Goal: Task Accomplishment & Management: Use online tool/utility

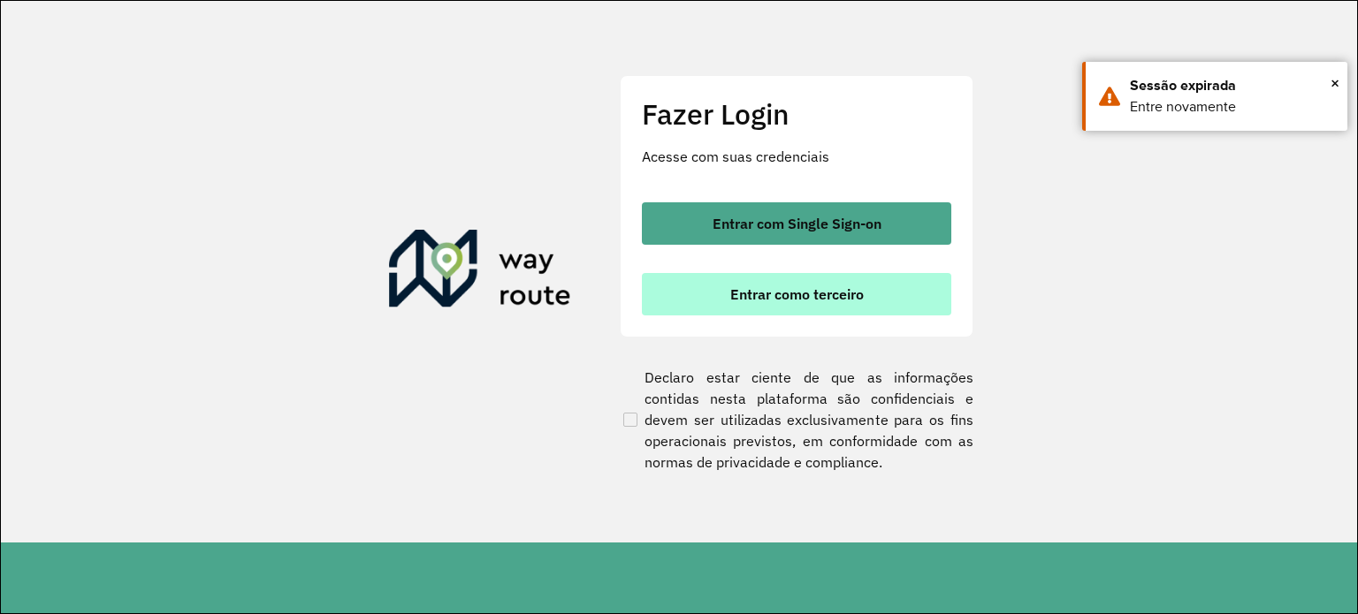
click at [814, 282] on button "Entrar como terceiro" at bounding box center [796, 294] width 309 height 42
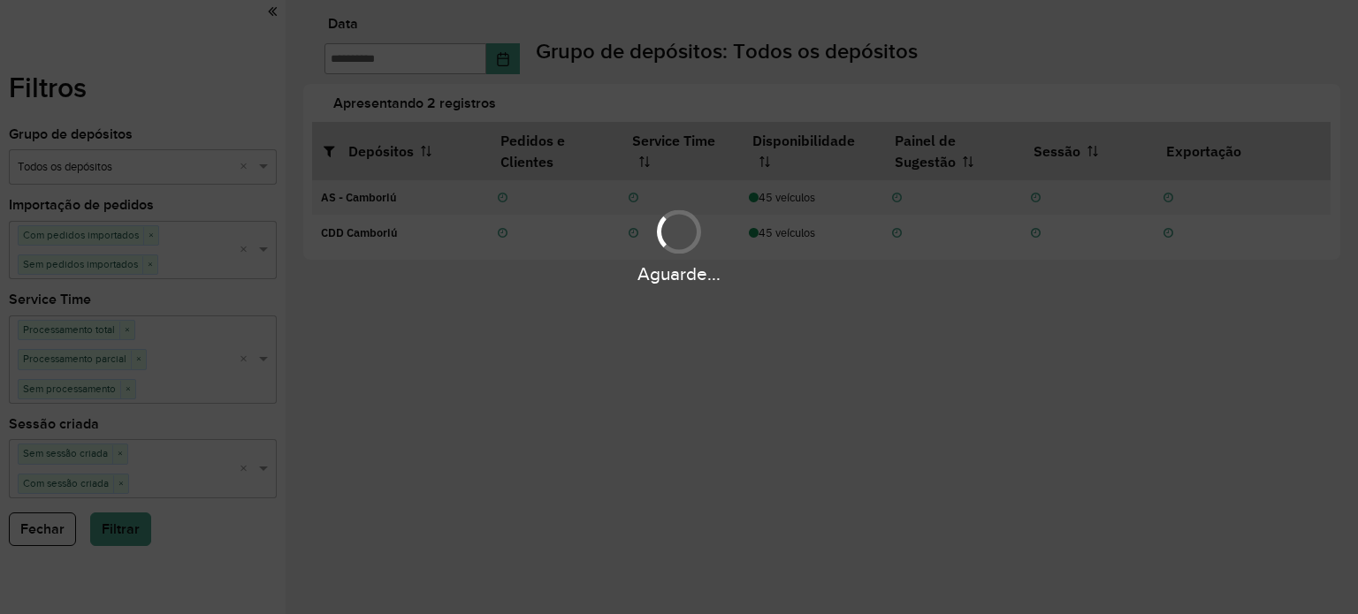
type input "**********"
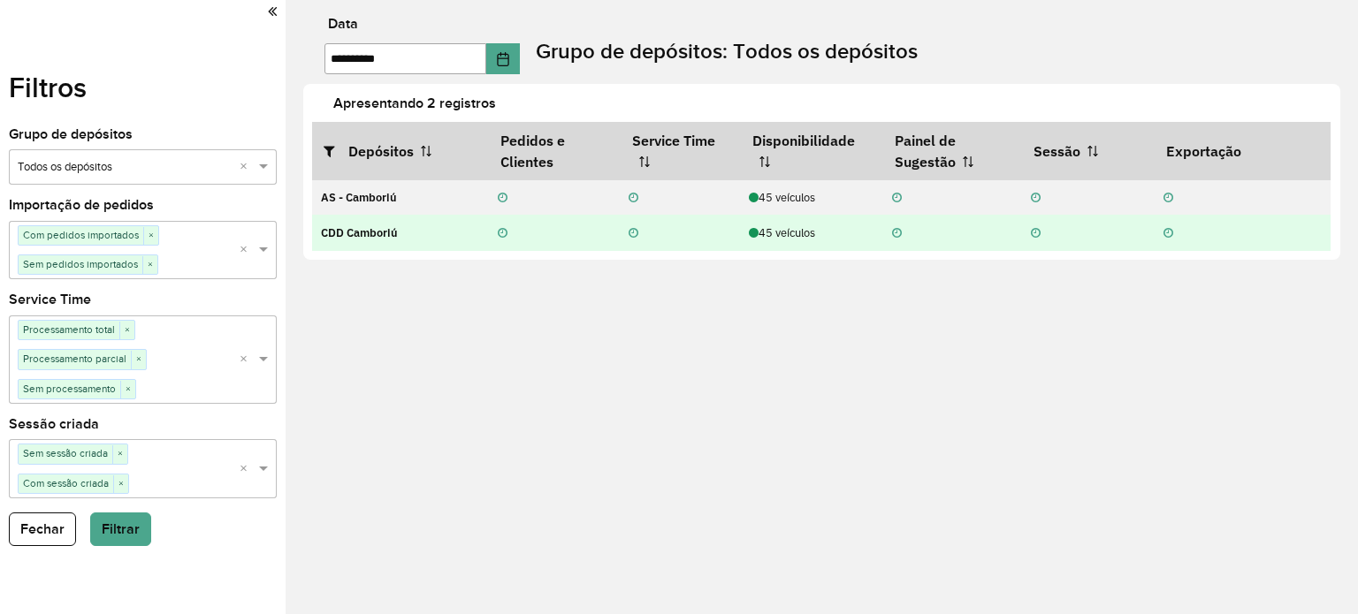
click at [780, 240] on div "45 veículos" at bounding box center [811, 232] width 125 height 17
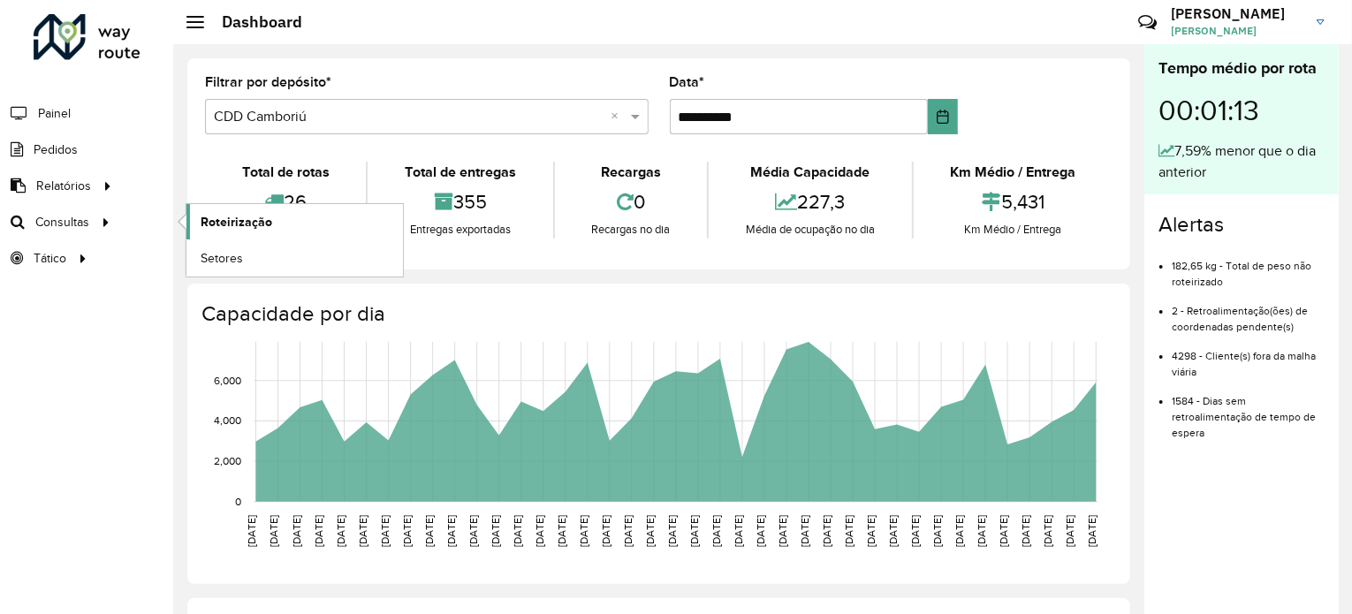
click at [232, 219] on span "Roteirização" at bounding box center [237, 222] width 72 height 19
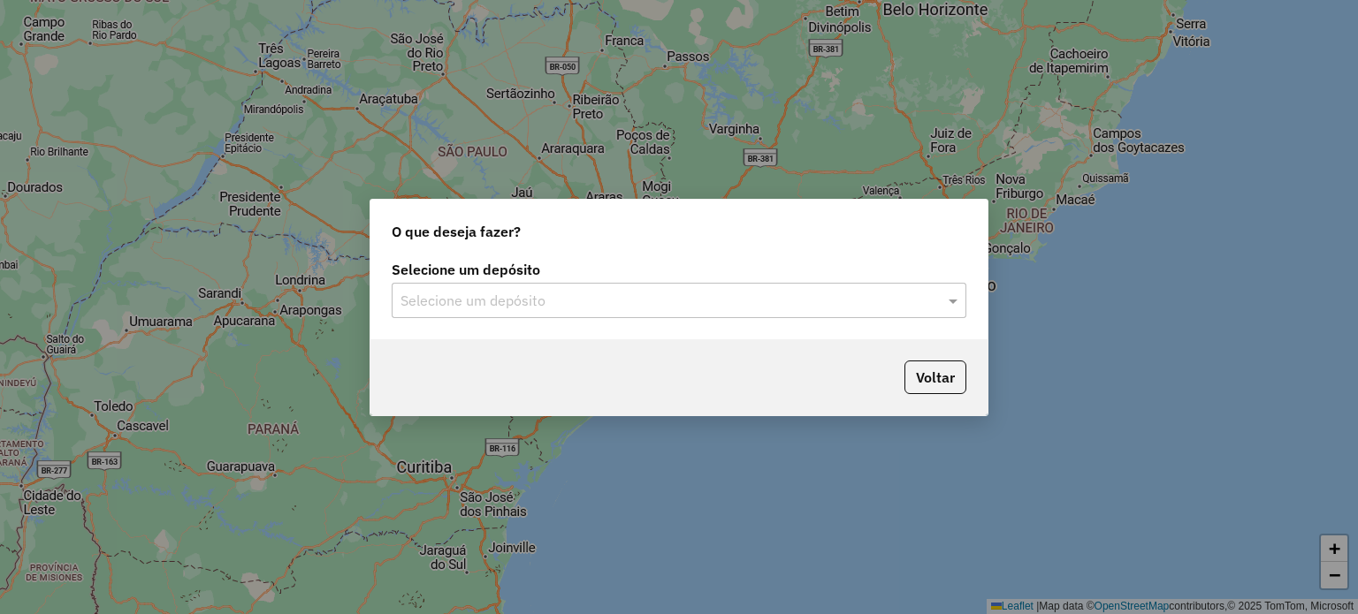
click at [703, 303] on input "text" at bounding box center [660, 301] width 521 height 21
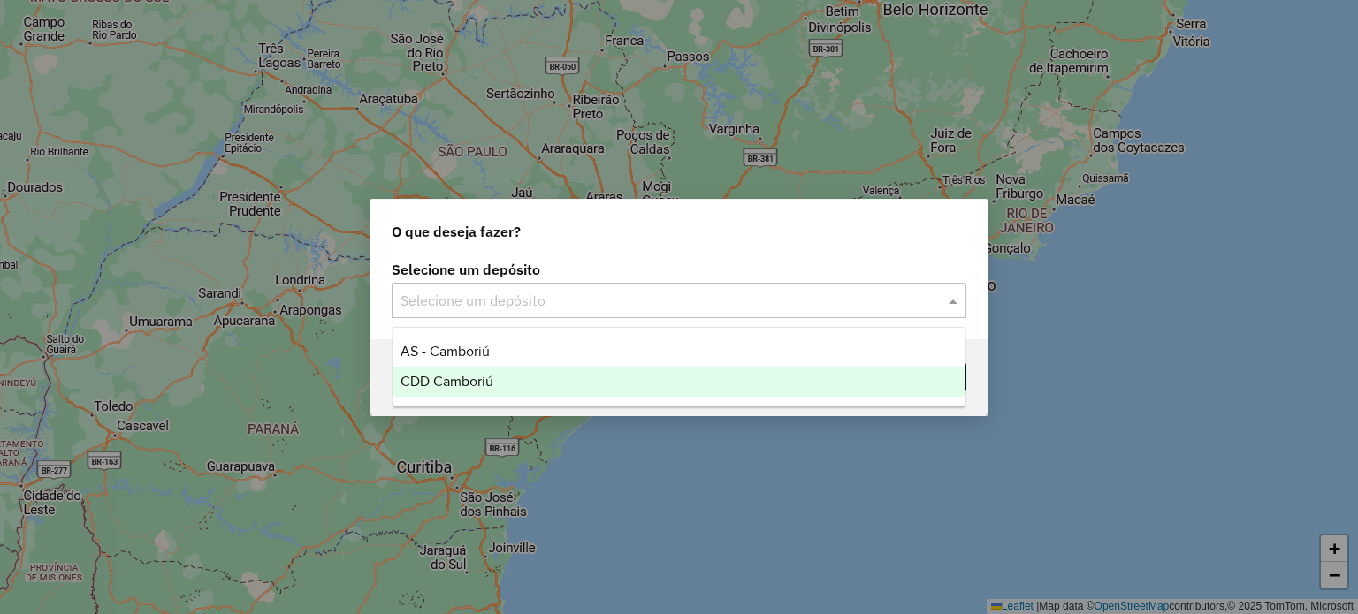
click at [509, 369] on div "CDD Camboriú" at bounding box center [679, 382] width 572 height 30
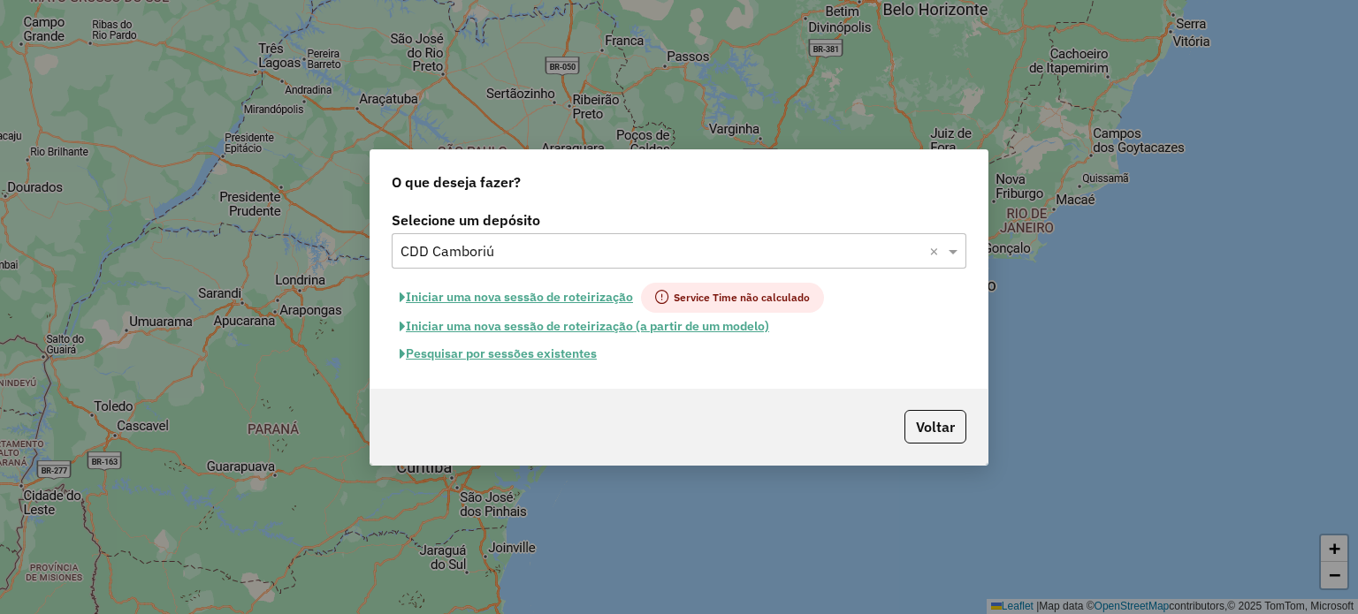
click at [521, 356] on button "Pesquisar por sessões existentes" at bounding box center [498, 353] width 213 height 27
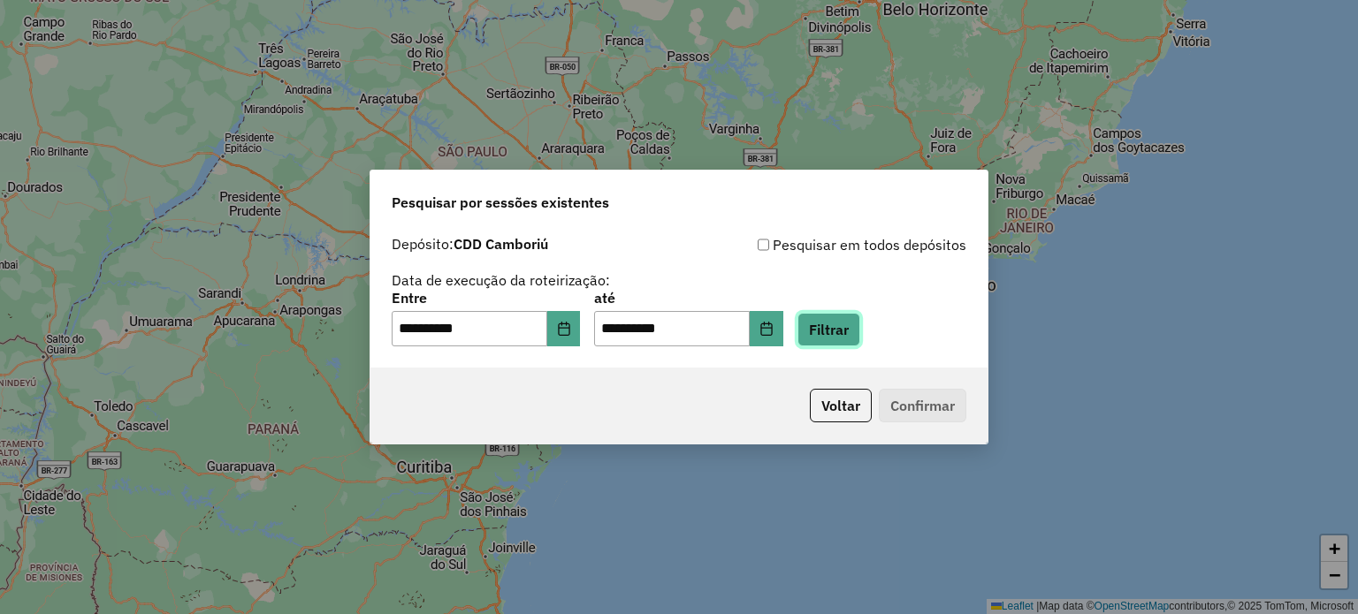
click at [834, 332] on button "Filtrar" at bounding box center [828, 330] width 63 height 34
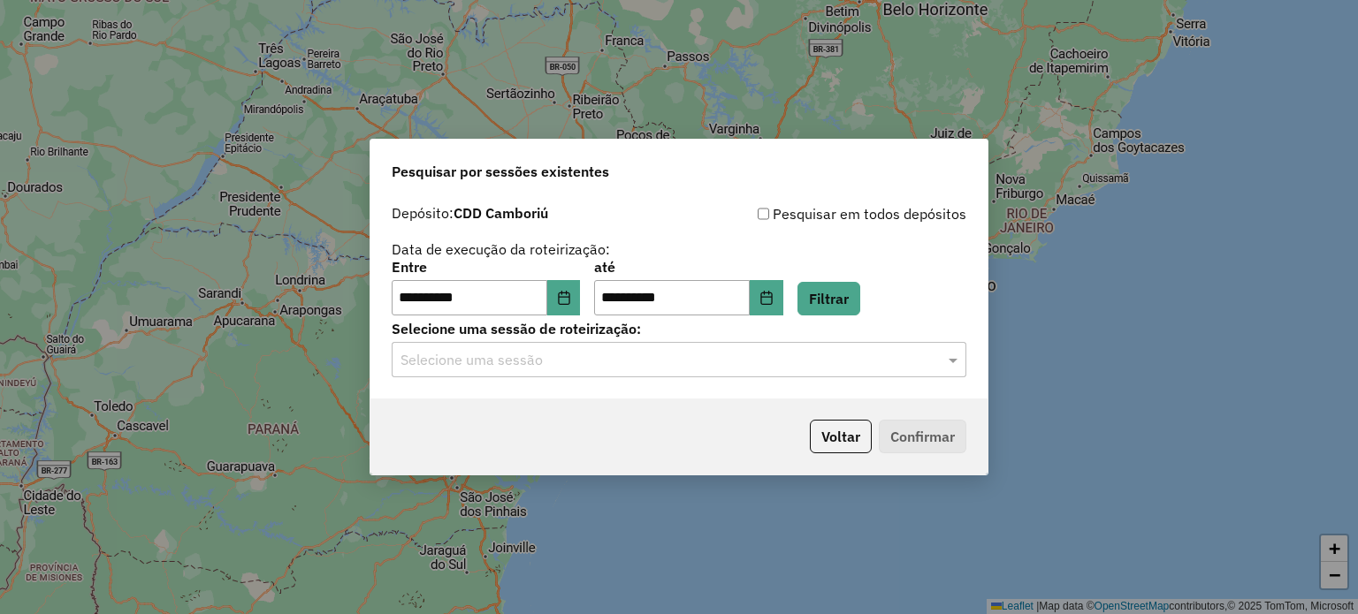
click at [521, 333] on label "Selecione uma sessão de roteirização:" at bounding box center [679, 328] width 574 height 21
drag, startPoint x: 493, startPoint y: 358, endPoint x: 459, endPoint y: 381, distance: 41.4
click at [492, 358] on input "text" at bounding box center [660, 360] width 521 height 21
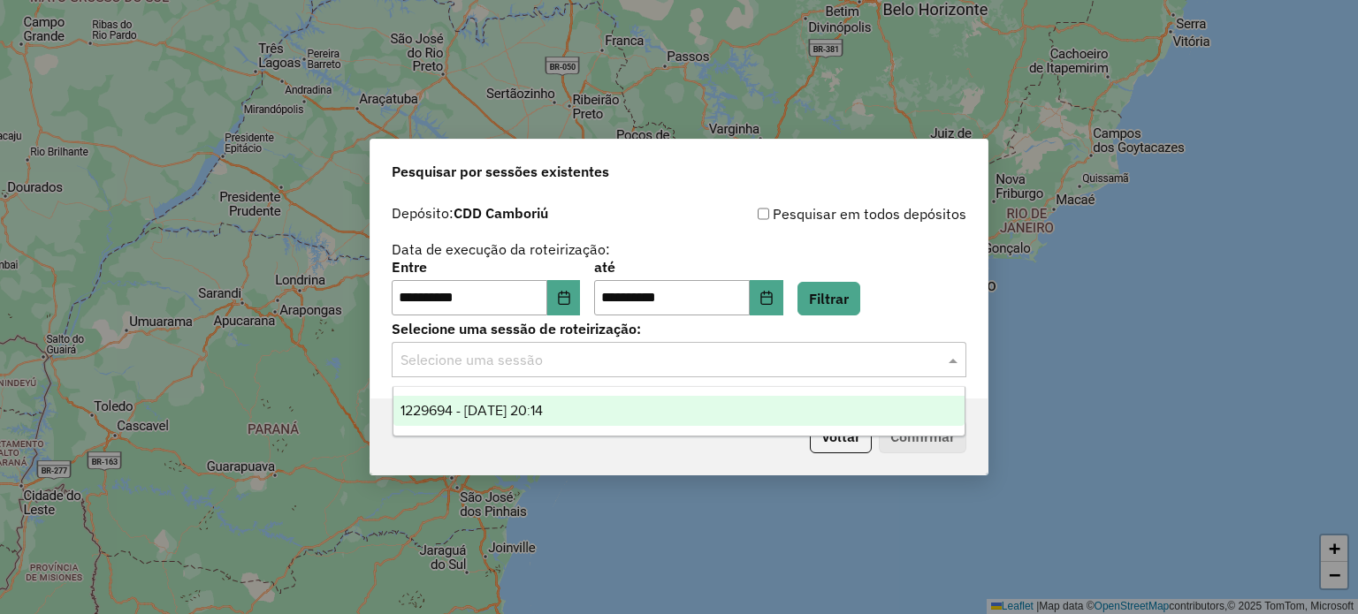
click at [435, 402] on div "1229694 - 14/08/2025 20:14" at bounding box center [679, 411] width 572 height 30
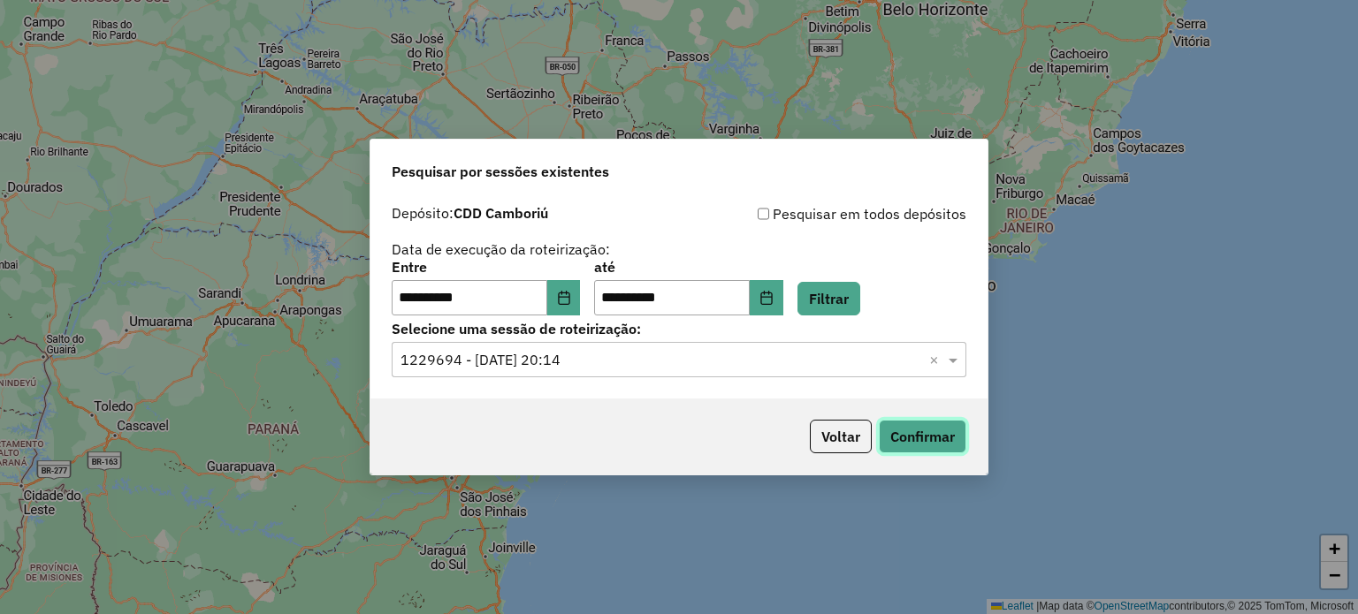
click at [951, 437] on button "Confirmar" at bounding box center [922, 437] width 87 height 34
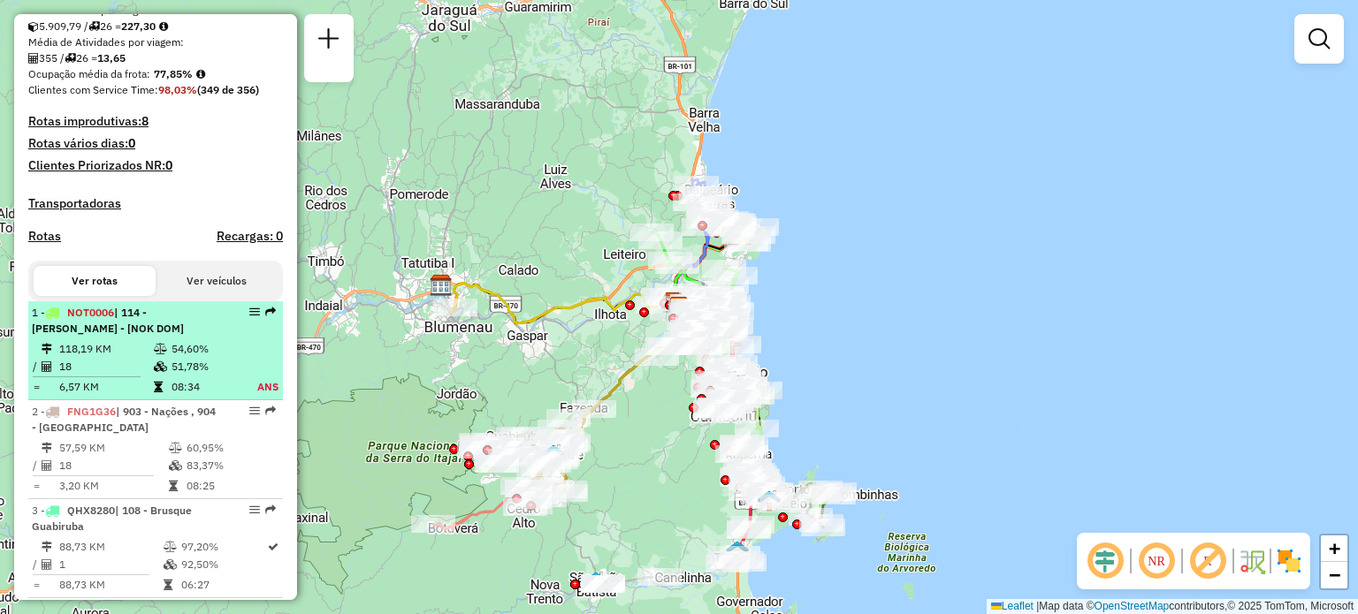
scroll to position [442, 0]
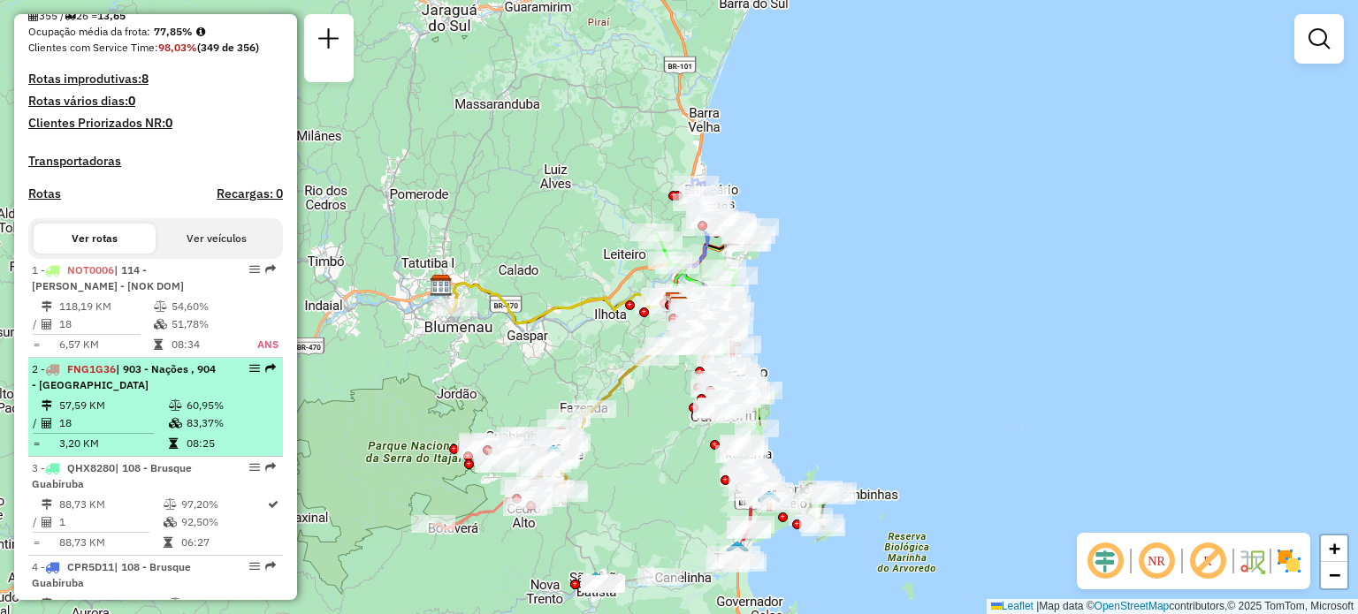
click at [138, 392] on span "| 903 - Nações , 904 - [GEOGRAPHIC_DATA]" at bounding box center [124, 376] width 184 height 29
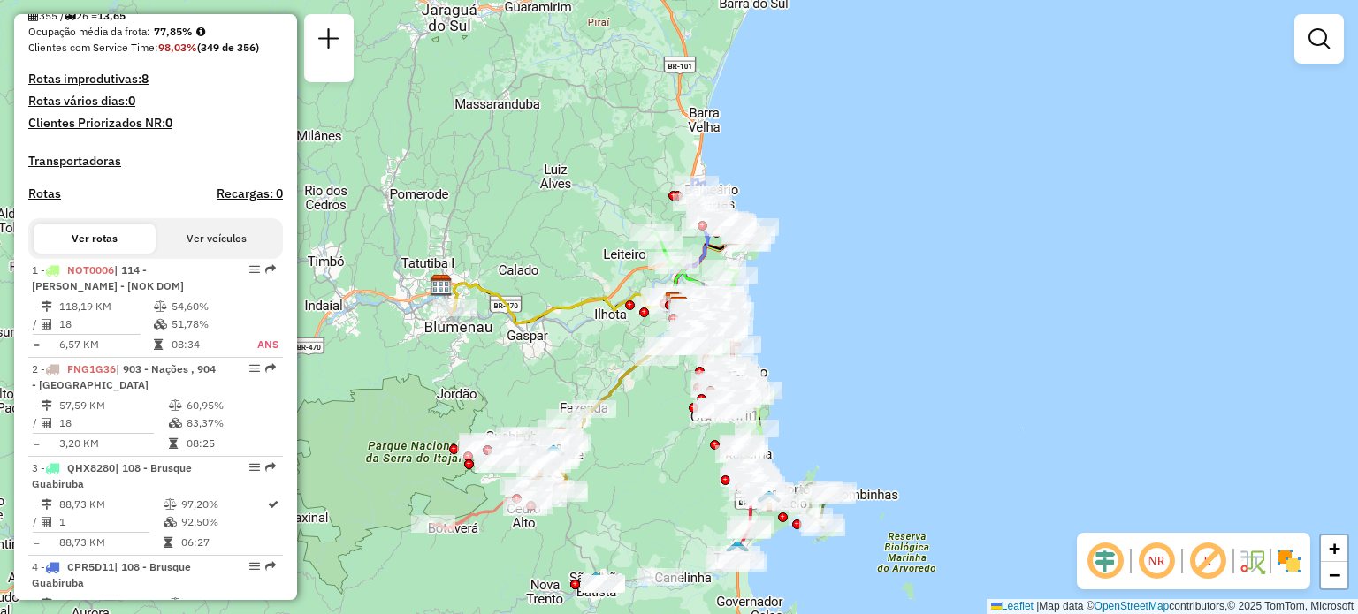
select select "**********"
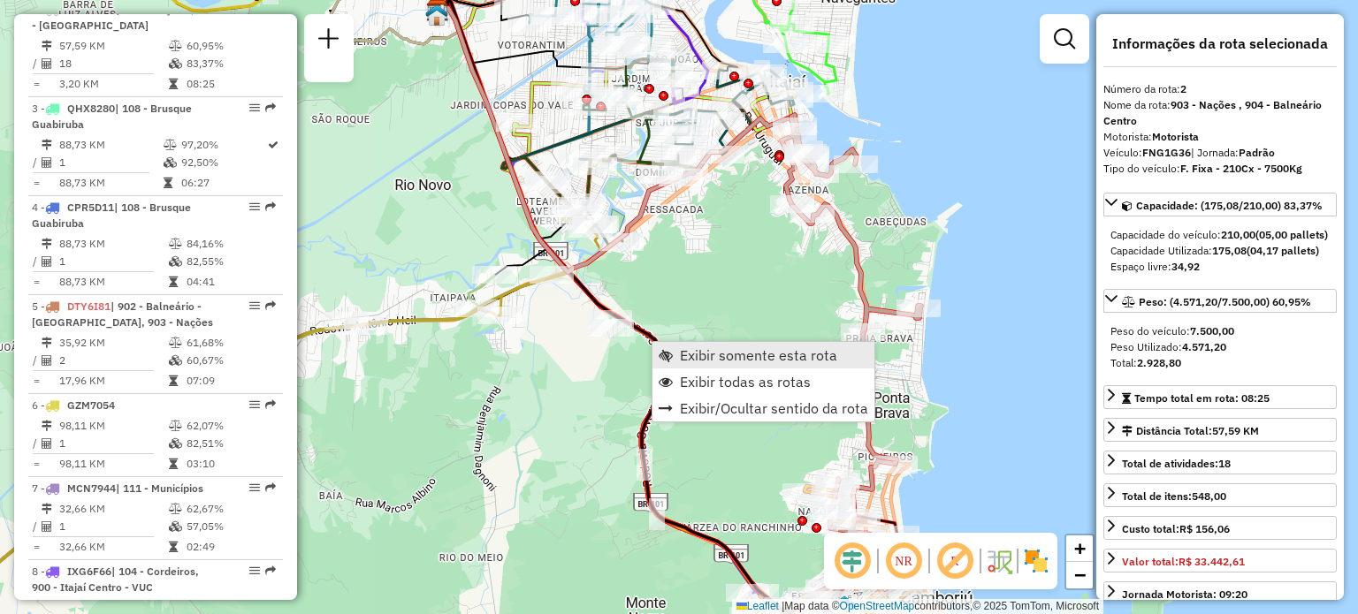
click at [676, 346] on link "Exibir somente esta rota" at bounding box center [763, 355] width 222 height 27
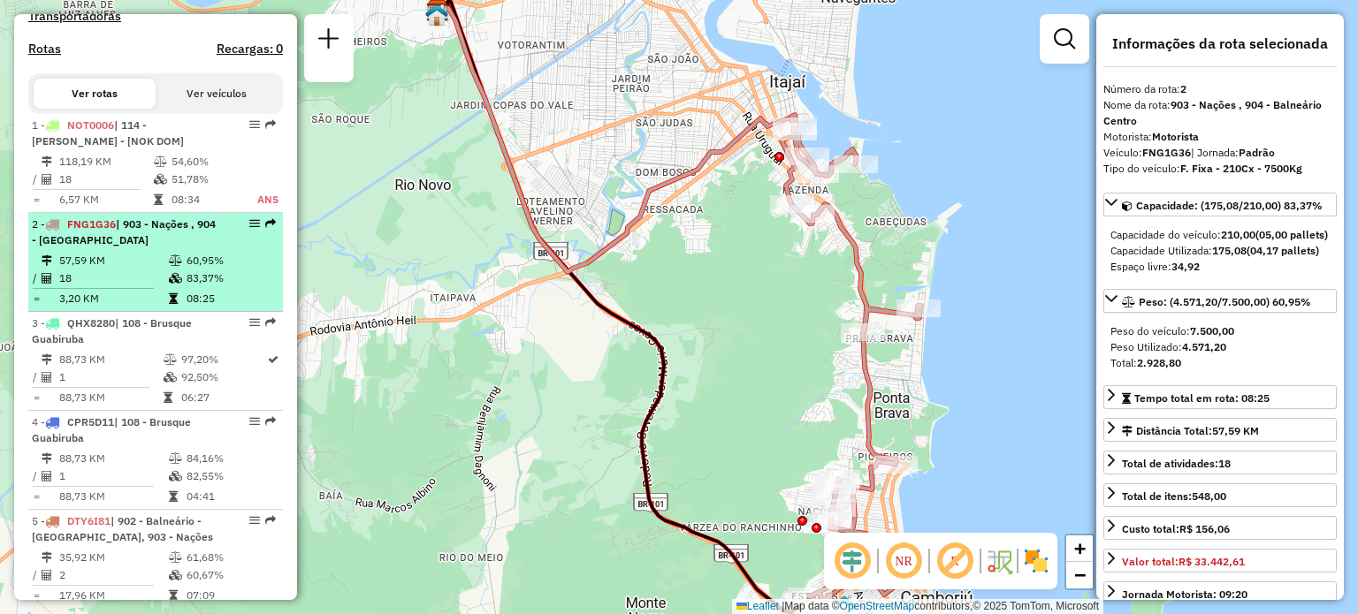
scroll to position [619, 0]
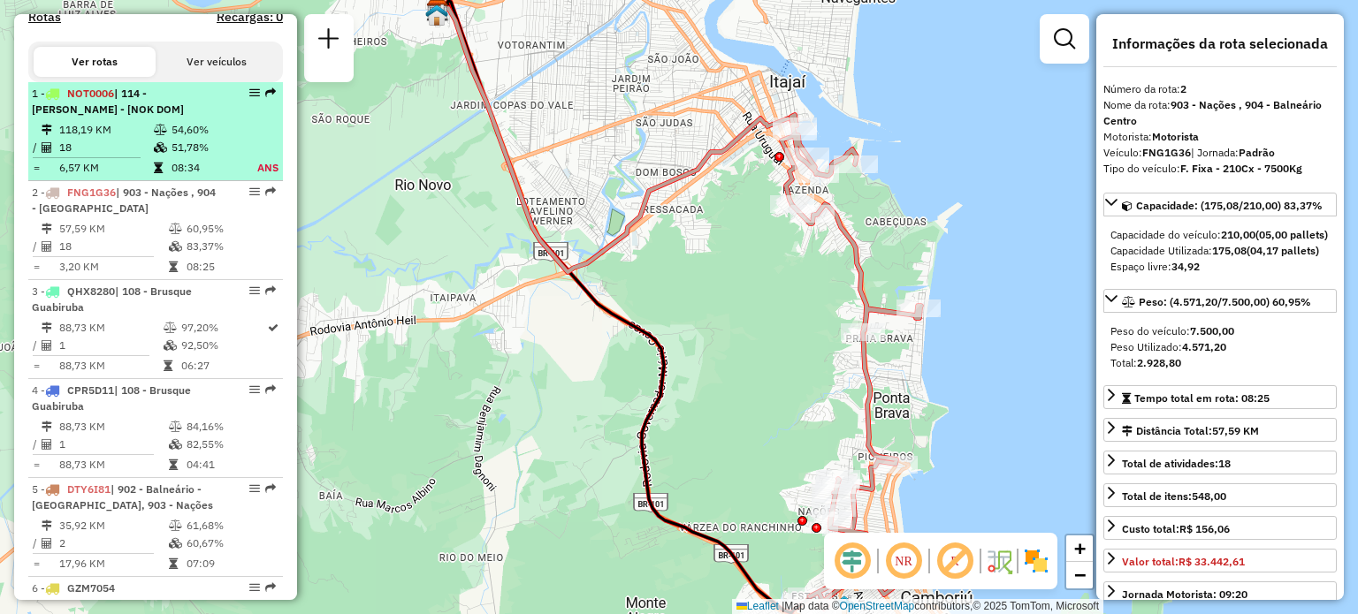
click at [116, 177] on td "6,57 KM" at bounding box center [105, 168] width 95 height 18
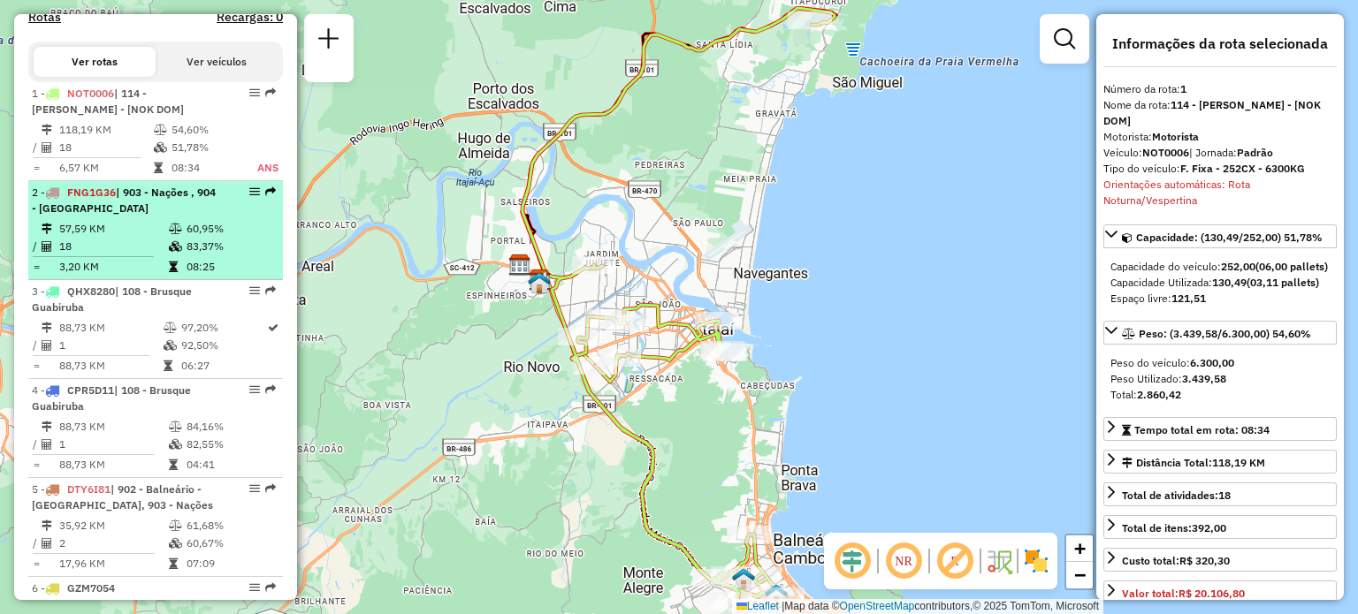
click at [113, 215] on span "| 903 - Nações , 904 - [GEOGRAPHIC_DATA]" at bounding box center [124, 200] width 184 height 29
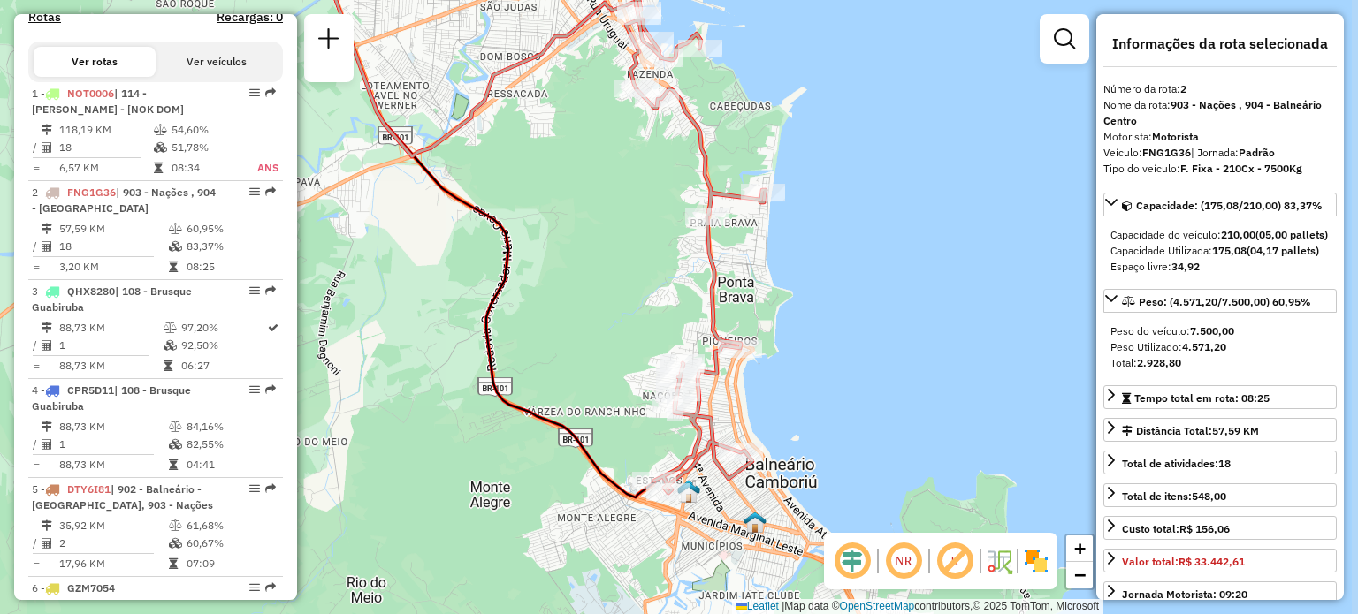
drag, startPoint x: 745, startPoint y: 360, endPoint x: 601, endPoint y: 265, distance: 172.3
click at [601, 265] on div "Janela de atendimento Grade de atendimento Capacidade Transportadoras Veículos …" at bounding box center [679, 307] width 1358 height 614
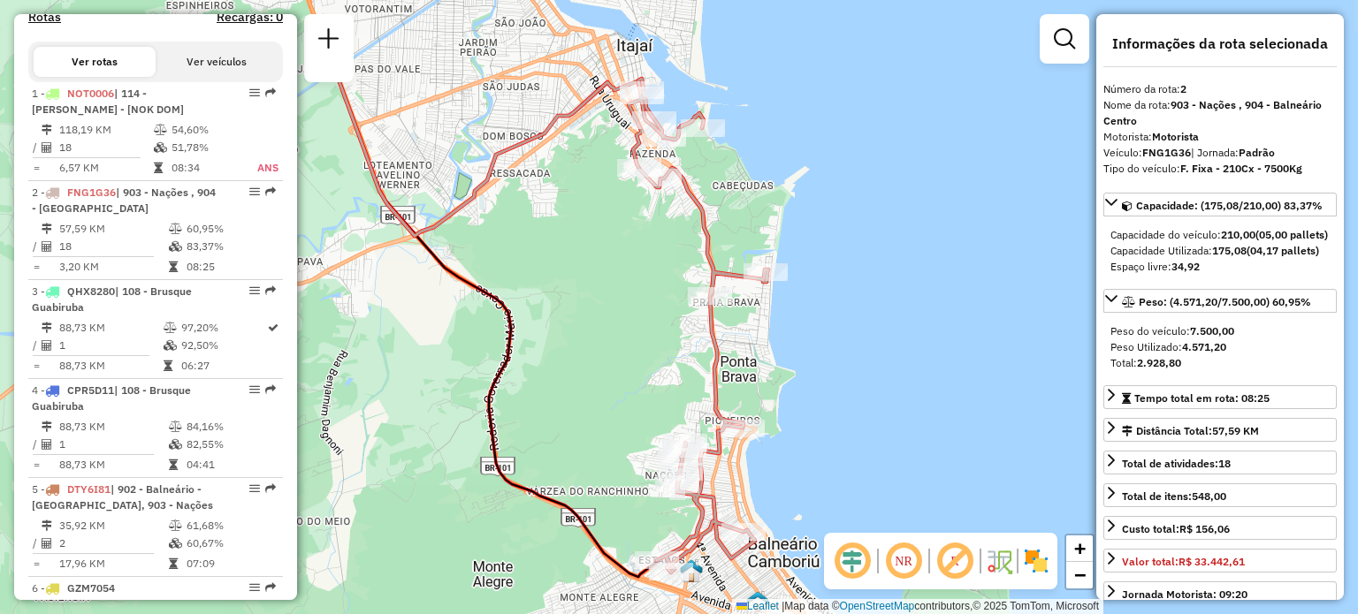
drag, startPoint x: 602, startPoint y: 224, endPoint x: 605, endPoint y: 305, distance: 80.5
click at [605, 305] on div "Janela de atendimento Grade de atendimento Capacidade Transportadoras Veículos …" at bounding box center [679, 307] width 1358 height 614
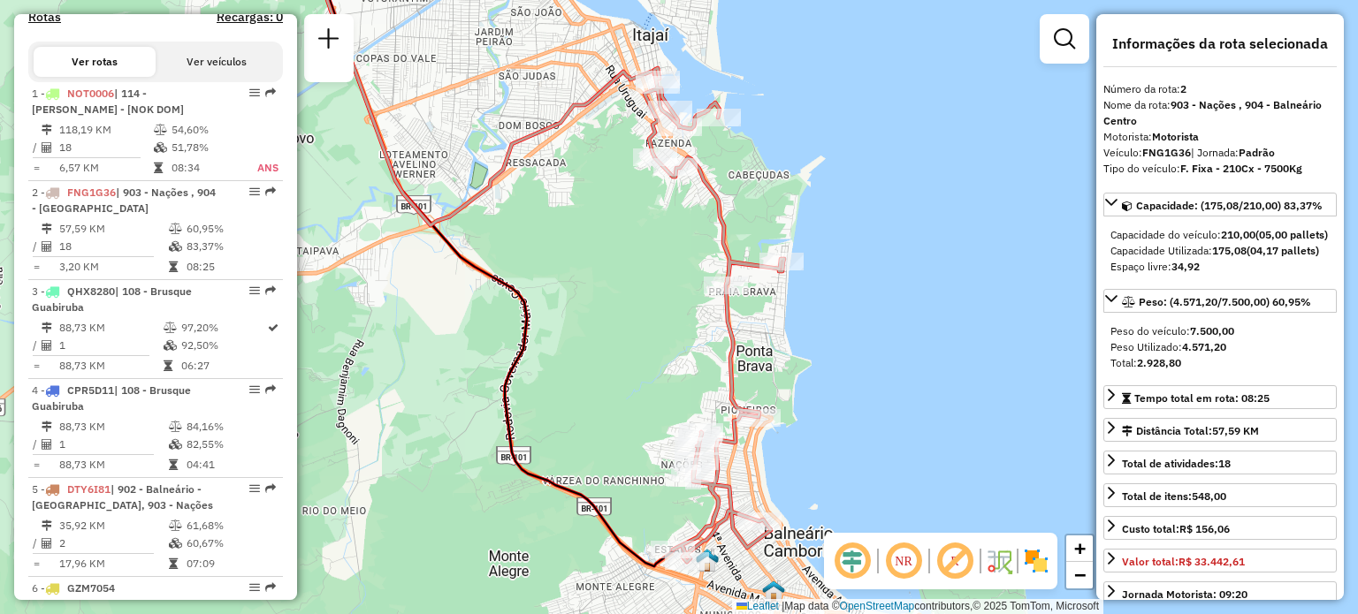
drag, startPoint x: 616, startPoint y: 297, endPoint x: 632, endPoint y: 285, distance: 19.6
click at [632, 285] on div "Janela de atendimento Grade de atendimento Capacidade Transportadoras Veículos …" at bounding box center [679, 307] width 1358 height 614
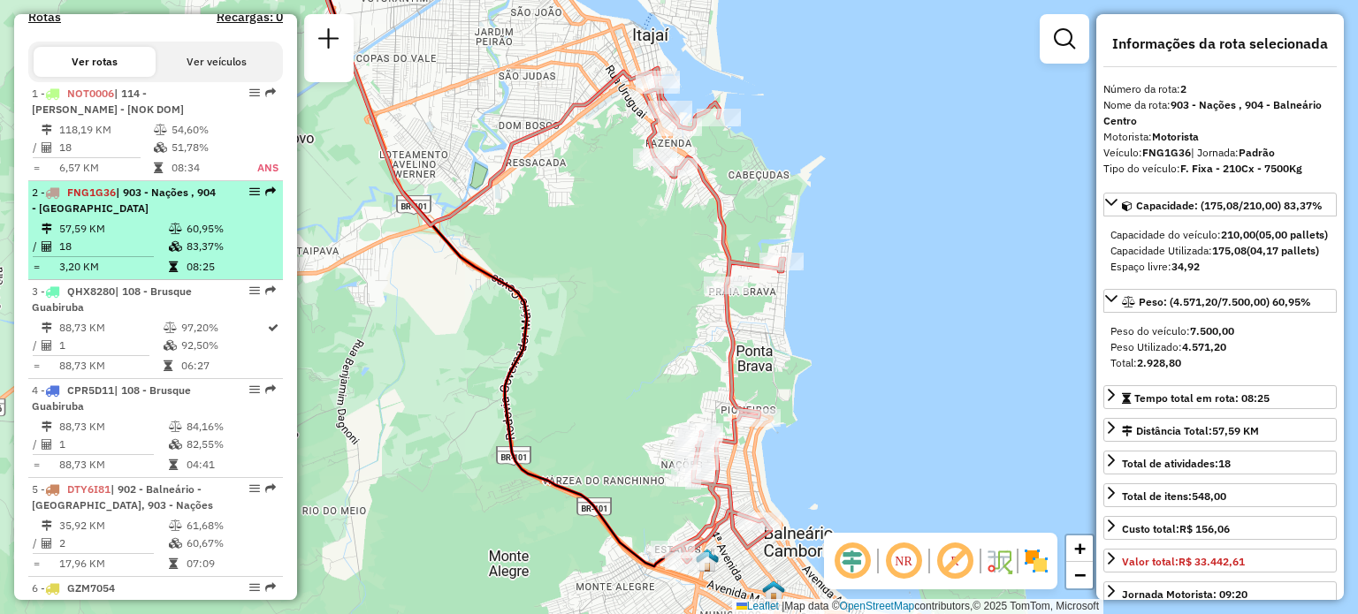
click at [110, 199] on span "FNG1G36" at bounding box center [91, 192] width 49 height 13
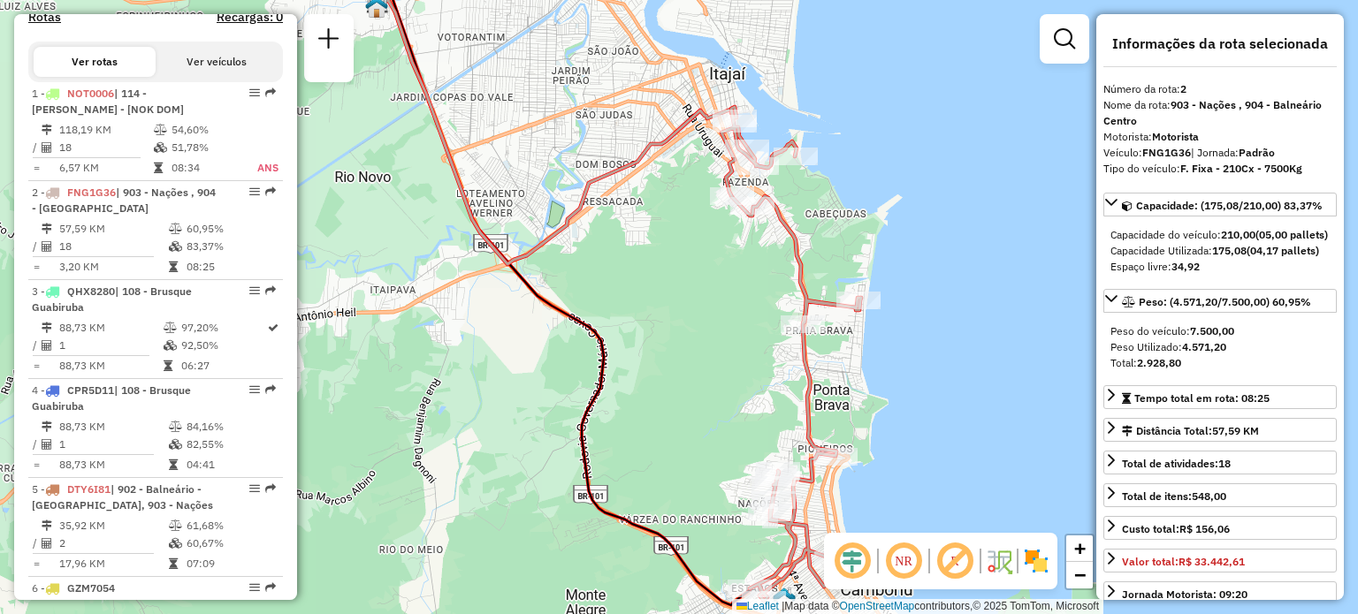
click at [671, 286] on div "Janela de atendimento Grade de atendimento Capacidade Transportadoras Veículos …" at bounding box center [679, 307] width 1358 height 614
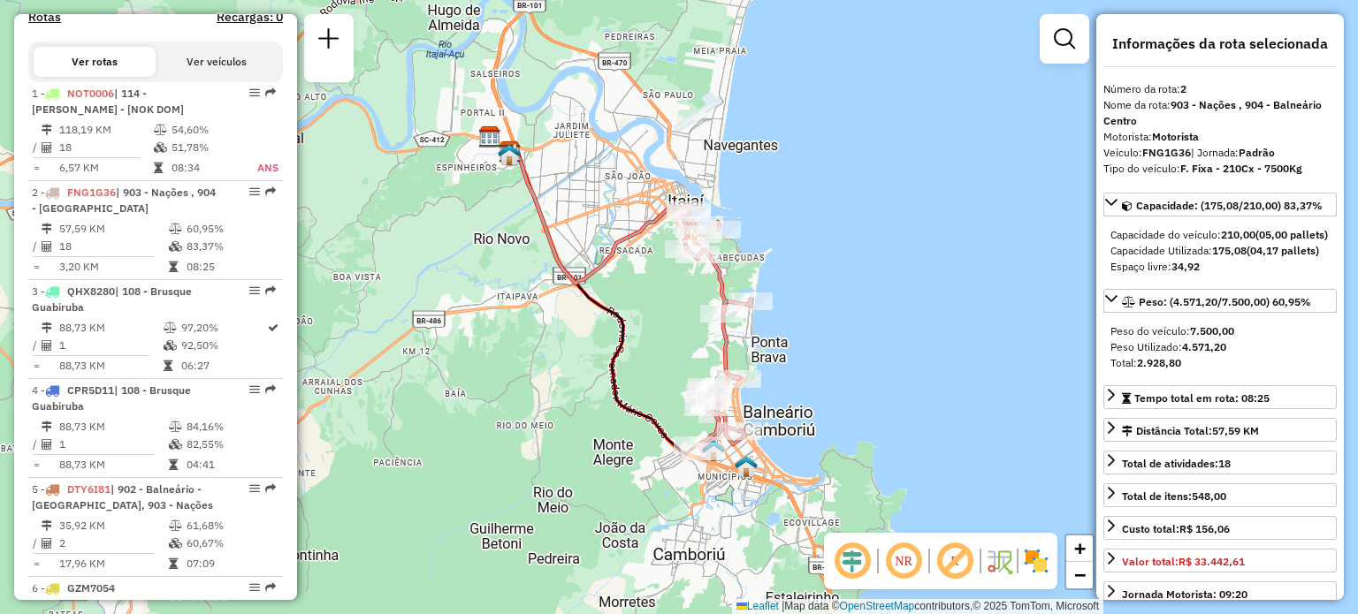
drag, startPoint x: 940, startPoint y: 290, endPoint x: 926, endPoint y: 296, distance: 15.4
click at [932, 298] on div "Janela de atendimento Grade de atendimento Capacidade Transportadoras Veículos …" at bounding box center [679, 307] width 1358 height 614
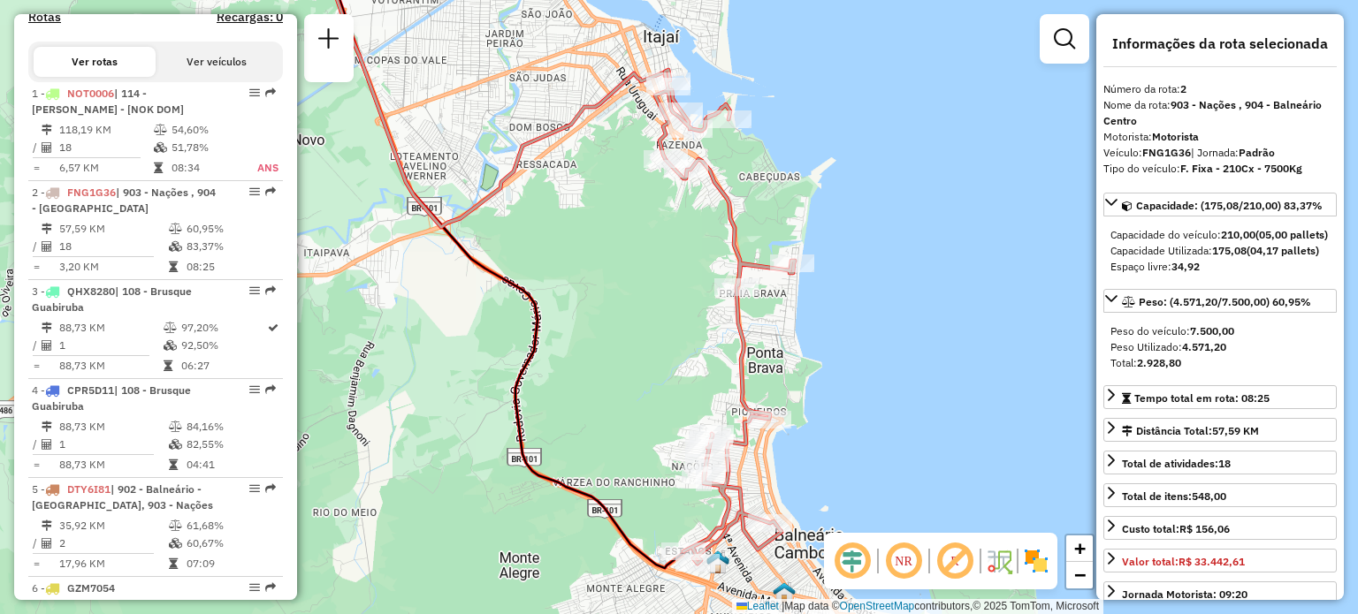
drag, startPoint x: 646, startPoint y: 361, endPoint x: 640, endPoint y: 305, distance: 56.0
click at [640, 305] on div "Janela de atendimento Grade de atendimento Capacidade Transportadoras Veículos …" at bounding box center [679, 307] width 1358 height 614
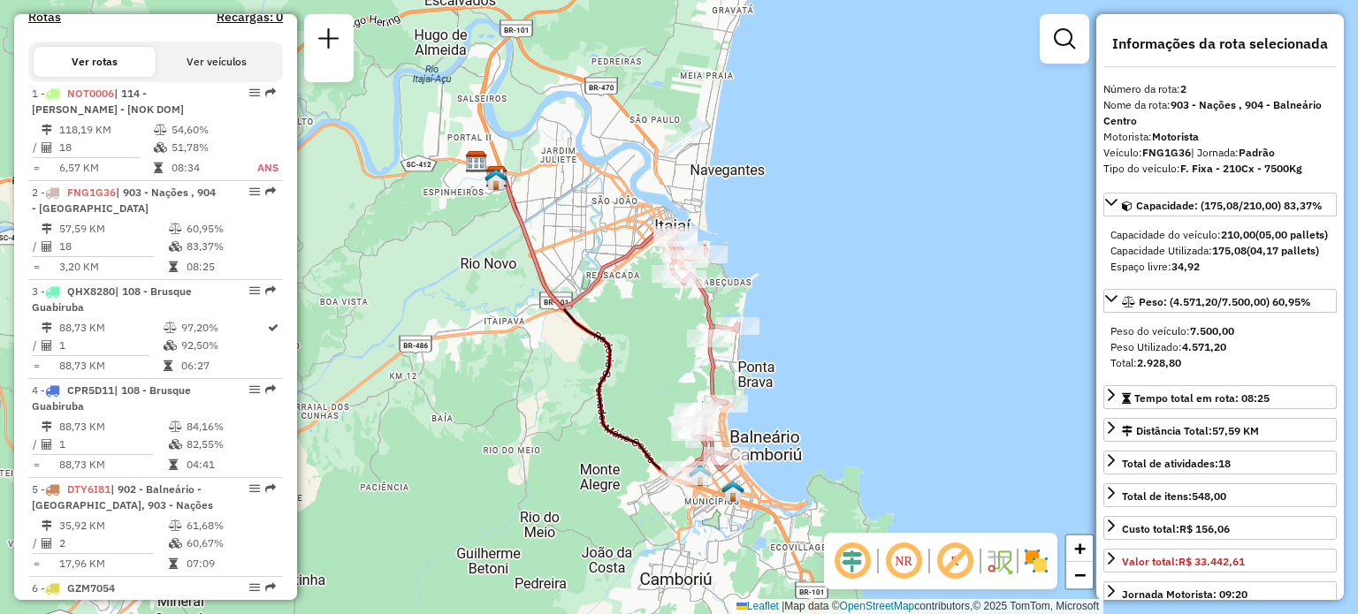
drag, startPoint x: 630, startPoint y: 278, endPoint x: 651, endPoint y: 311, distance: 39.0
click at [651, 311] on div "Janela de atendimento Grade de atendimento Capacidade Transportadoras Veículos …" at bounding box center [679, 307] width 1358 height 614
click at [925, 316] on div "Janela de atendimento Grade de atendimento Capacidade Transportadoras Veículos …" at bounding box center [679, 307] width 1358 height 614
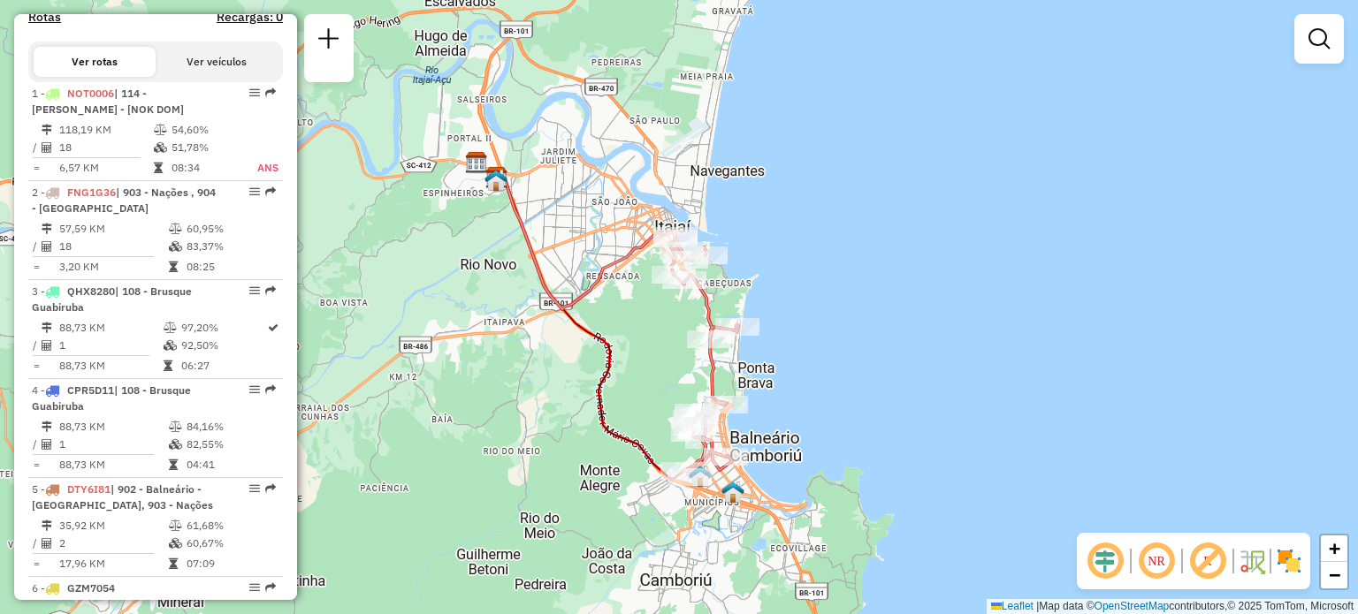
click at [1282, 572] on img at bounding box center [1288, 561] width 28 height 28
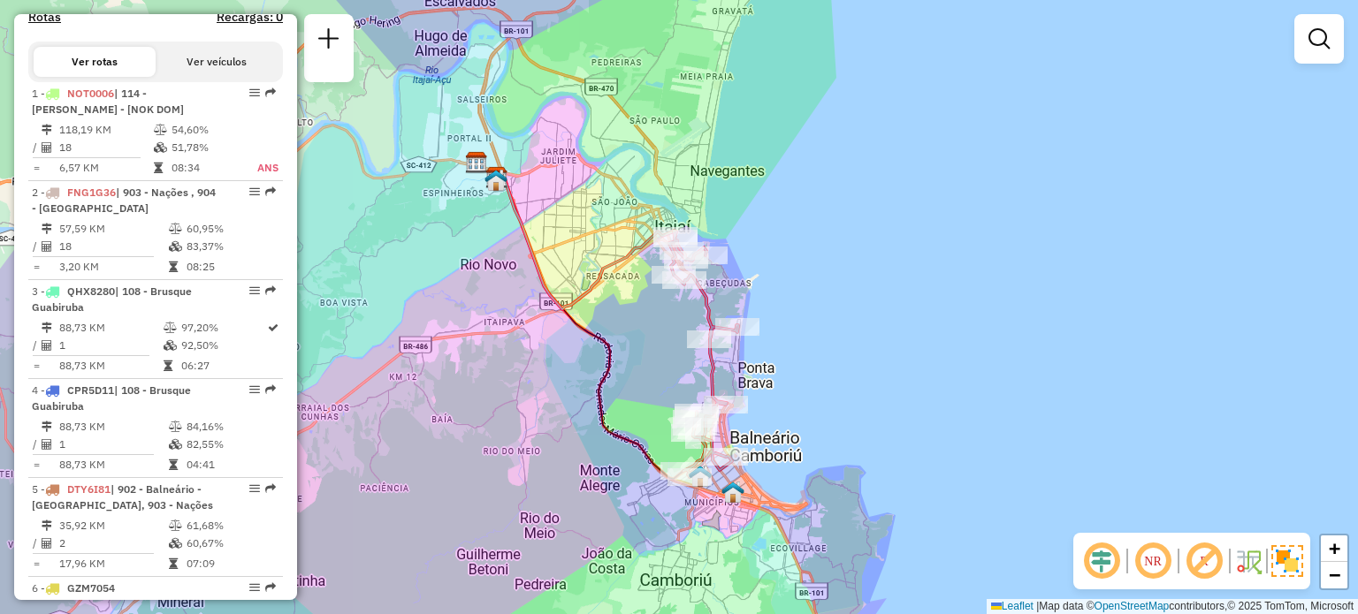
click at [962, 341] on div "Janela de atendimento Grade de atendimento Capacidade Transportadoras Veículos …" at bounding box center [679, 307] width 1358 height 614
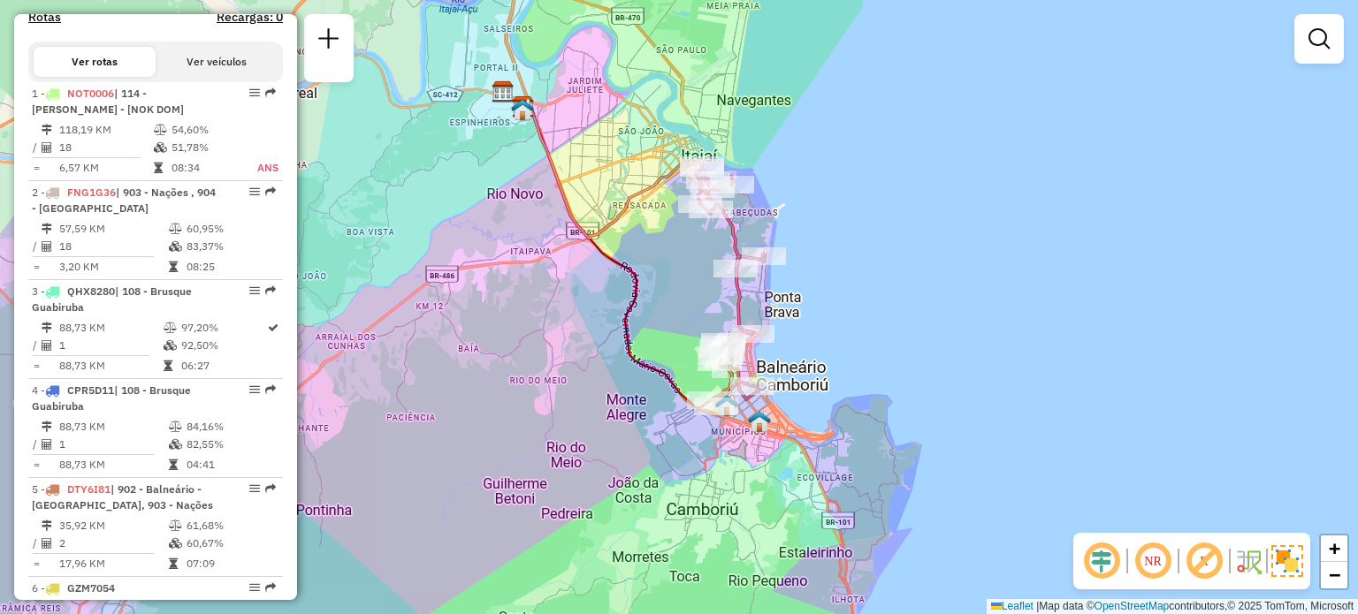
drag, startPoint x: 901, startPoint y: 247, endPoint x: 900, endPoint y: 263, distance: 15.9
click at [900, 263] on div "Janela de atendimento Grade de atendimento Capacidade Transportadoras Veículos …" at bounding box center [679, 307] width 1358 height 614
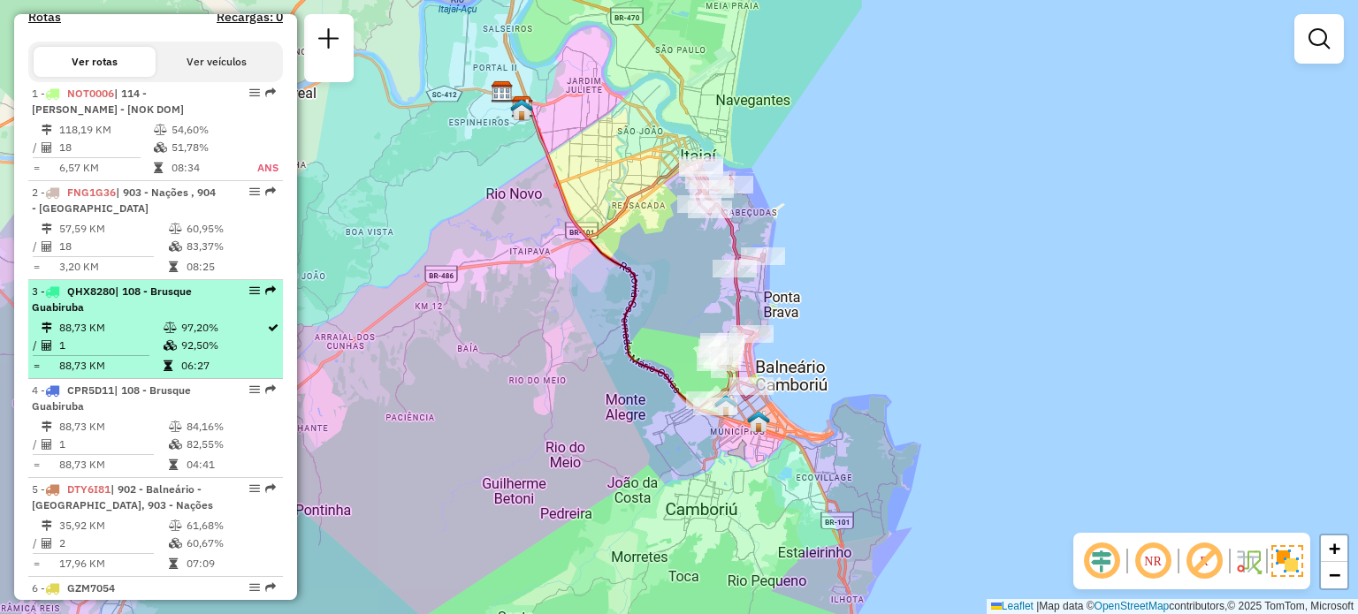
click at [147, 300] on span "| 108 - Brusque Guabiruba" at bounding box center [112, 299] width 160 height 29
select select "**********"
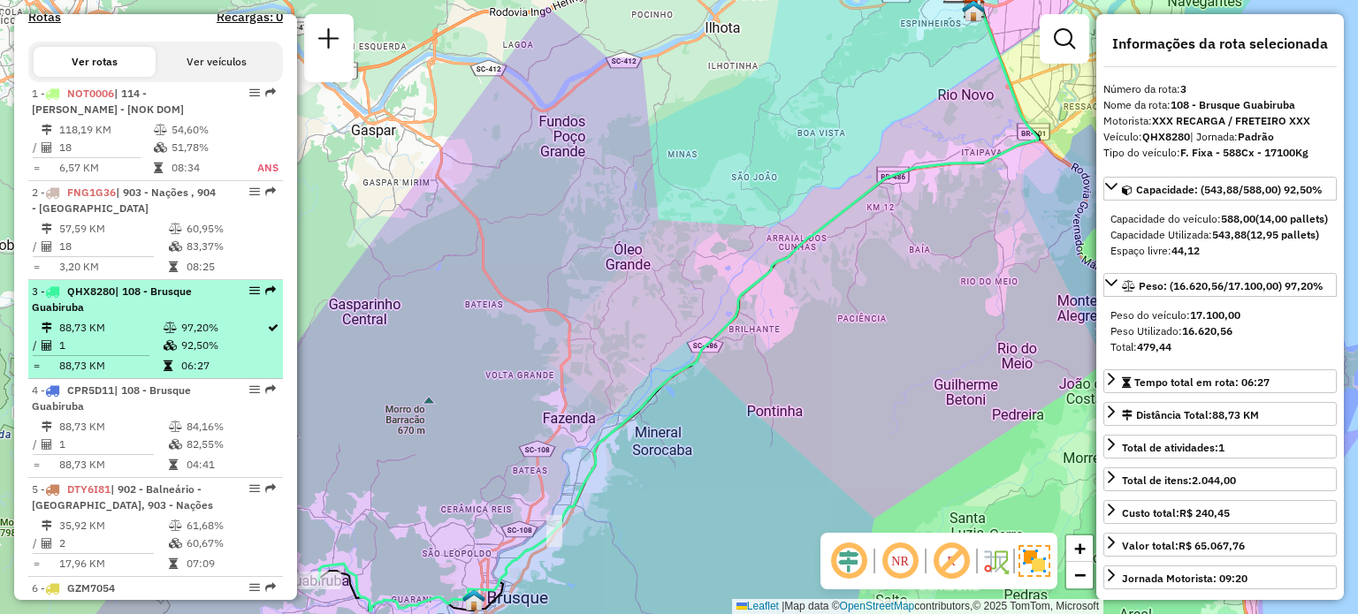
scroll to position [707, 0]
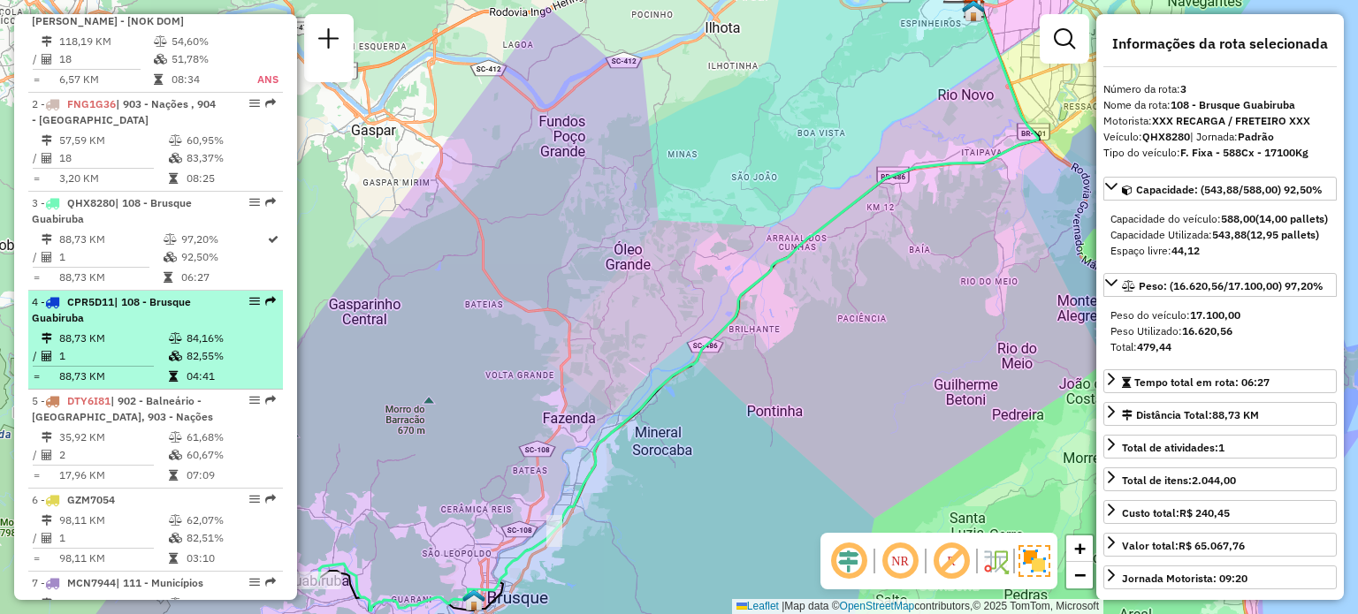
click at [144, 362] on td "1" at bounding box center [113, 356] width 110 height 18
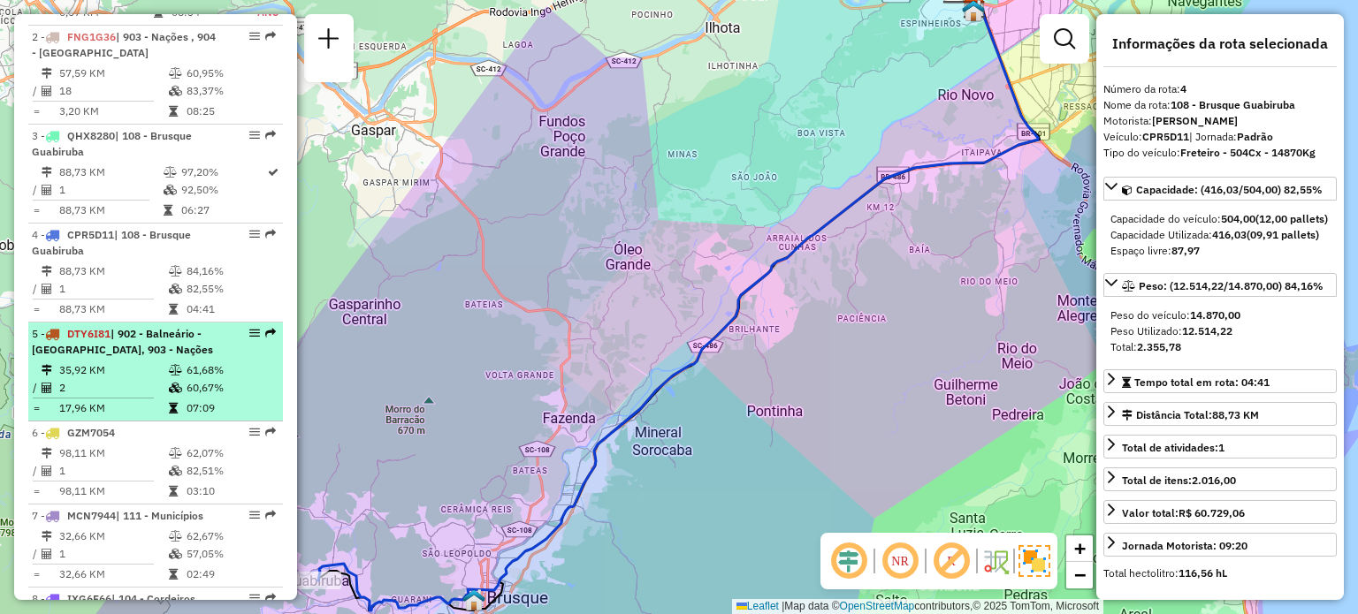
scroll to position [884, 0]
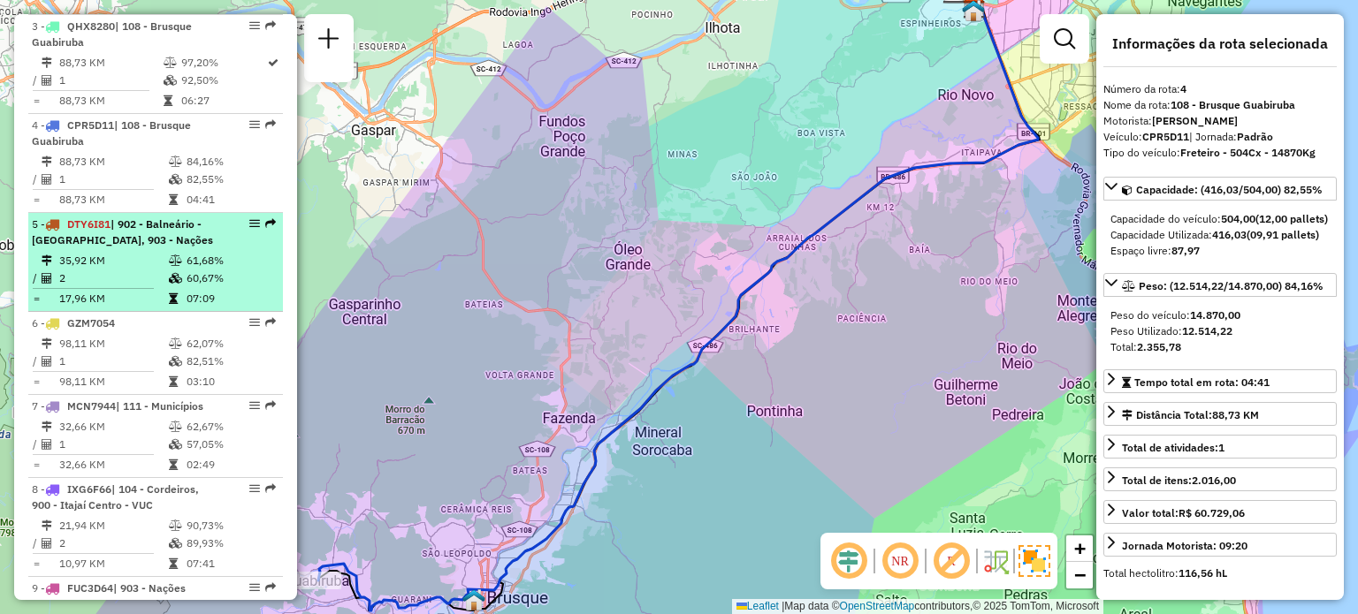
click at [147, 263] on li "5 - DTY6I81 | 902 - [GEOGRAPHIC_DATA], 903 - Nações 35,92 KM 61,68% / 2 60,67% …" at bounding box center [155, 262] width 255 height 99
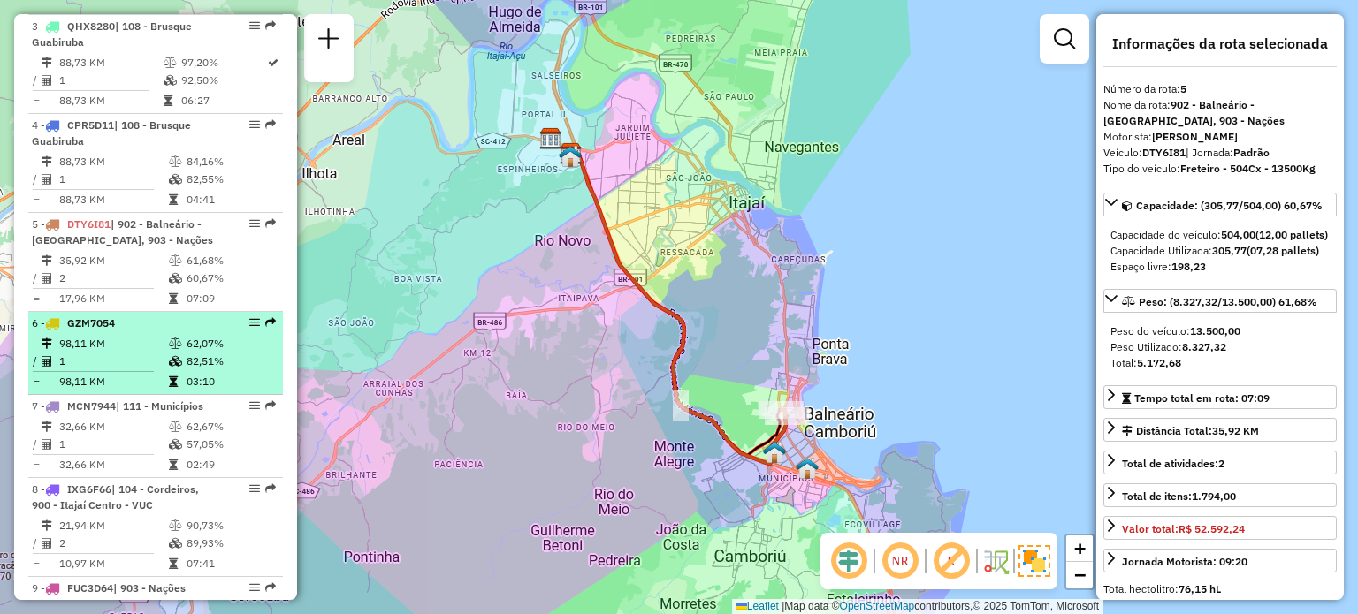
click at [155, 350] on td "98,11 KM" at bounding box center [113, 344] width 110 height 18
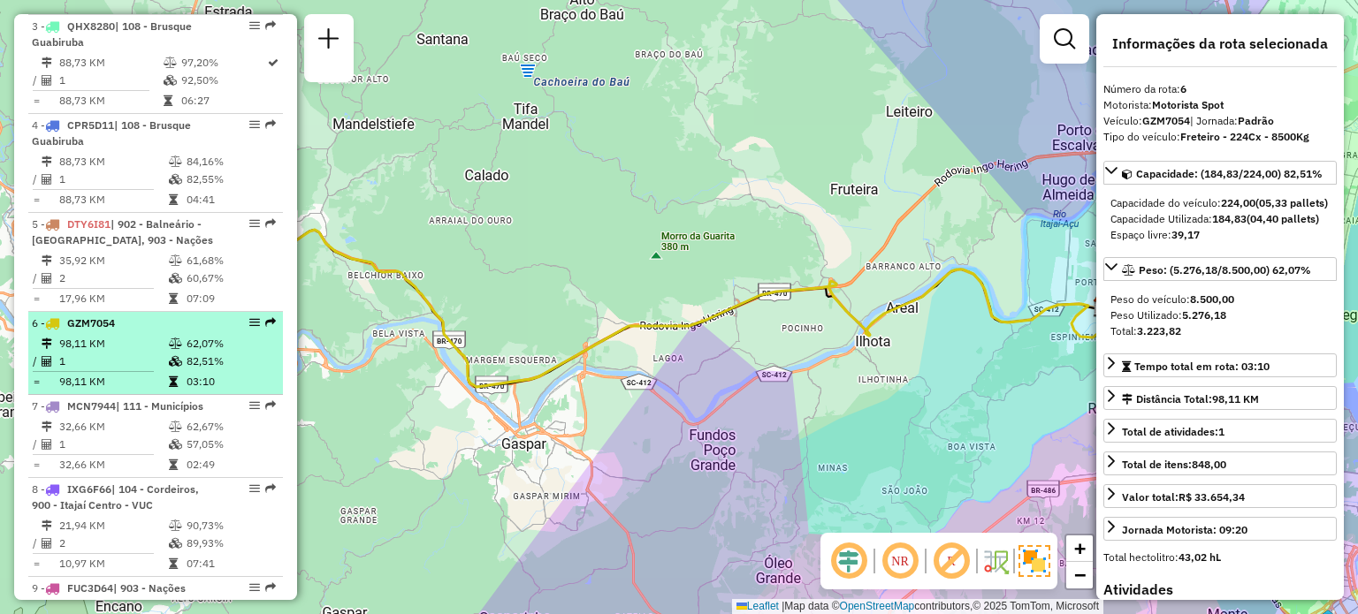
click at [148, 391] on td "98,11 KM" at bounding box center [113, 382] width 110 height 18
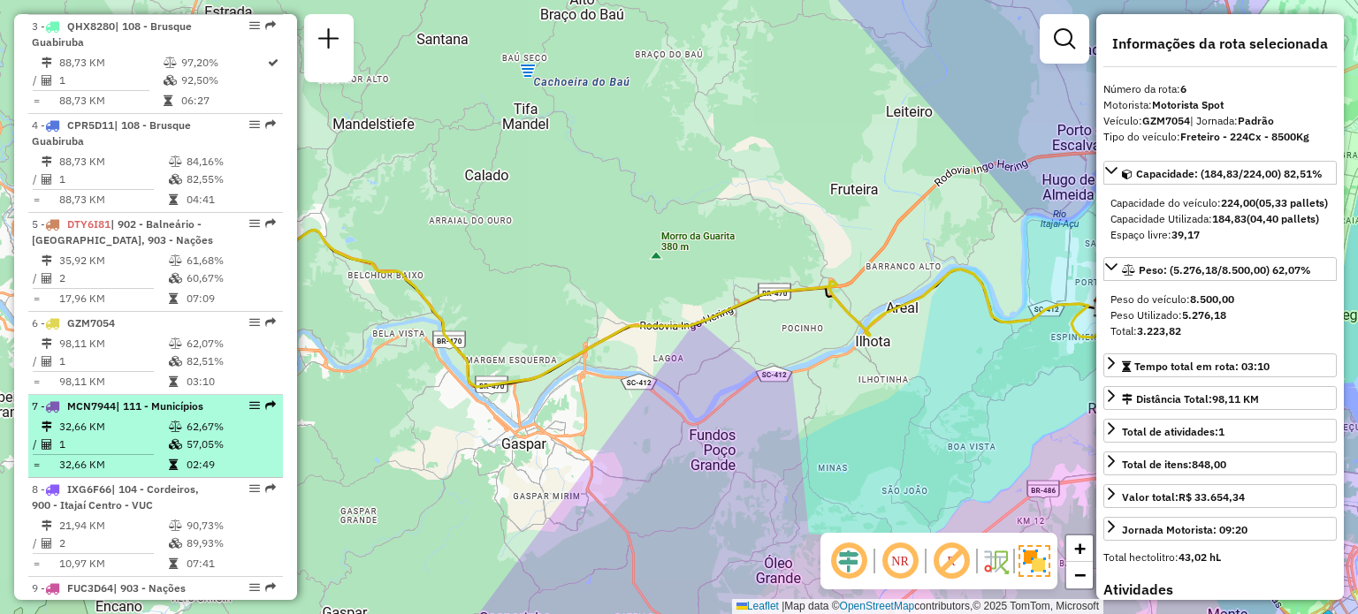
click at [148, 411] on li "7 - MCN7944 | 111 - Municípios 32,66 KM 62,67% / 1 57,05% = 32,66 KM 02:49" at bounding box center [155, 436] width 255 height 83
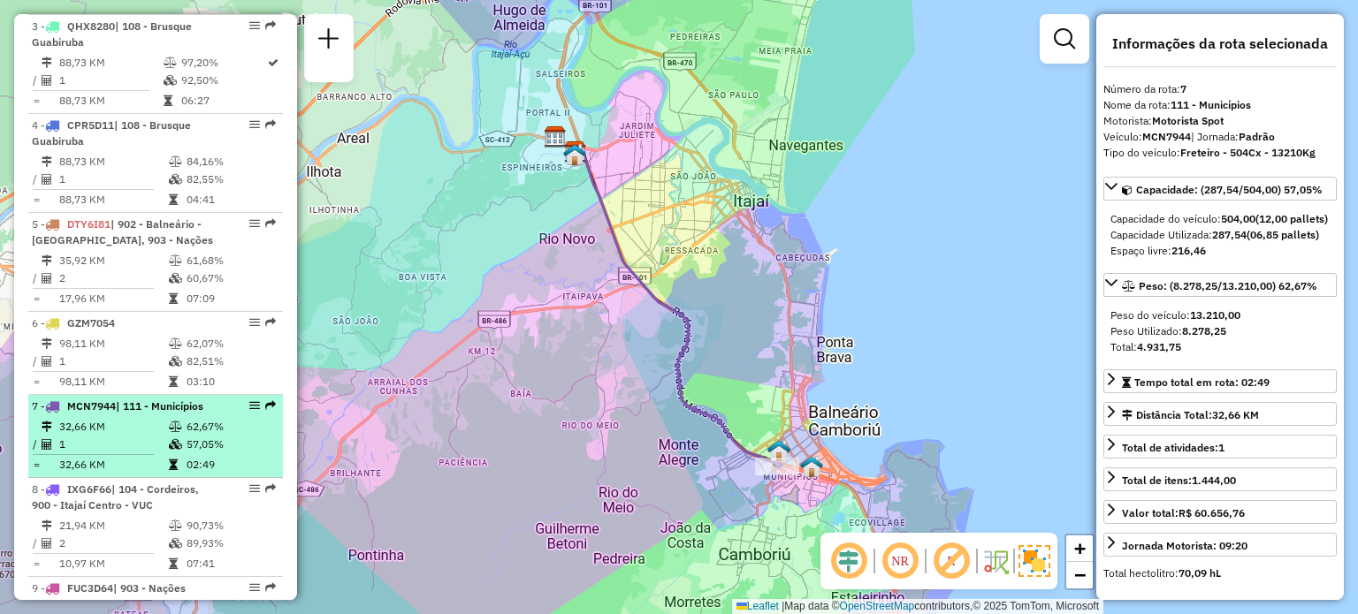
scroll to position [972, 0]
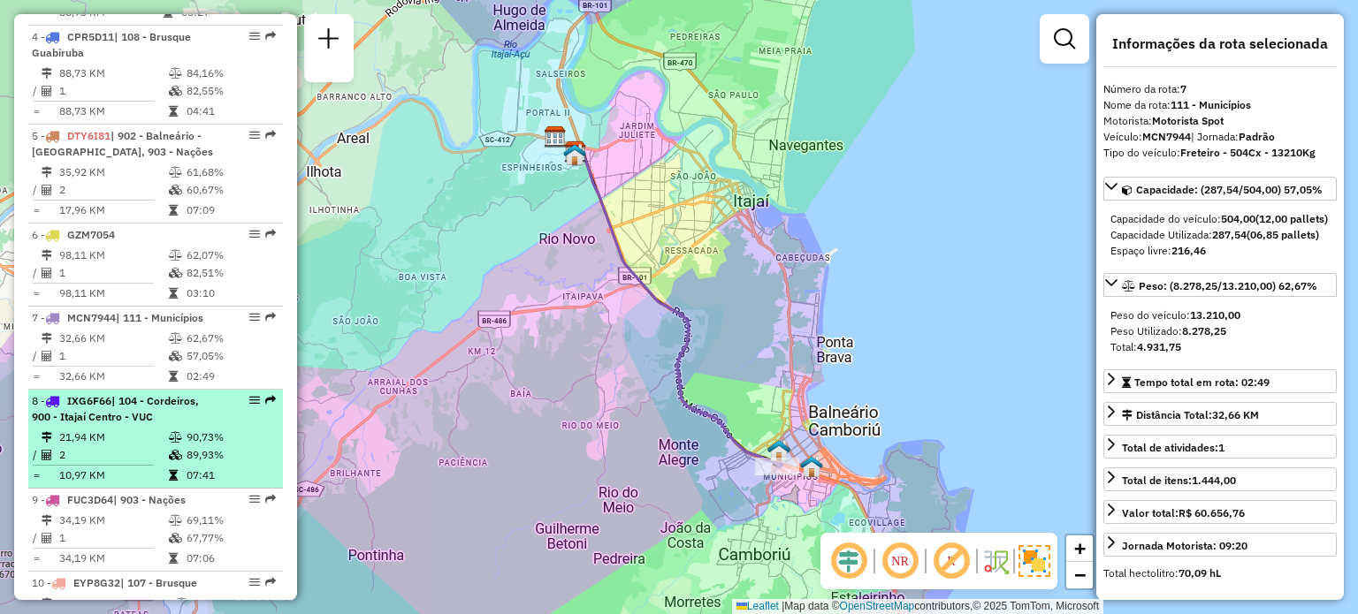
click at [138, 423] on span "| 104 - Cordeiros, 900 - Itajaí Centro - VUC" at bounding box center [115, 408] width 167 height 29
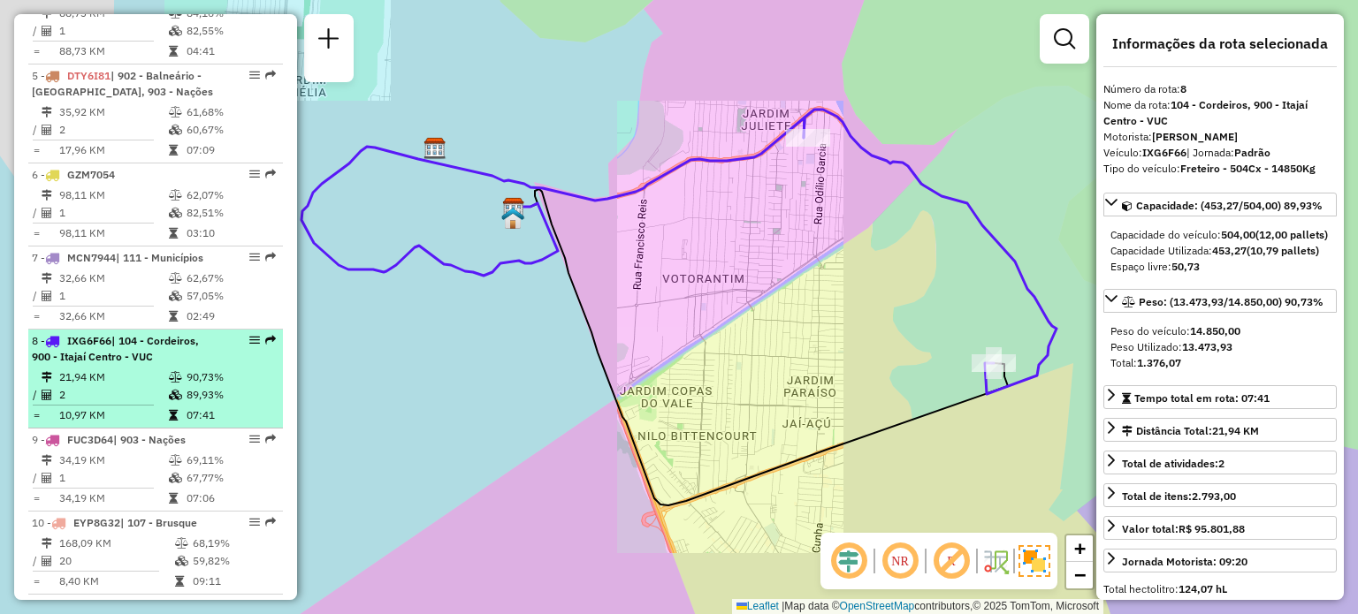
scroll to position [1061, 0]
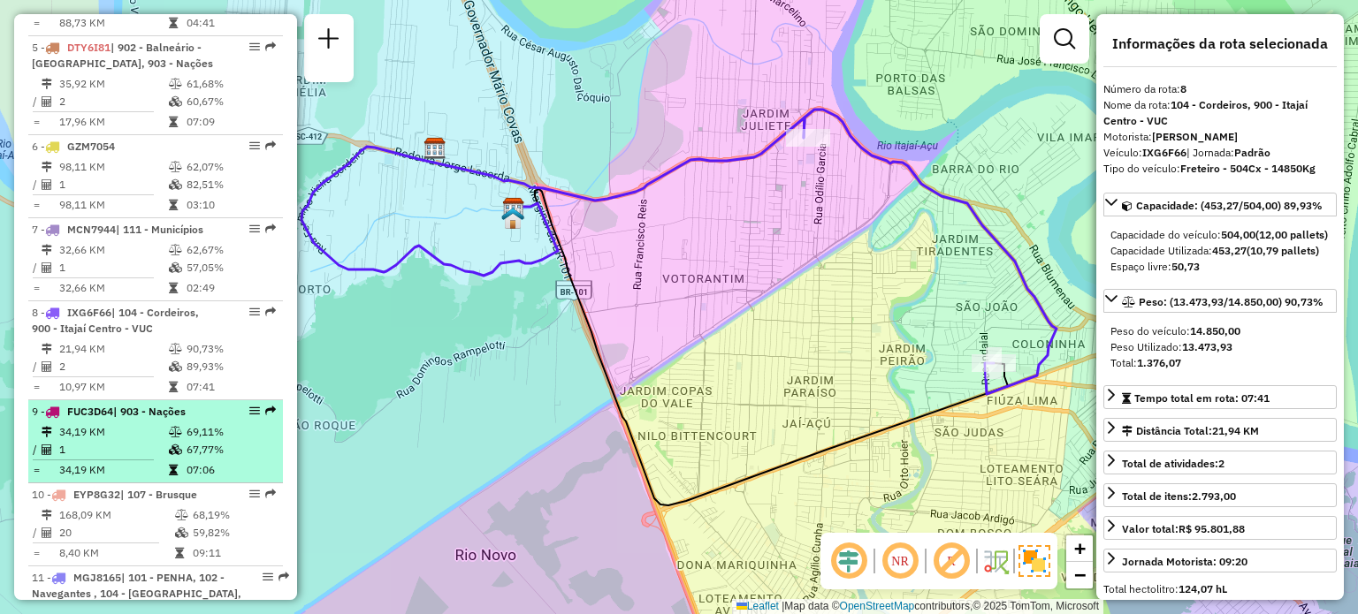
click at [138, 418] on span "| 903 - Nações" at bounding box center [149, 411] width 72 height 13
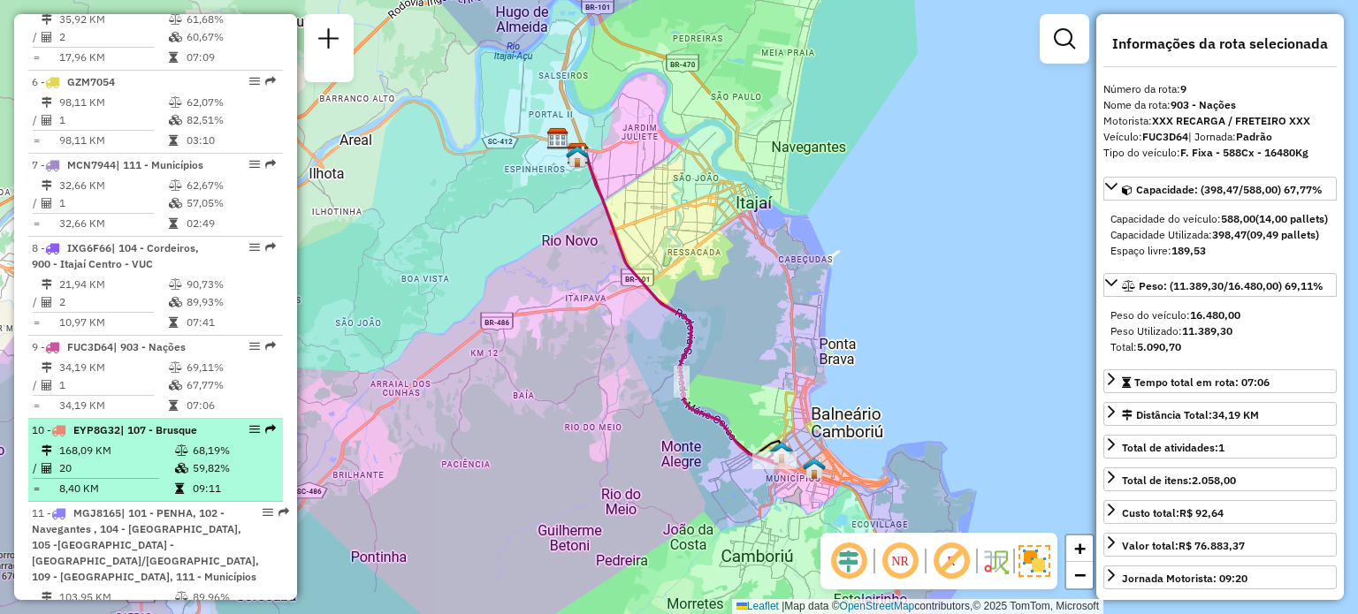
scroll to position [1149, 0]
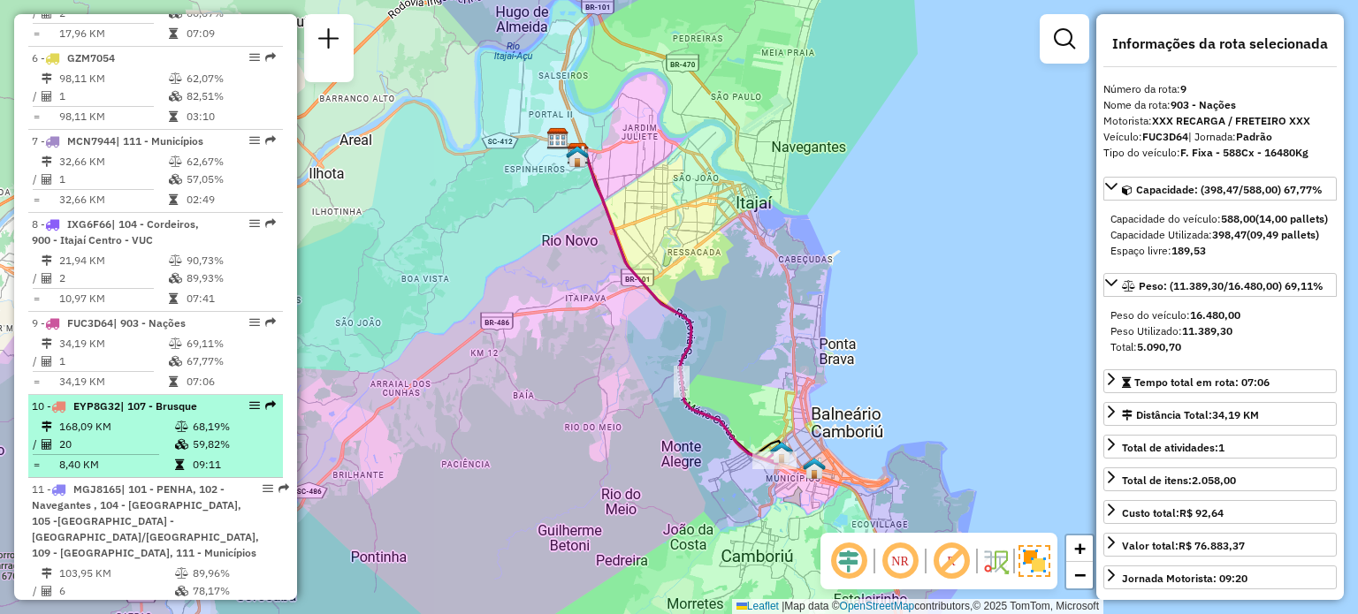
click at [126, 434] on td "168,09 KM" at bounding box center [116, 427] width 116 height 18
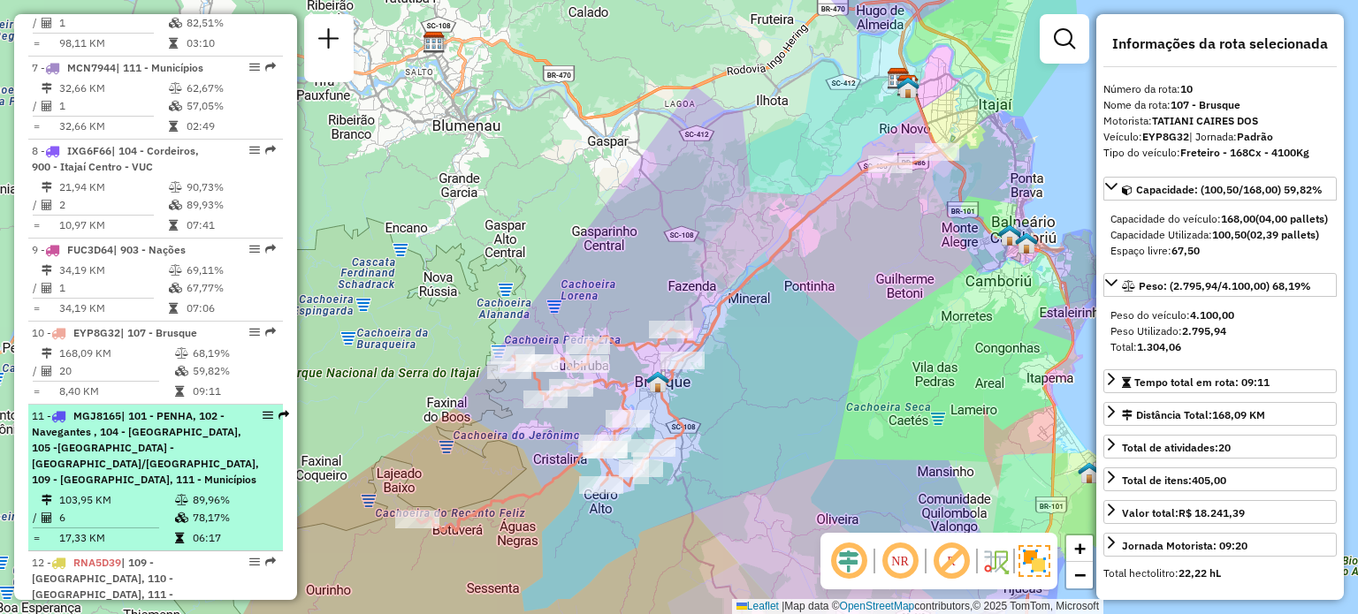
scroll to position [1237, 0]
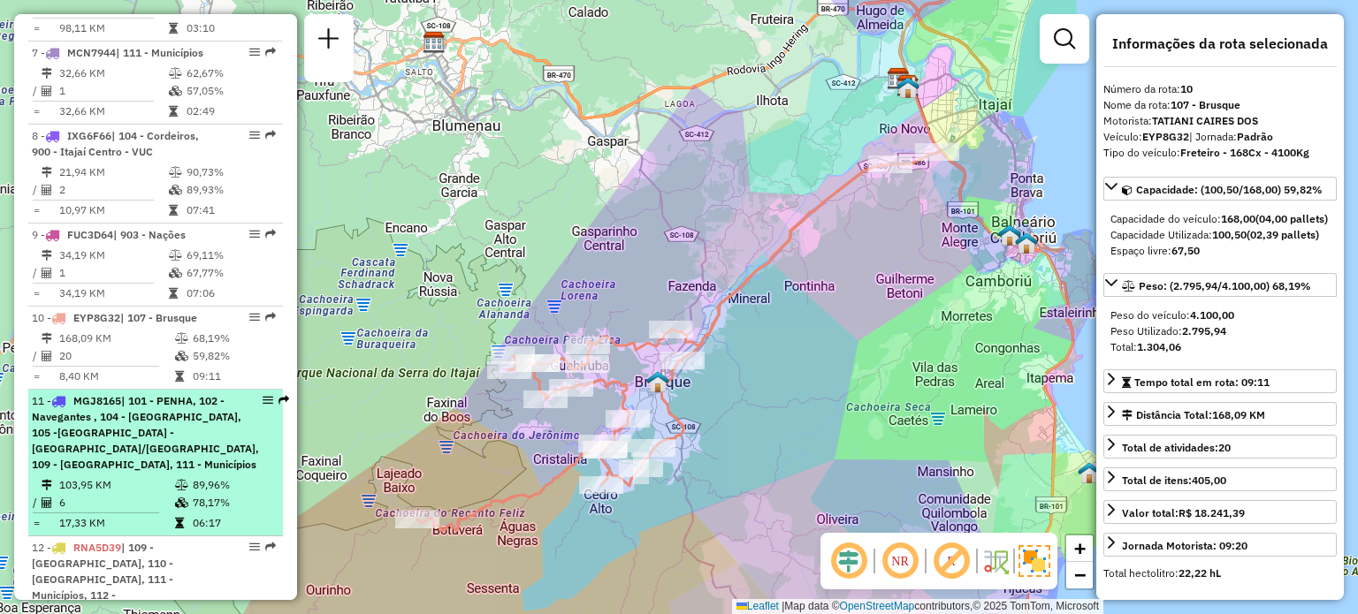
click at [138, 426] on span "| 101 - PENHA, 102 - Navegantes , 104 - [GEOGRAPHIC_DATA], 105 -[GEOGRAPHIC_DAT…" at bounding box center [145, 432] width 227 height 77
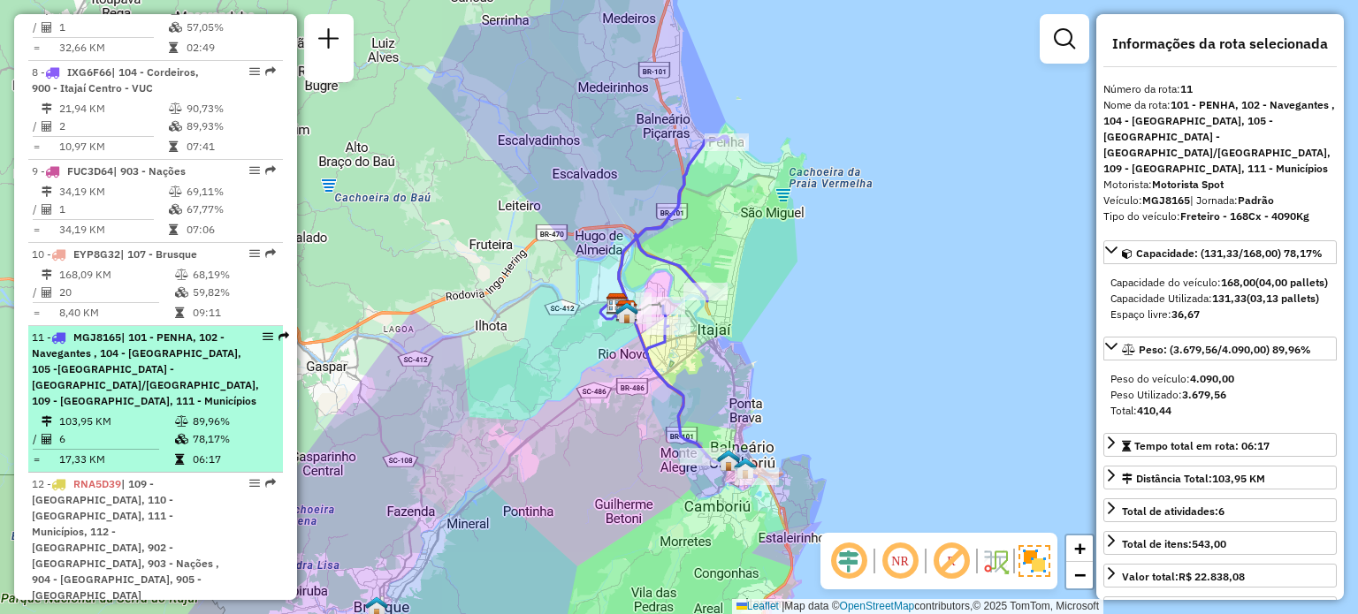
scroll to position [1326, 0]
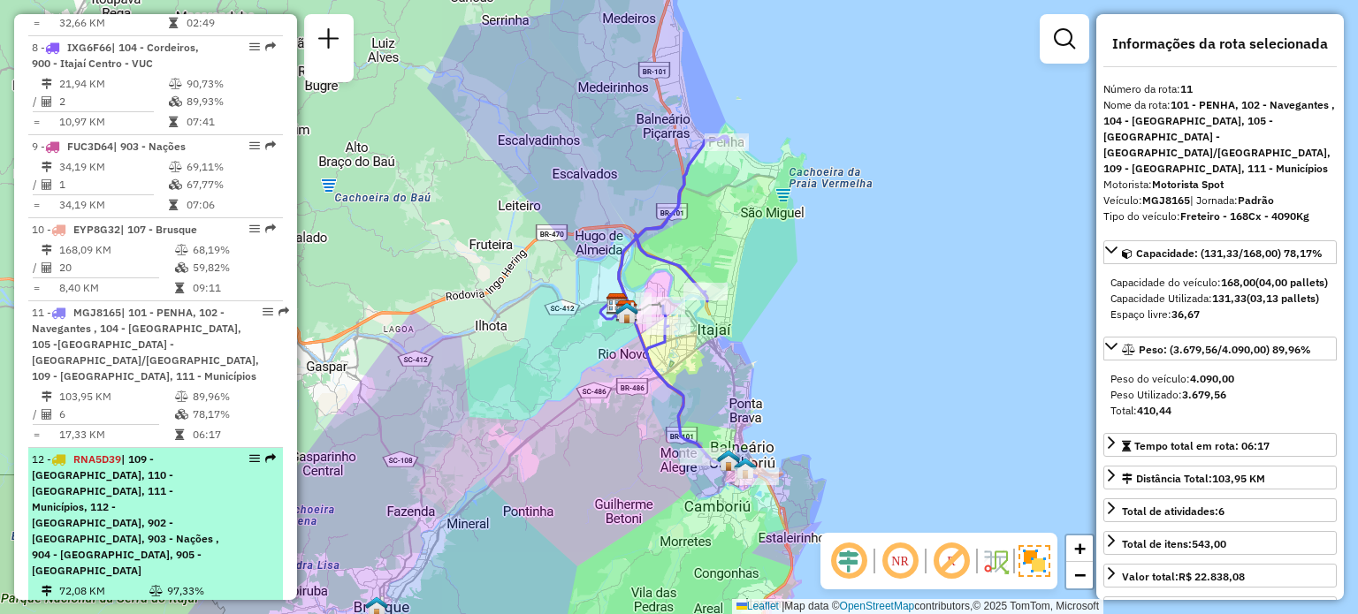
click at [150, 487] on span "| 109 - [GEOGRAPHIC_DATA], 110 - [GEOGRAPHIC_DATA], 111 - Municípios, 112 - [GE…" at bounding box center [125, 515] width 187 height 125
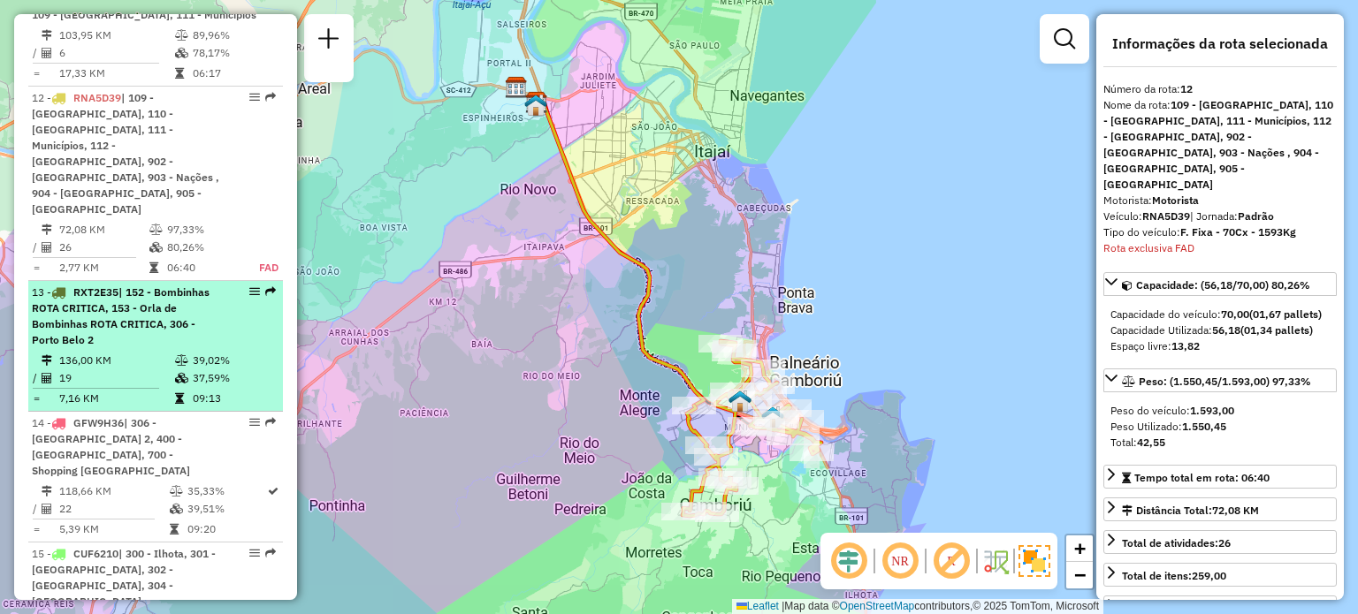
scroll to position [1580, 0]
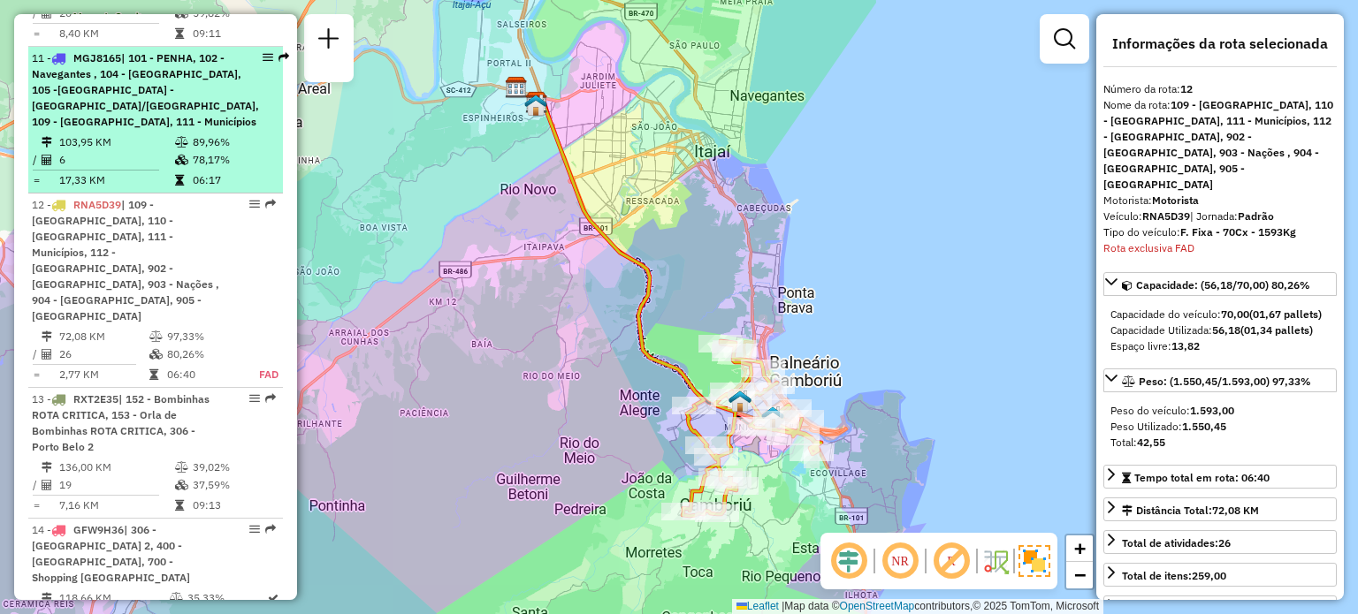
click at [143, 102] on span "| 101 - PENHA, 102 - Navegantes , 104 - [GEOGRAPHIC_DATA], 105 -[GEOGRAPHIC_DAT…" at bounding box center [145, 89] width 227 height 77
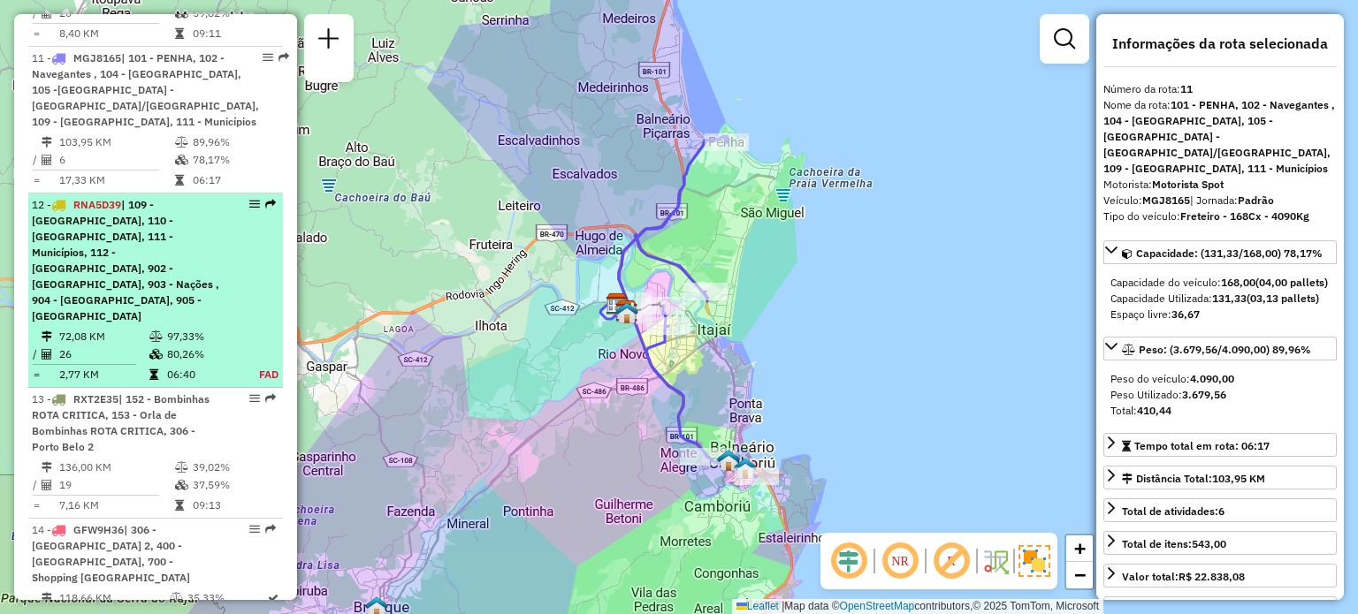
click at [122, 264] on span "| 109 - [GEOGRAPHIC_DATA], 110 - [GEOGRAPHIC_DATA], 111 - Municípios, 112 - [GE…" at bounding box center [125, 260] width 187 height 125
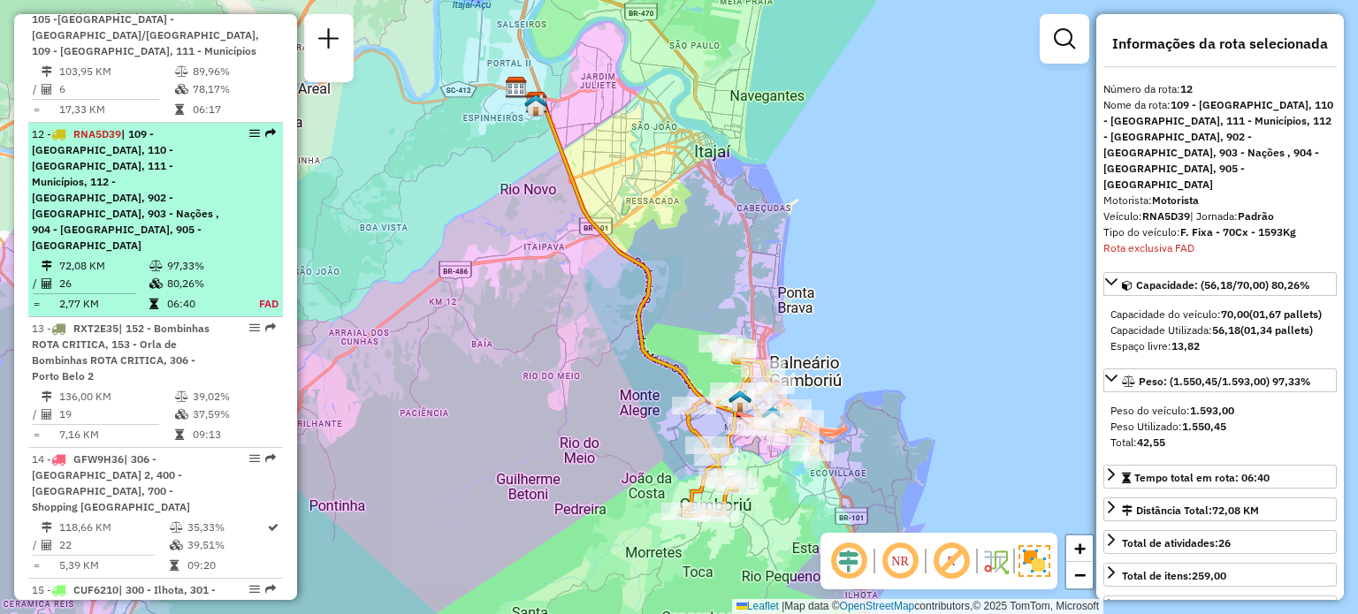
scroll to position [1757, 0]
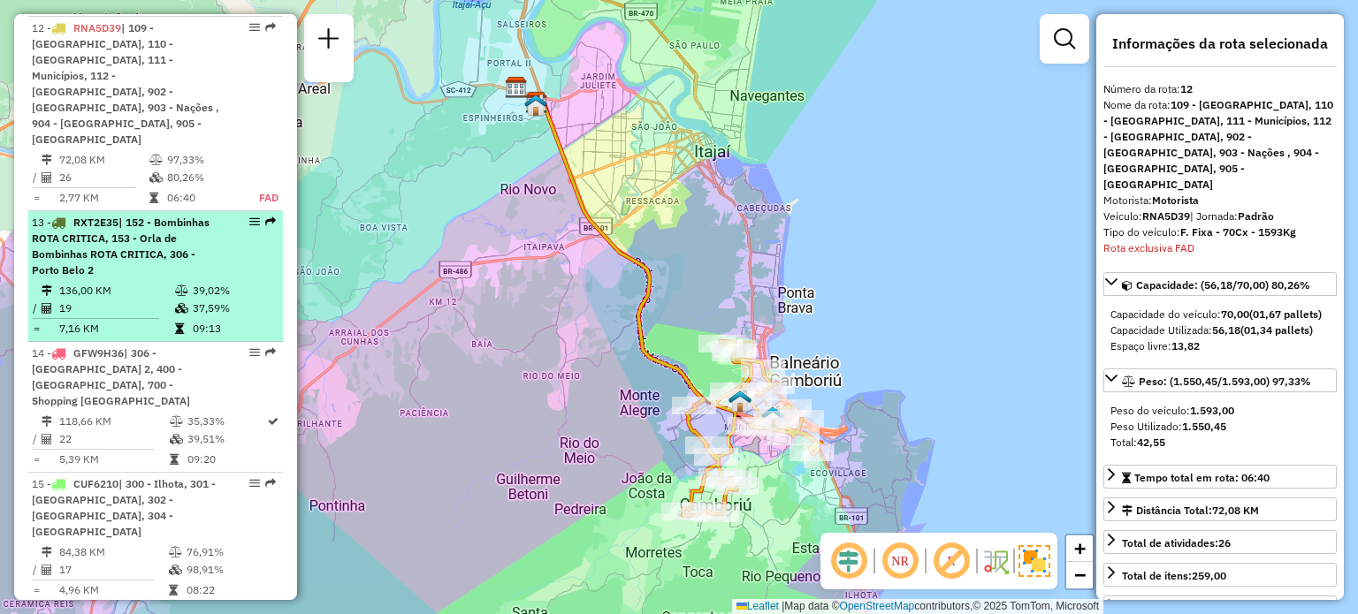
click at [135, 226] on div "13 - RXT2E35 | 152 - Bombinhas ROTA CRITICA, 153 - Orla de Bombinhas ROTA CRITI…" at bounding box center [125, 247] width 187 height 64
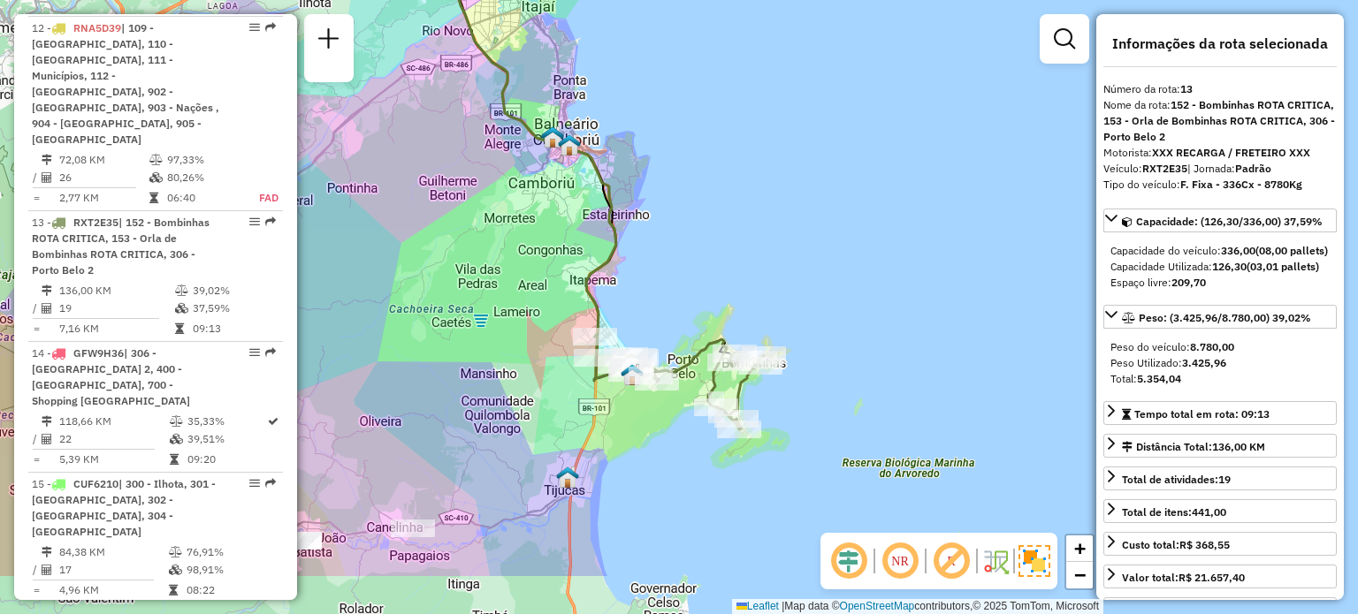
drag, startPoint x: 627, startPoint y: 385, endPoint x: 552, endPoint y: 280, distance: 129.3
click at [552, 280] on div "Janela de atendimento Grade de atendimento Capacidade Transportadoras Veículos …" at bounding box center [679, 307] width 1358 height 614
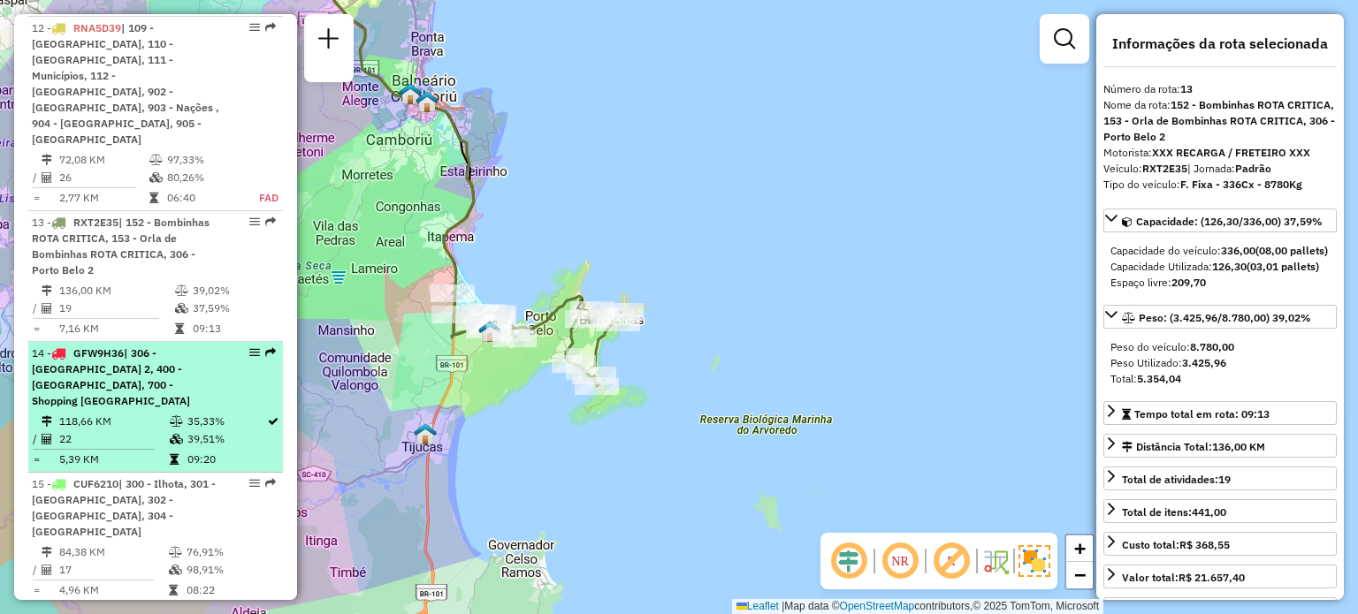
click at [120, 346] on span "| 306 - [GEOGRAPHIC_DATA] 2, 400 - [GEOGRAPHIC_DATA], 700 - Shopping [GEOGRAPHI…" at bounding box center [111, 376] width 158 height 61
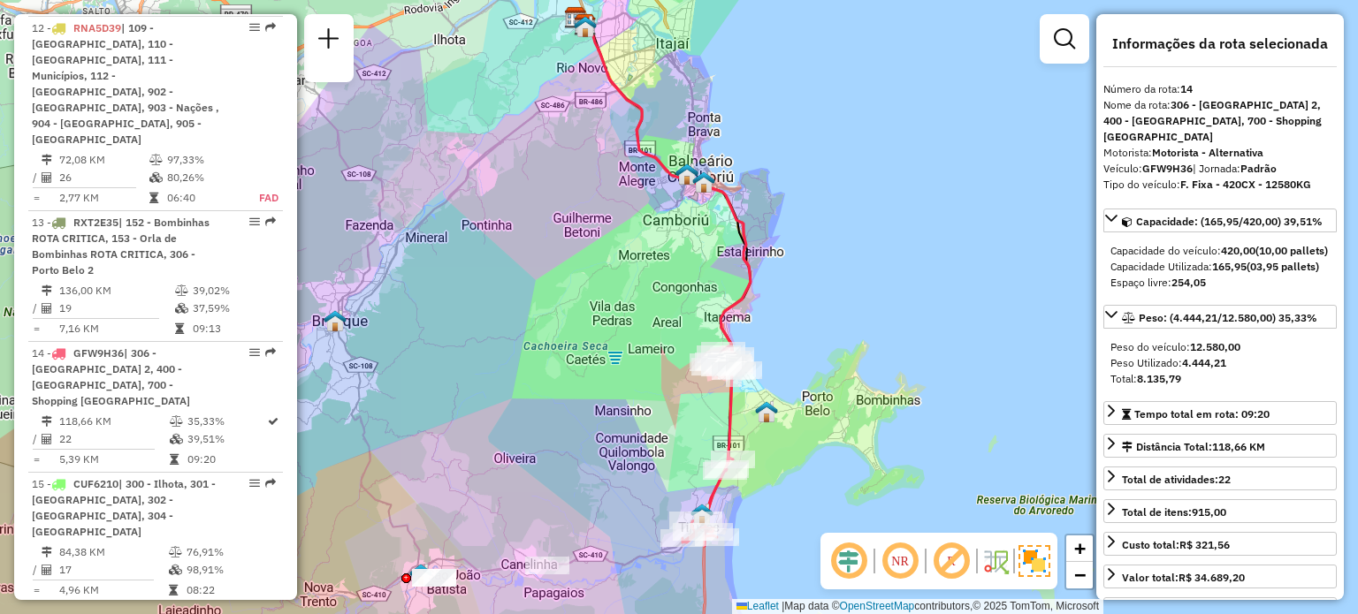
drag, startPoint x: 600, startPoint y: 328, endPoint x: 589, endPoint y: 309, distance: 21.8
click at [589, 309] on div "Janela de atendimento Grade de atendimento Capacidade Transportadoras Veículos …" at bounding box center [679, 307] width 1358 height 614
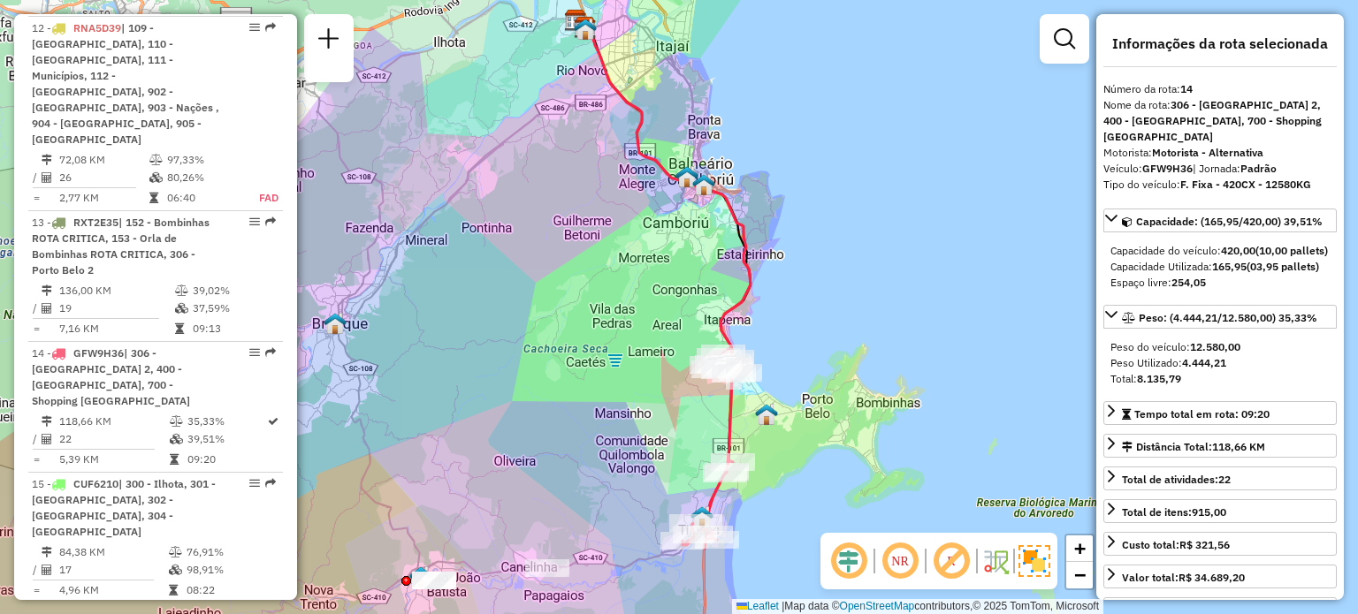
drag, startPoint x: 580, startPoint y: 256, endPoint x: 574, endPoint y: 278, distance: 22.1
click at [574, 278] on div "Janela de atendimento Grade de atendimento Capacidade Transportadoras Veículos …" at bounding box center [679, 307] width 1358 height 614
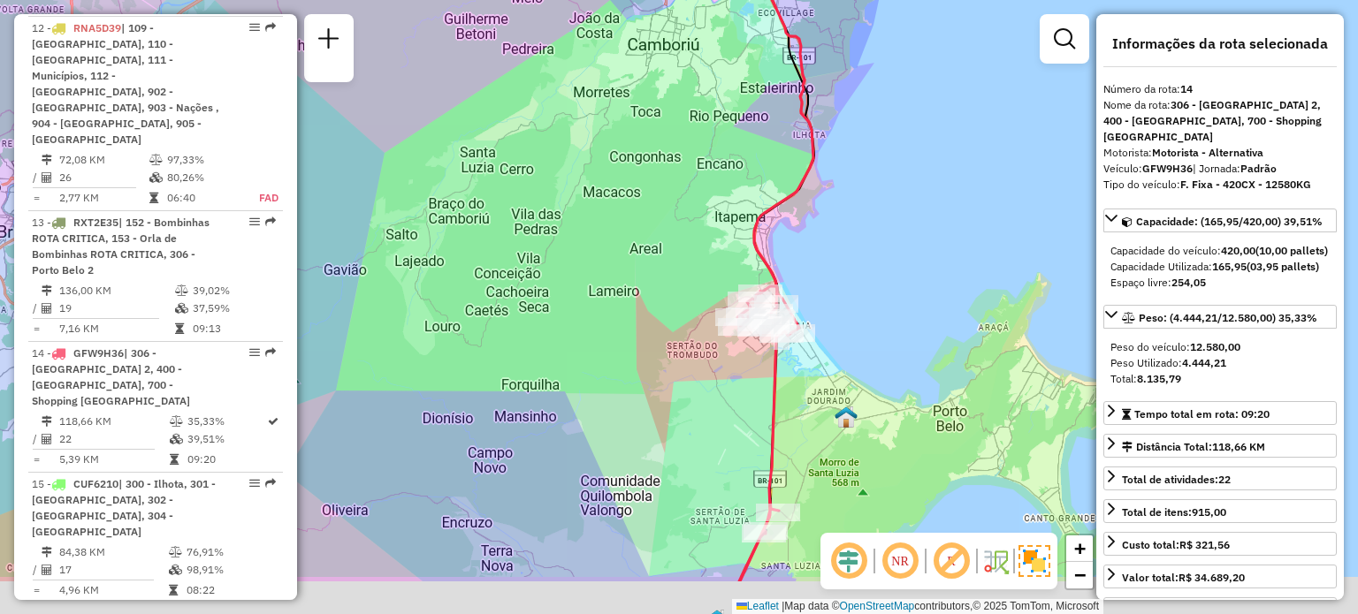
drag, startPoint x: 854, startPoint y: 354, endPoint x: 852, endPoint y: 151, distance: 203.3
click at [852, 151] on div "Janela de atendimento Grade de atendimento Capacidade Transportadoras Veículos …" at bounding box center [679, 307] width 1358 height 614
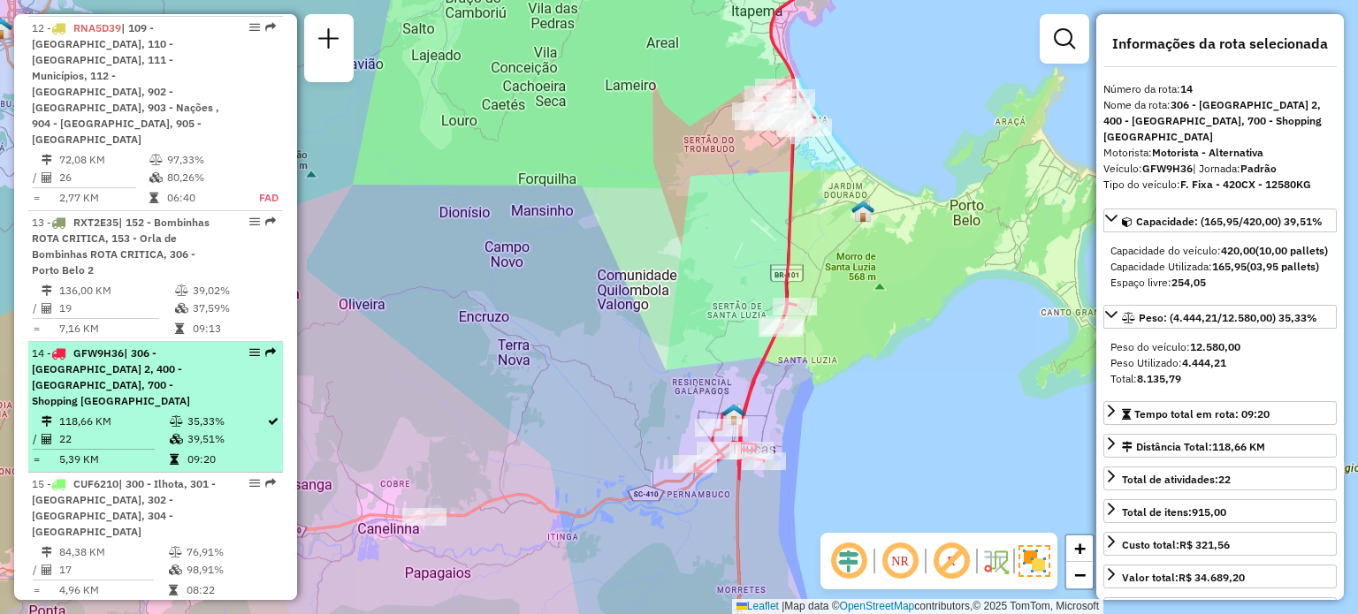
click at [72, 346] on strong "GFW9H36 | 306 - [GEOGRAPHIC_DATA] 2, 400 - [GEOGRAPHIC_DATA], 700 - Shopping [G…" at bounding box center [111, 376] width 158 height 61
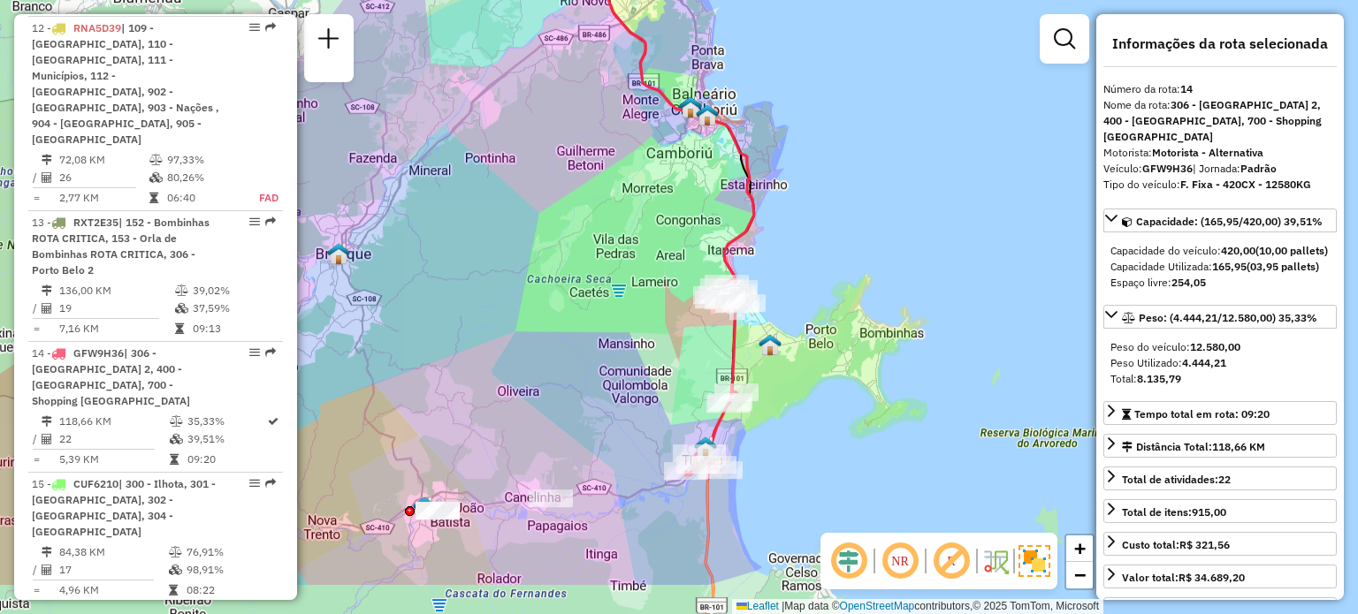
drag, startPoint x: 586, startPoint y: 467, endPoint x: 578, endPoint y: 377, distance: 90.5
click at [578, 377] on div "Janela de atendimento Grade de atendimento Capacidade Transportadoras Veículos …" at bounding box center [679, 307] width 1358 height 614
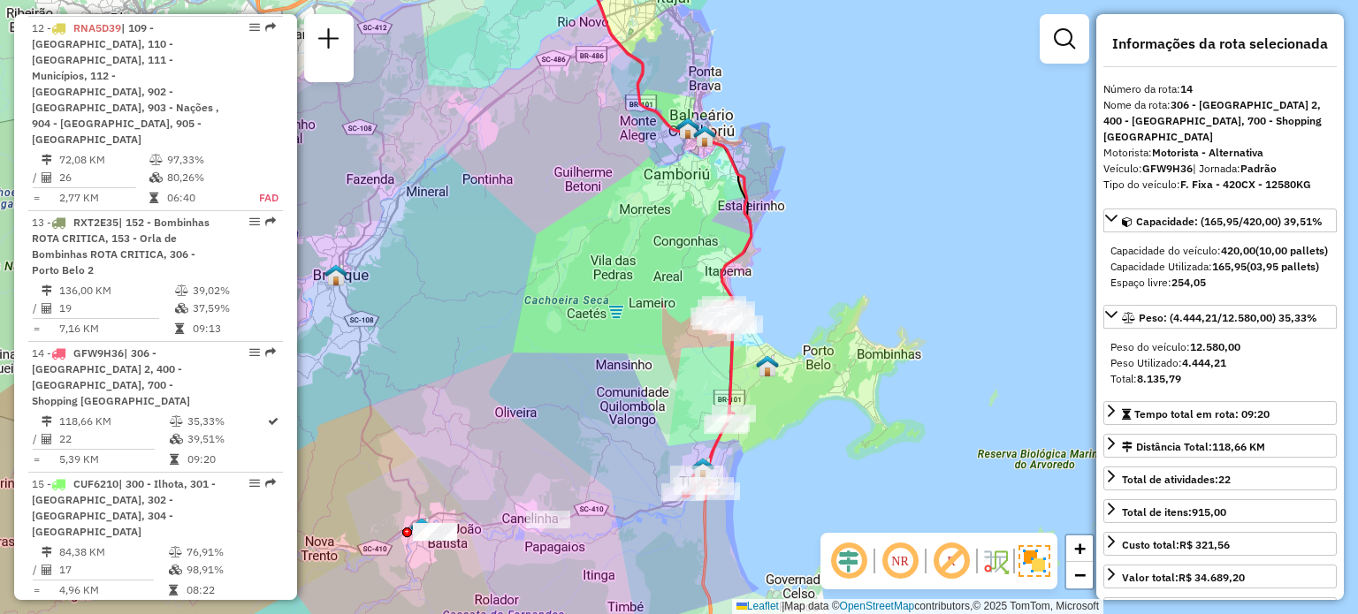
drag, startPoint x: 617, startPoint y: 285, endPoint x: 615, endPoint y: 307, distance: 21.3
click at [615, 307] on div "Janela de atendimento Grade de atendimento Capacidade Transportadoras Veículos …" at bounding box center [679, 307] width 1358 height 614
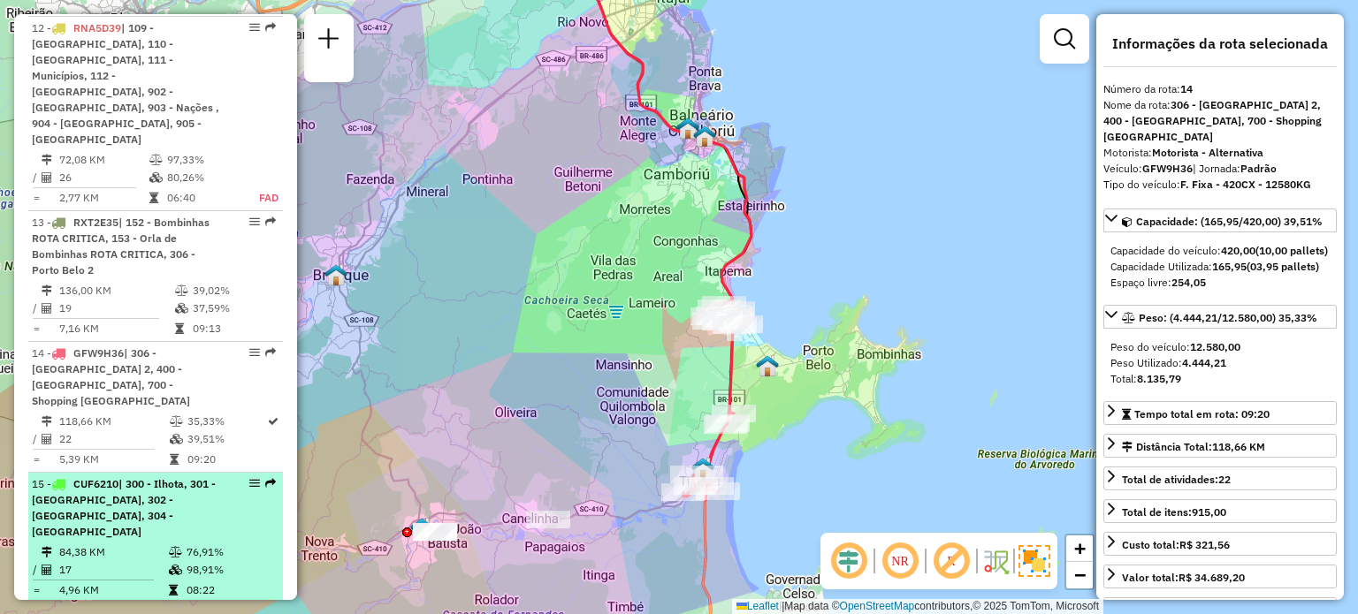
click at [102, 477] on span "CUF6210" at bounding box center [95, 483] width 45 height 13
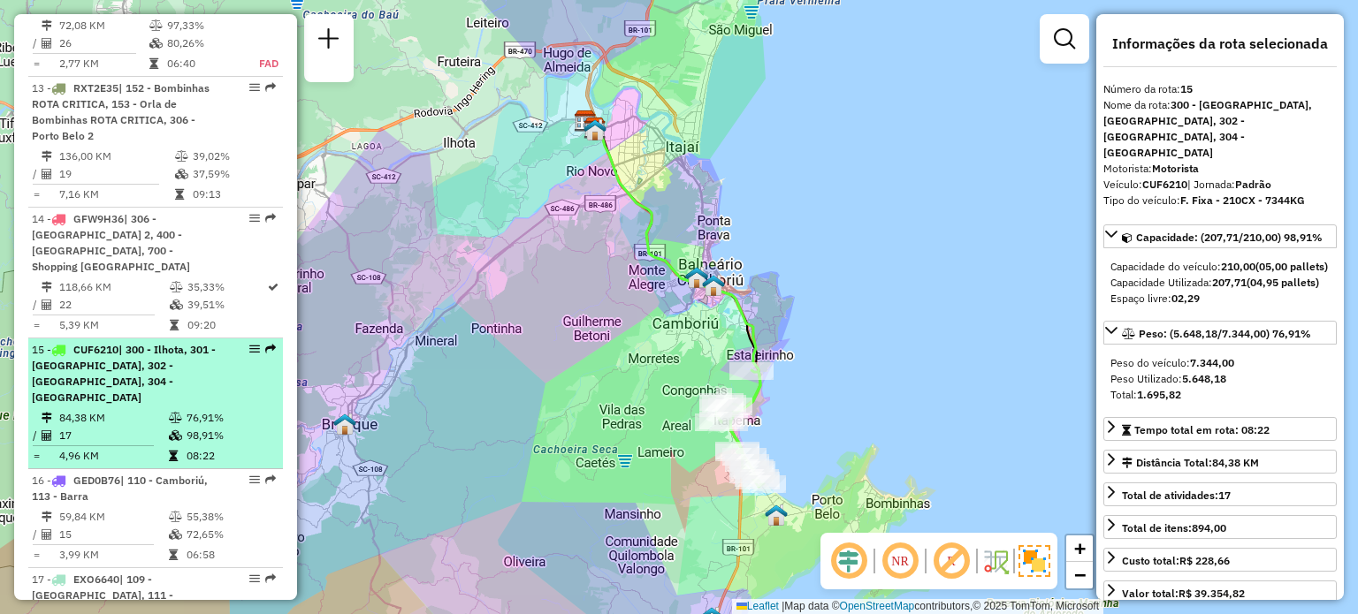
scroll to position [1934, 0]
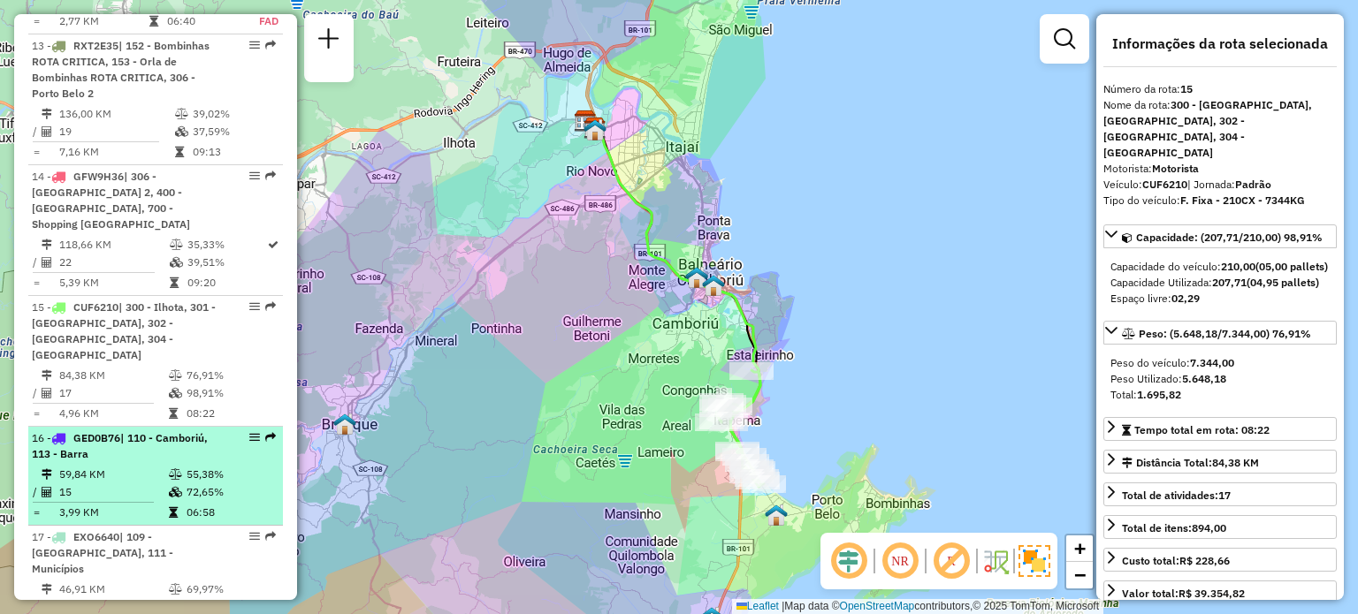
click at [127, 430] on div "16 - GED0B76 | 110 - Camboriú, 113 - Barra" at bounding box center [125, 446] width 187 height 32
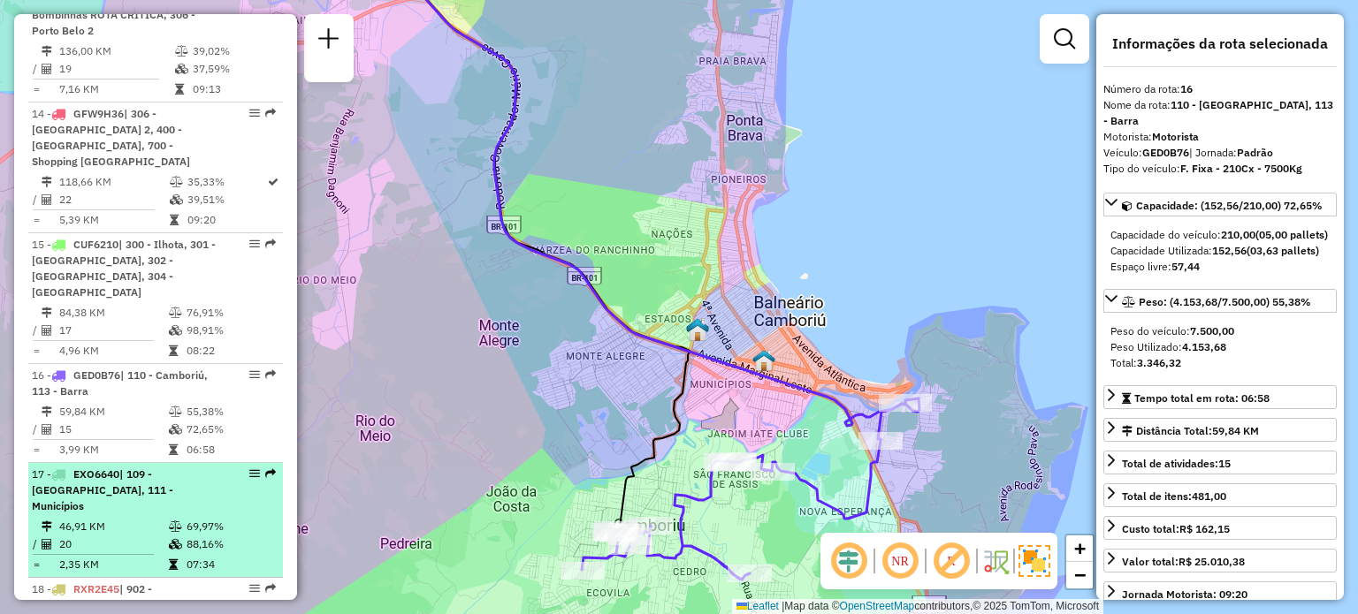
scroll to position [2022, 0]
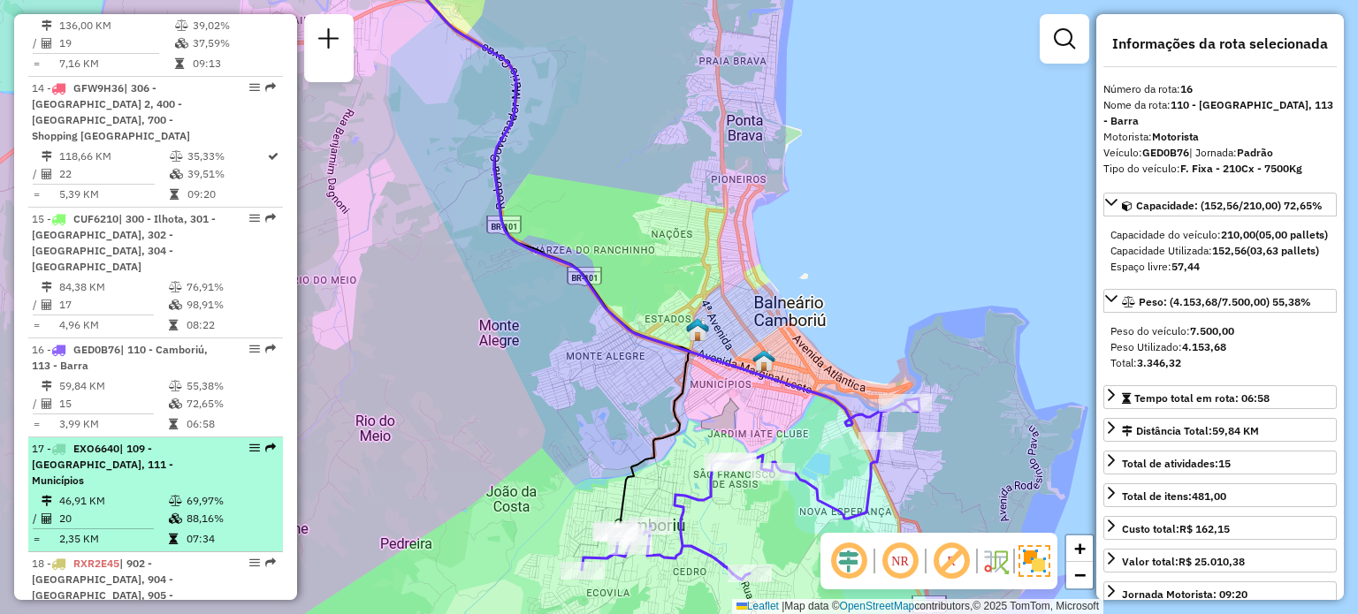
click at [155, 441] on div "17 - EXO6640 | 109 - [GEOGRAPHIC_DATA], 111 - Municípios" at bounding box center [125, 465] width 187 height 48
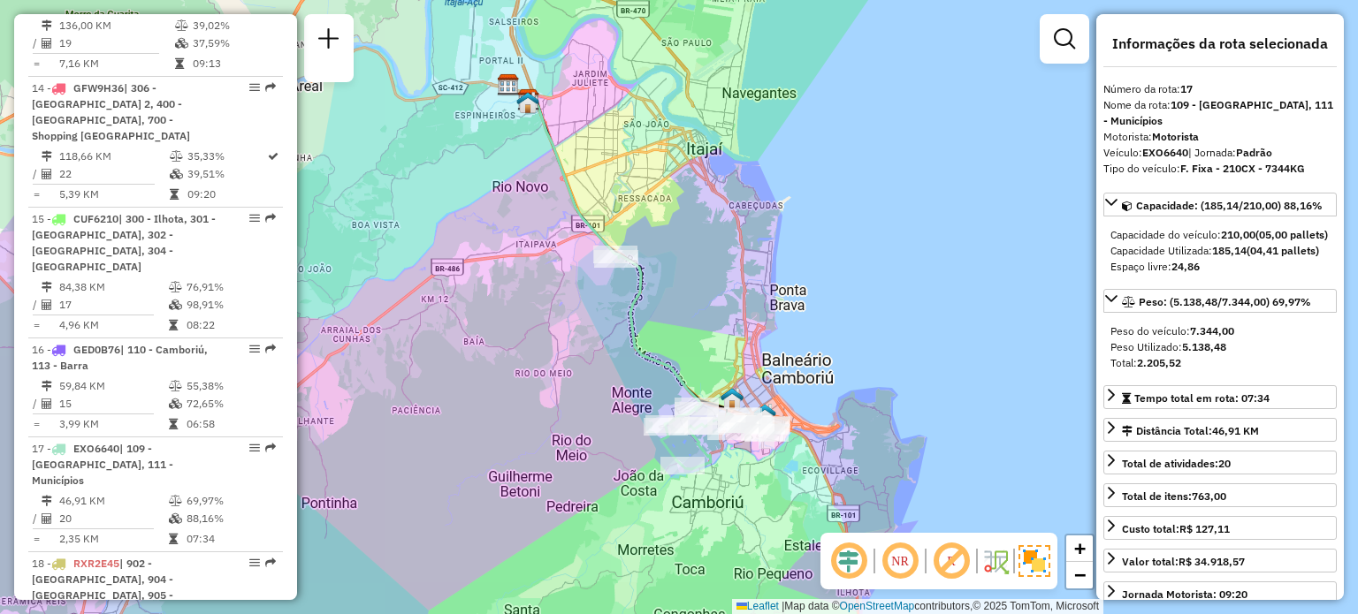
drag, startPoint x: 532, startPoint y: 310, endPoint x: 502, endPoint y: 293, distance: 34.9
click at [502, 293] on div "Janela de atendimento Grade de atendimento Capacidade Transportadoras Veículos …" at bounding box center [679, 307] width 1358 height 614
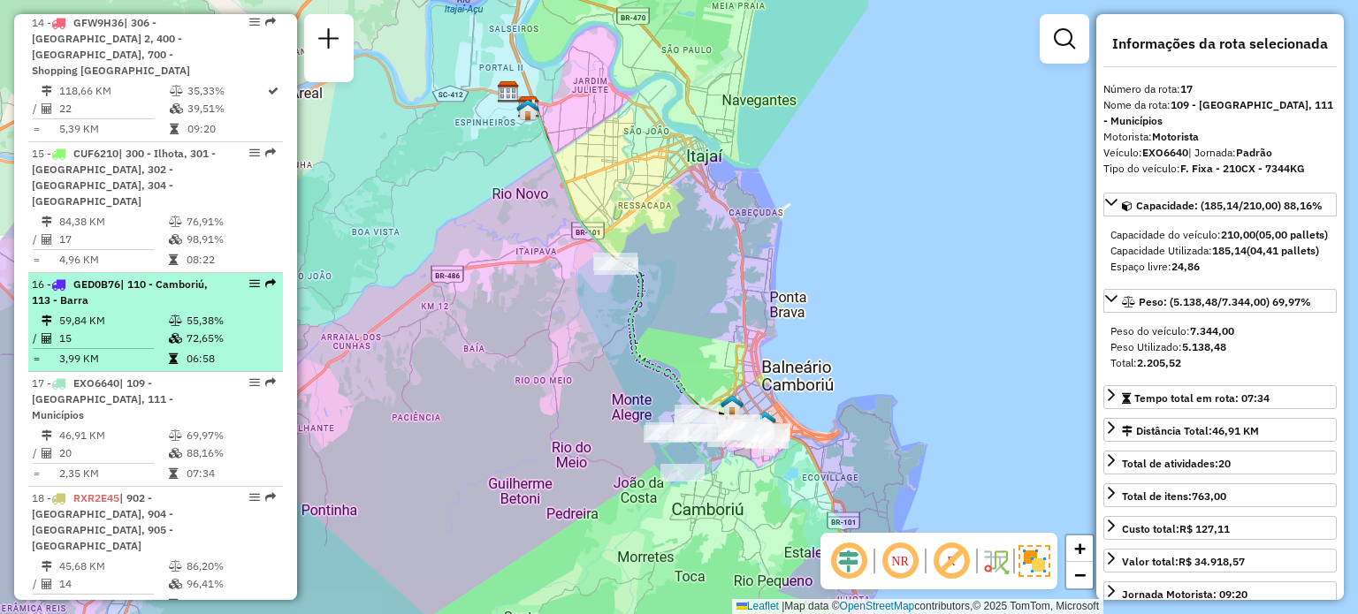
scroll to position [2111, 0]
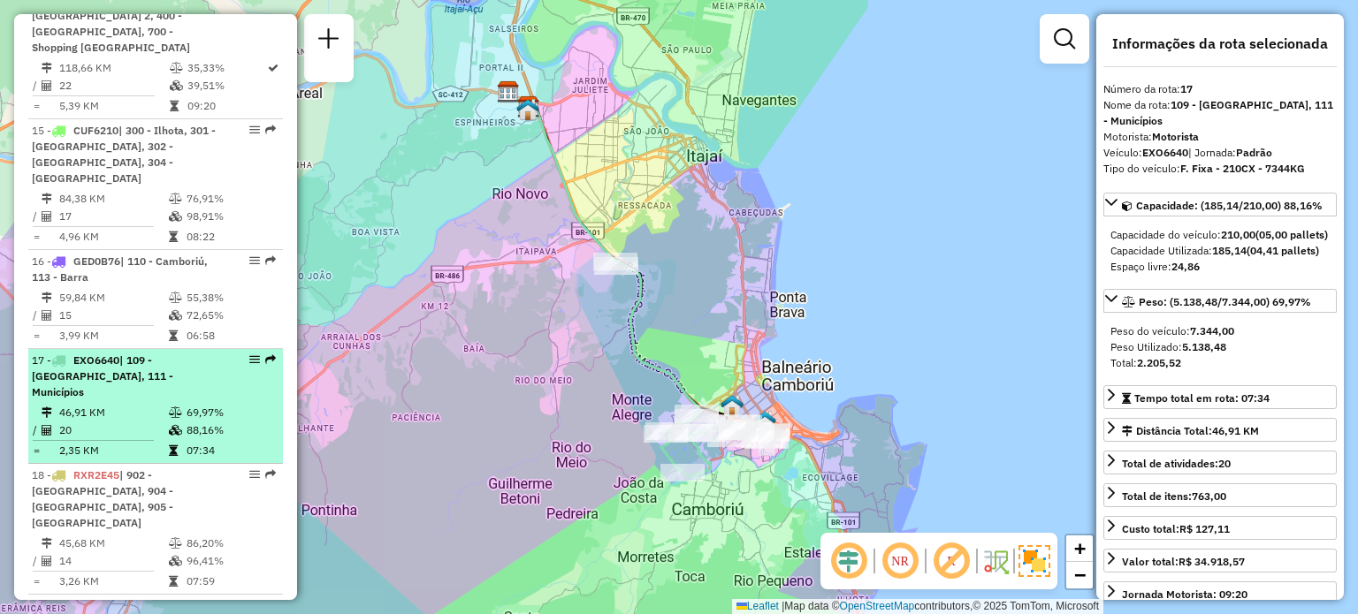
click at [127, 354] on span "| 109 - [GEOGRAPHIC_DATA], 111 - Municípios" at bounding box center [102, 376] width 141 height 45
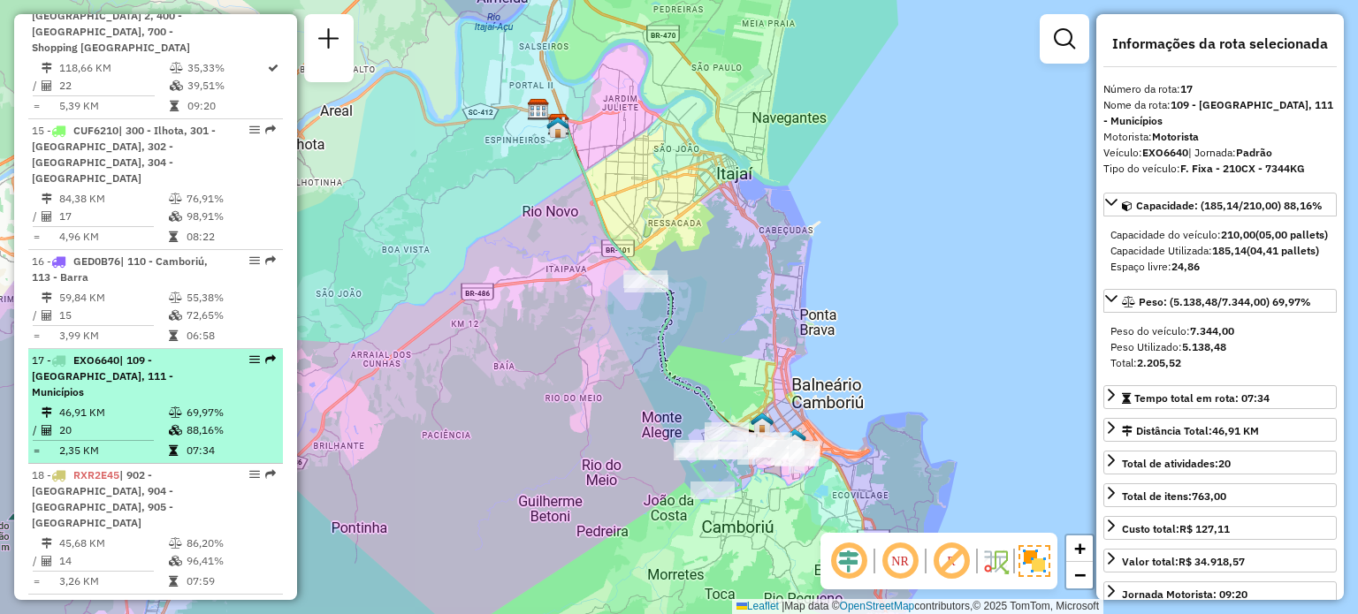
scroll to position [2199, 0]
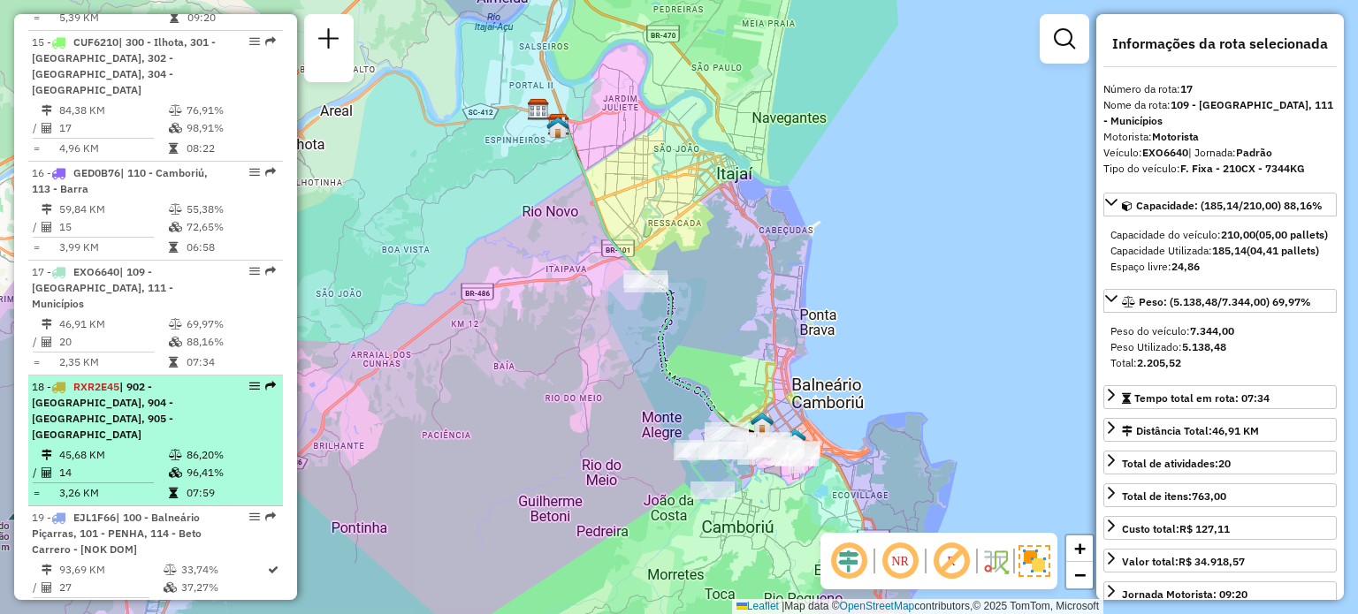
click at [119, 380] on span "RXR2E45" at bounding box center [96, 386] width 46 height 13
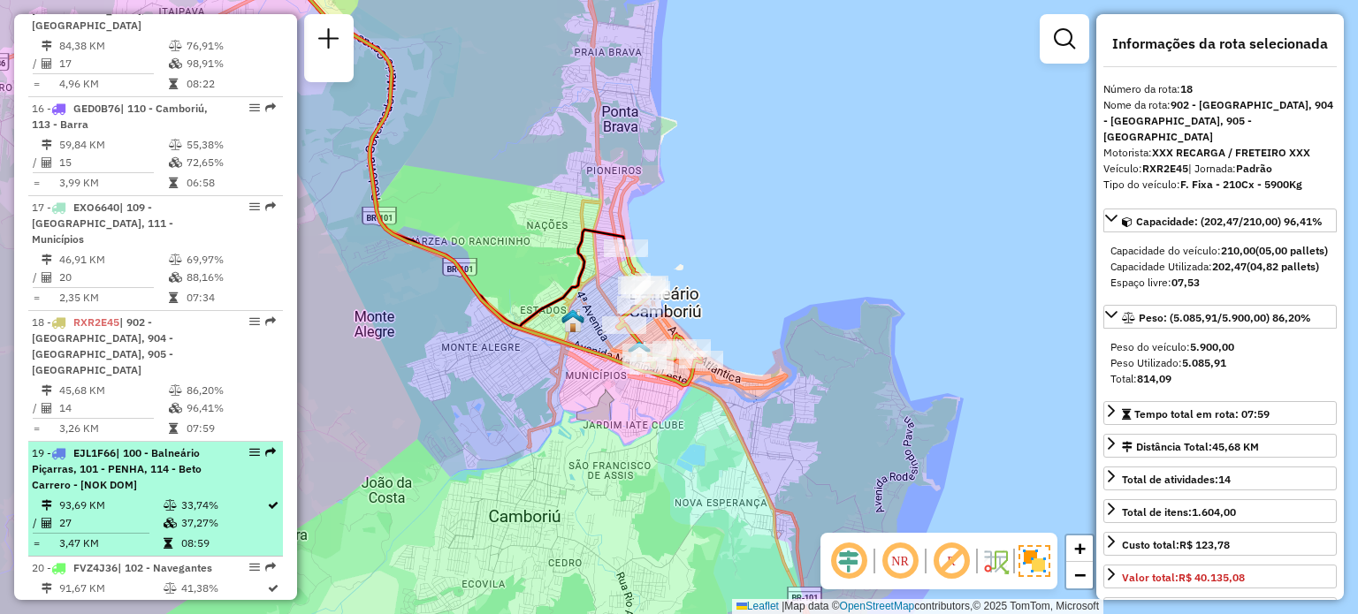
scroll to position [2287, 0]
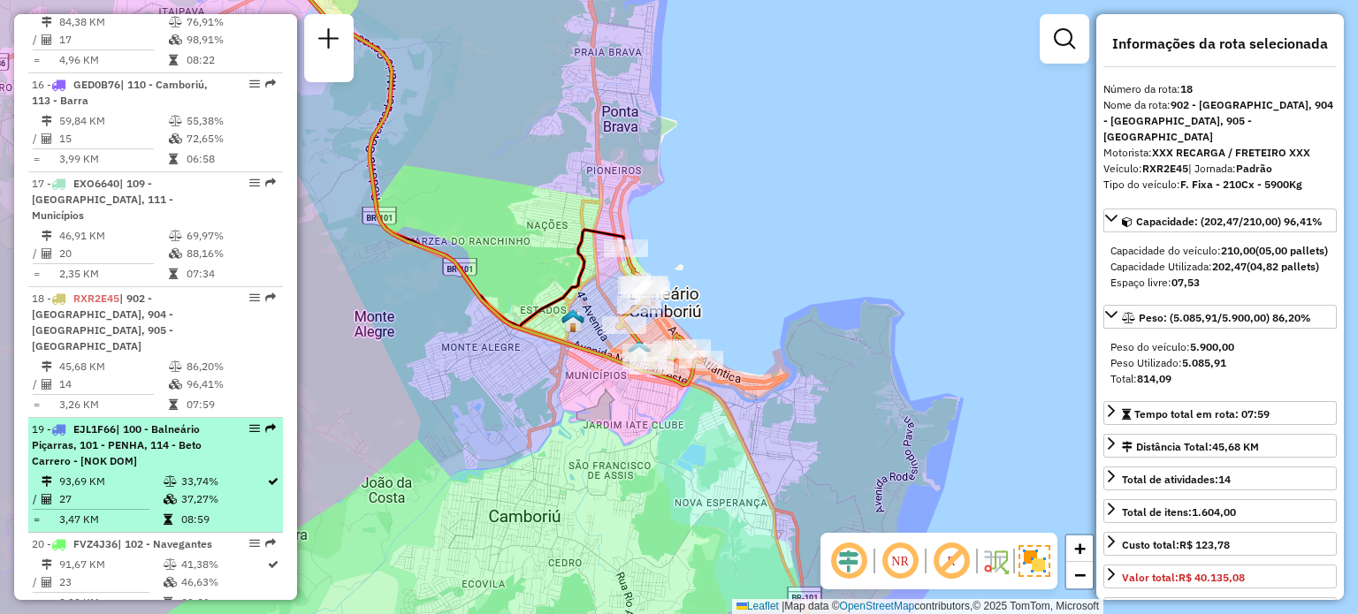
click at [144, 473] on td "93,69 KM" at bounding box center [110, 482] width 104 height 18
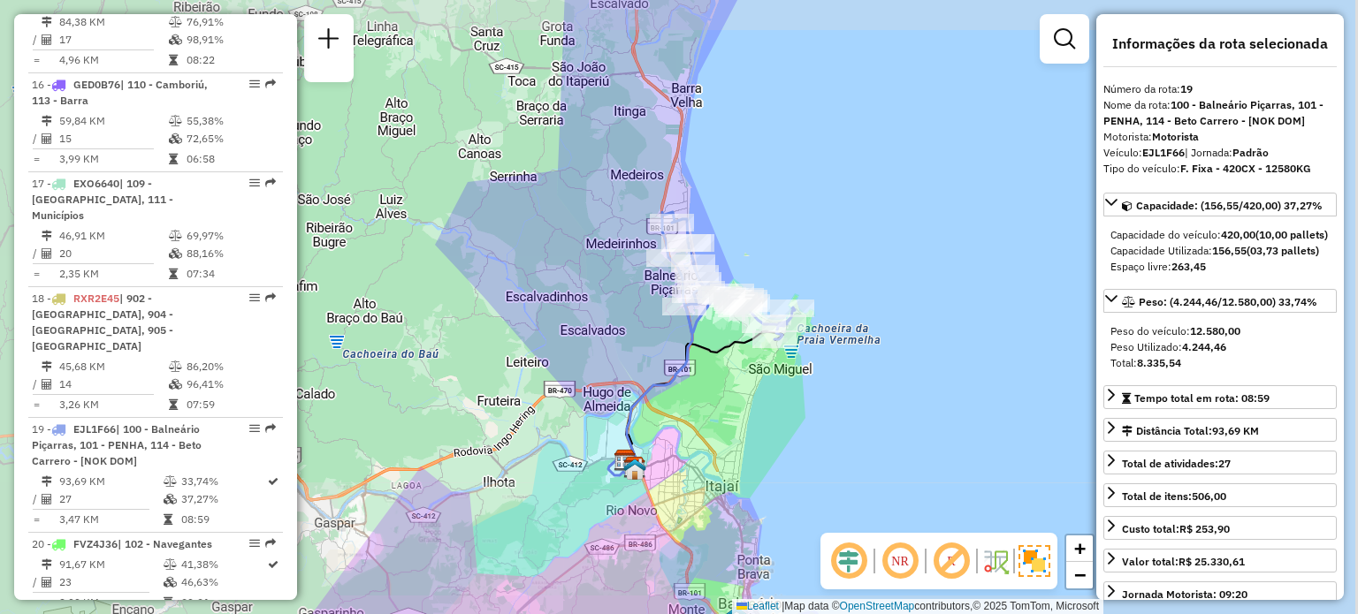
drag, startPoint x: 730, startPoint y: 360, endPoint x: 713, endPoint y: 409, distance: 52.3
click at [714, 411] on div "Janela de atendimento Grade de atendimento Capacidade Transportadoras Veículos …" at bounding box center [679, 307] width 1358 height 614
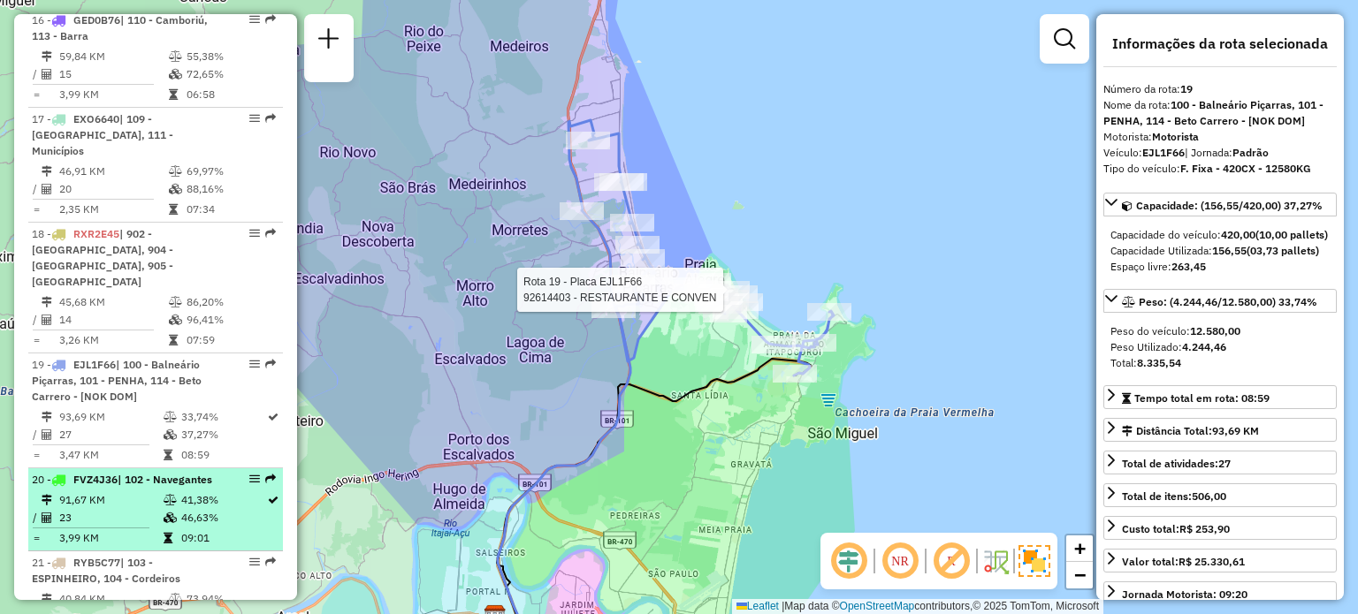
scroll to position [2376, 0]
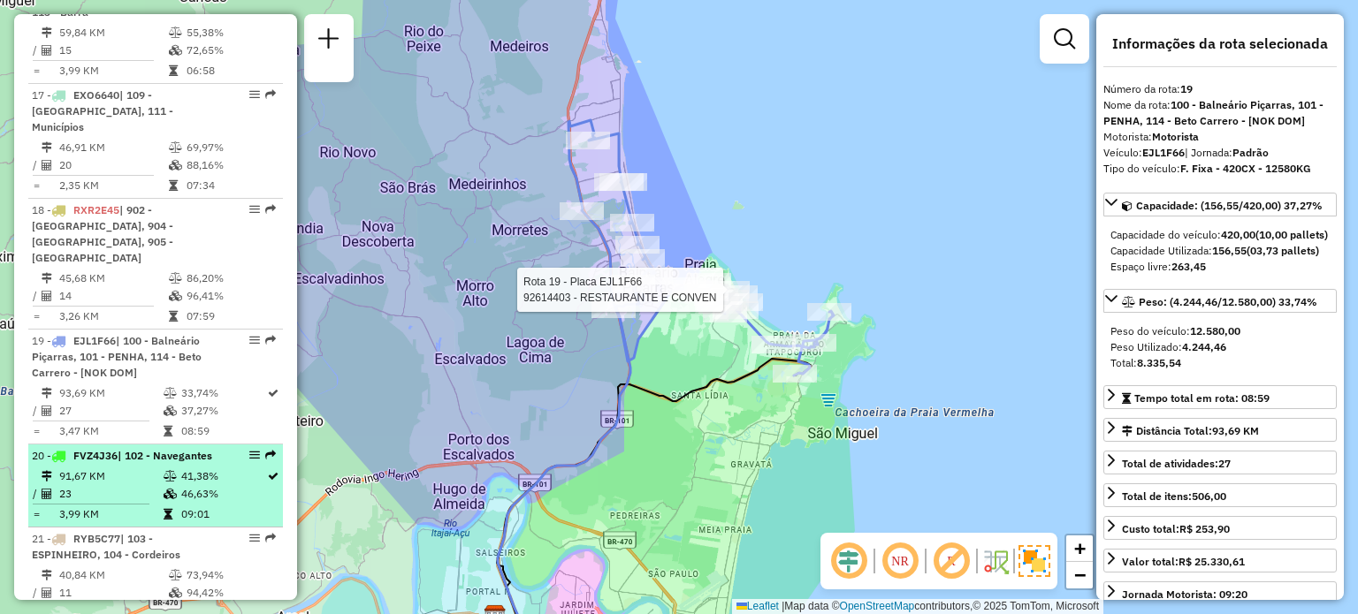
click at [118, 449] on span "FVZ4J36" at bounding box center [95, 455] width 44 height 13
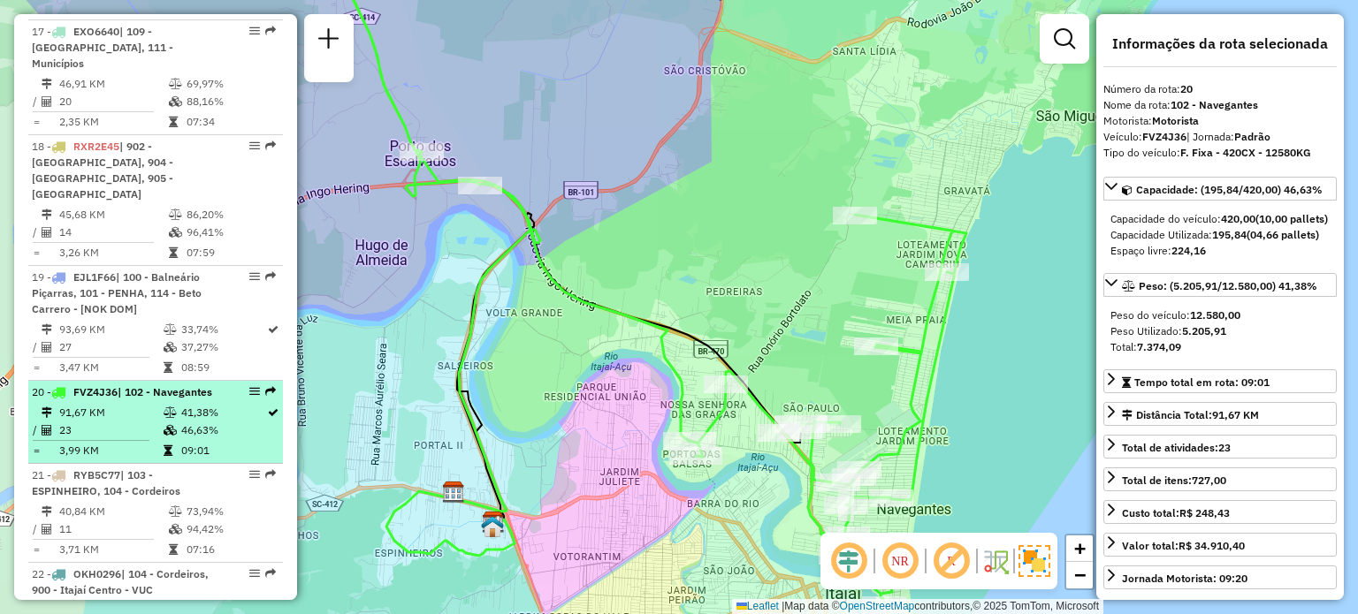
scroll to position [2464, 0]
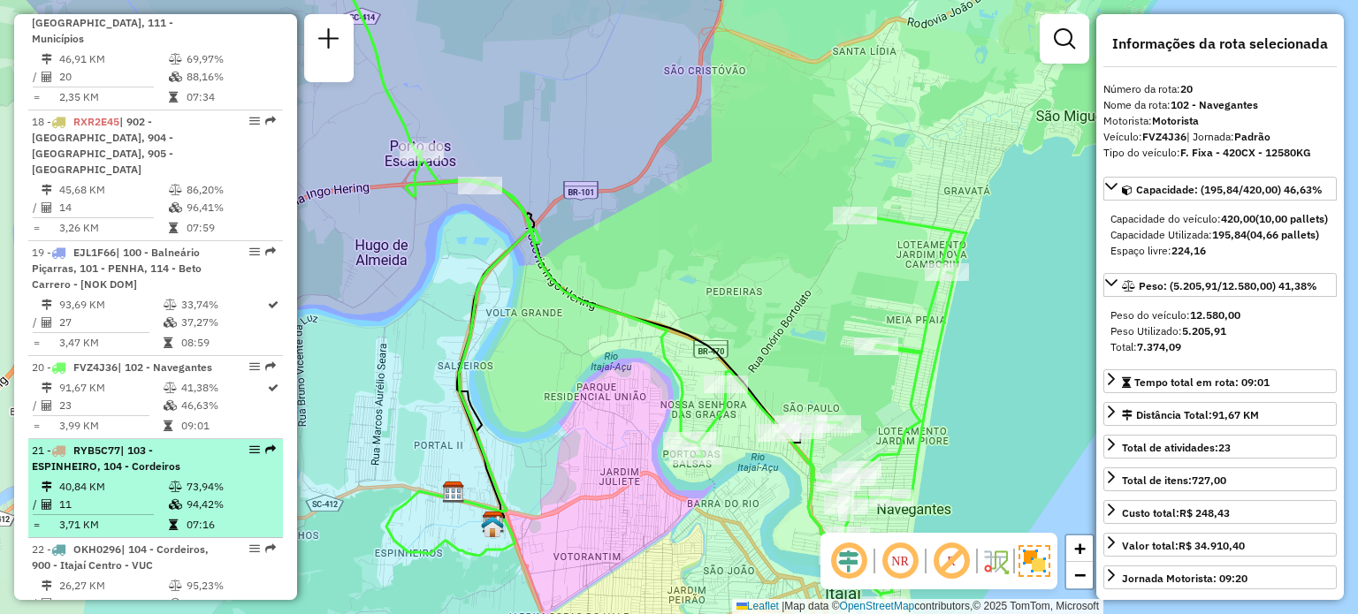
click at [152, 444] on span "| 103 - ESPINHEIRO, 104 - Cordeiros" at bounding box center [106, 458] width 148 height 29
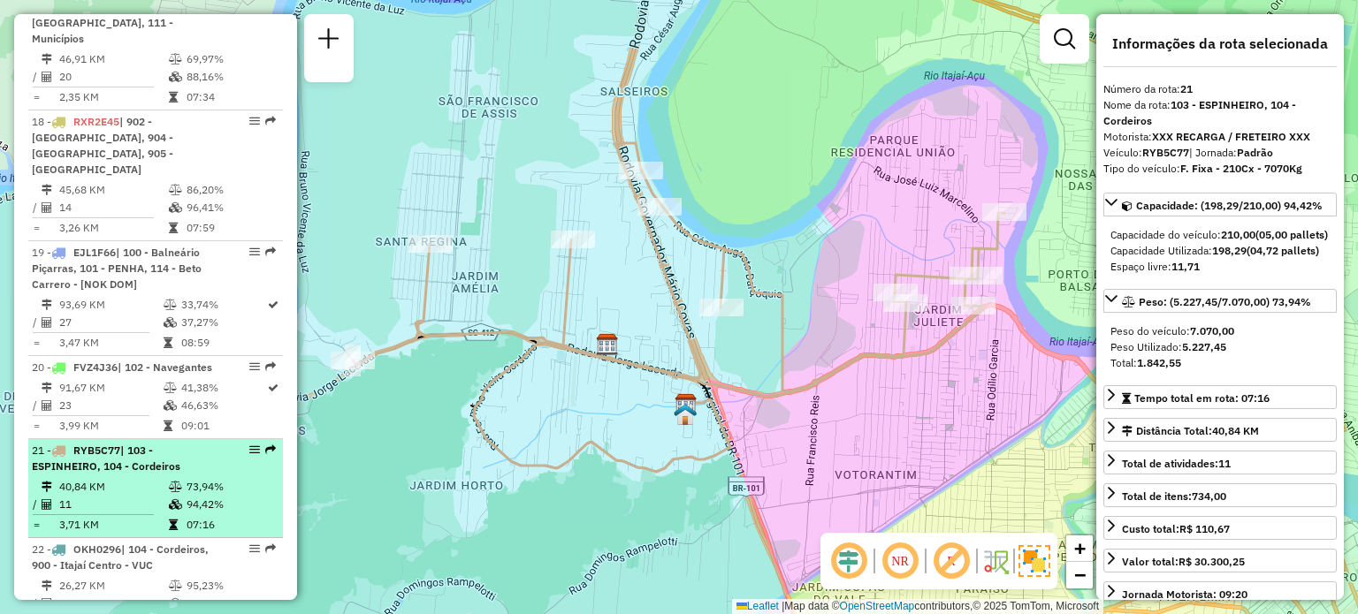
click at [138, 443] on div "21 - RYB5C77 | 103 - ESPINHEIRO, 104 - Cordeiros" at bounding box center [125, 459] width 187 height 32
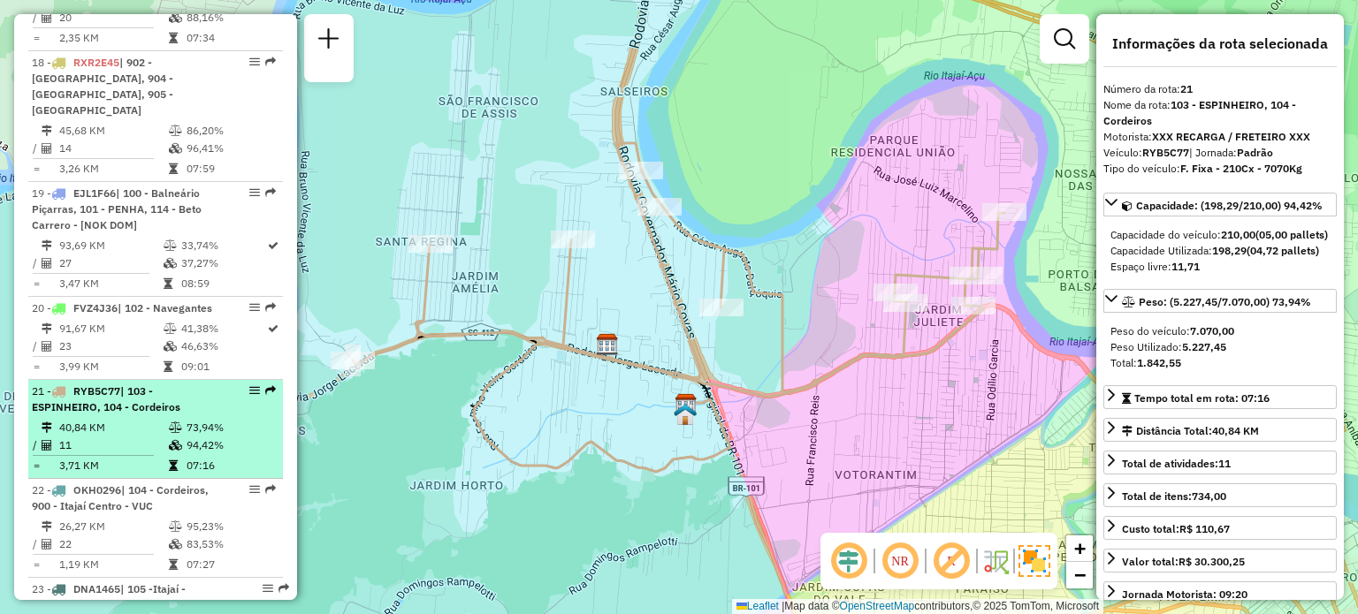
scroll to position [2553, 0]
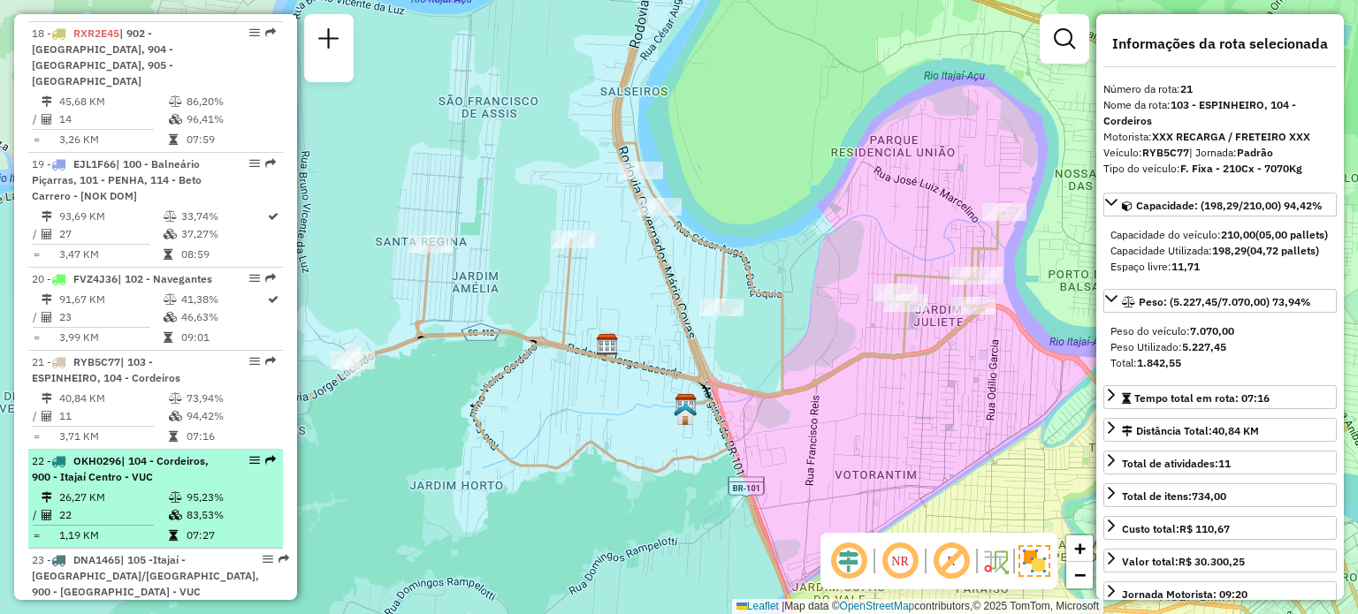
click at [103, 489] on td "26,27 KM" at bounding box center [113, 498] width 110 height 18
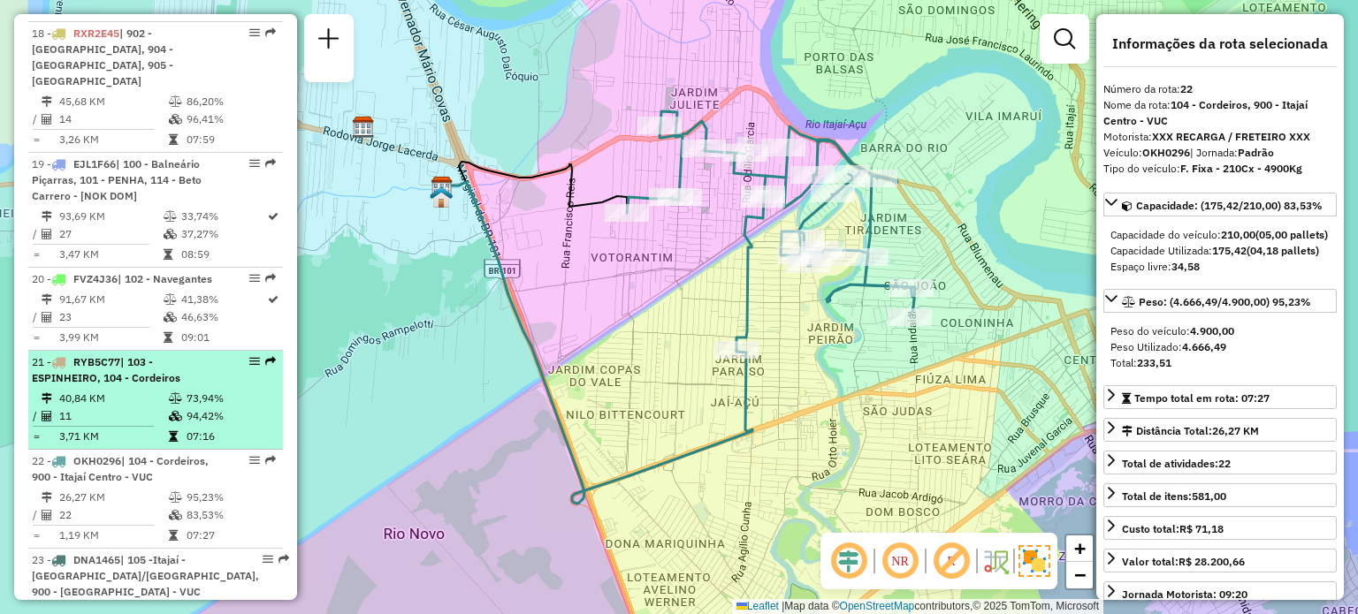
scroll to position [2641, 0]
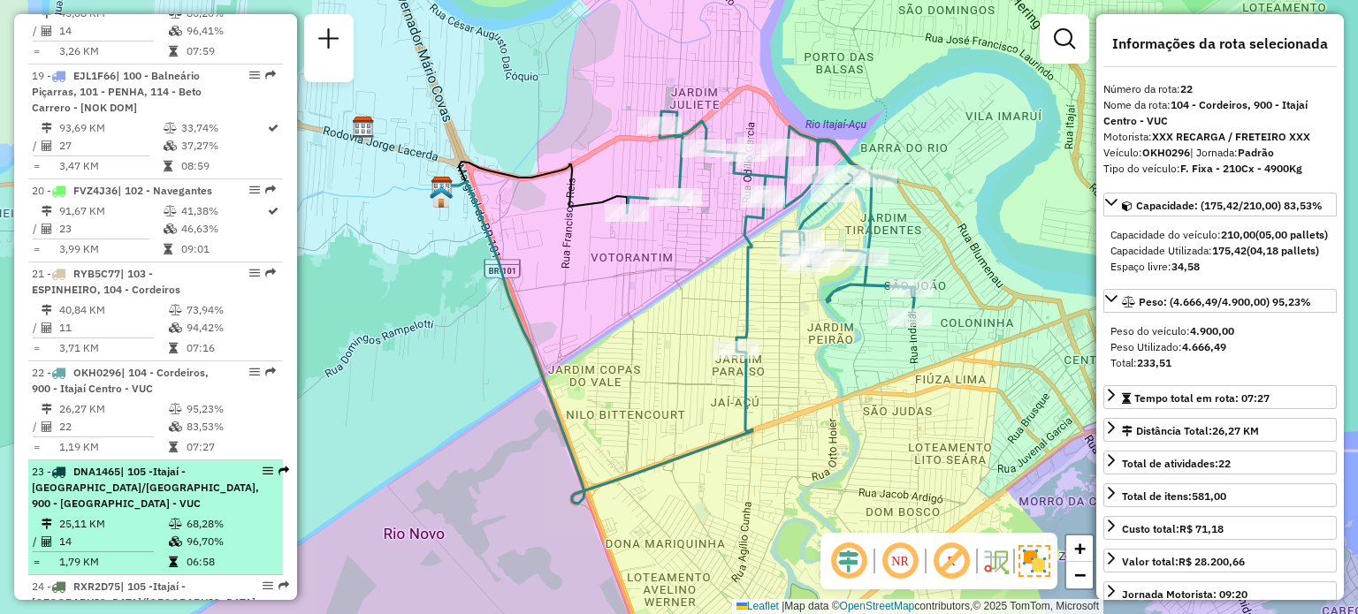
click at [117, 464] on div "23 - DNA1465 | 105 -Itajaí - [GEOGRAPHIC_DATA]/[GEOGRAPHIC_DATA], 900 - Itajaí …" at bounding box center [145, 488] width 227 height 48
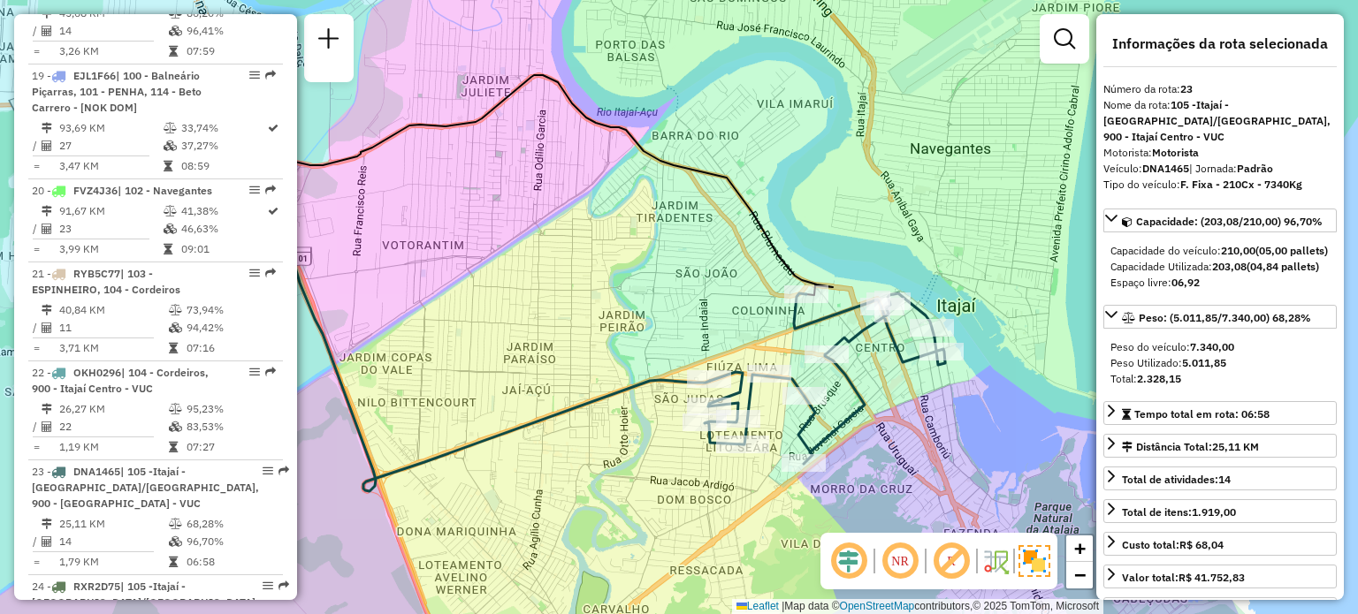
drag, startPoint x: 759, startPoint y: 335, endPoint x: 660, endPoint y: 308, distance: 102.5
click at [660, 308] on div "Janela de atendimento Grade de atendimento Capacidade Transportadoras Veículos …" at bounding box center [679, 307] width 1358 height 614
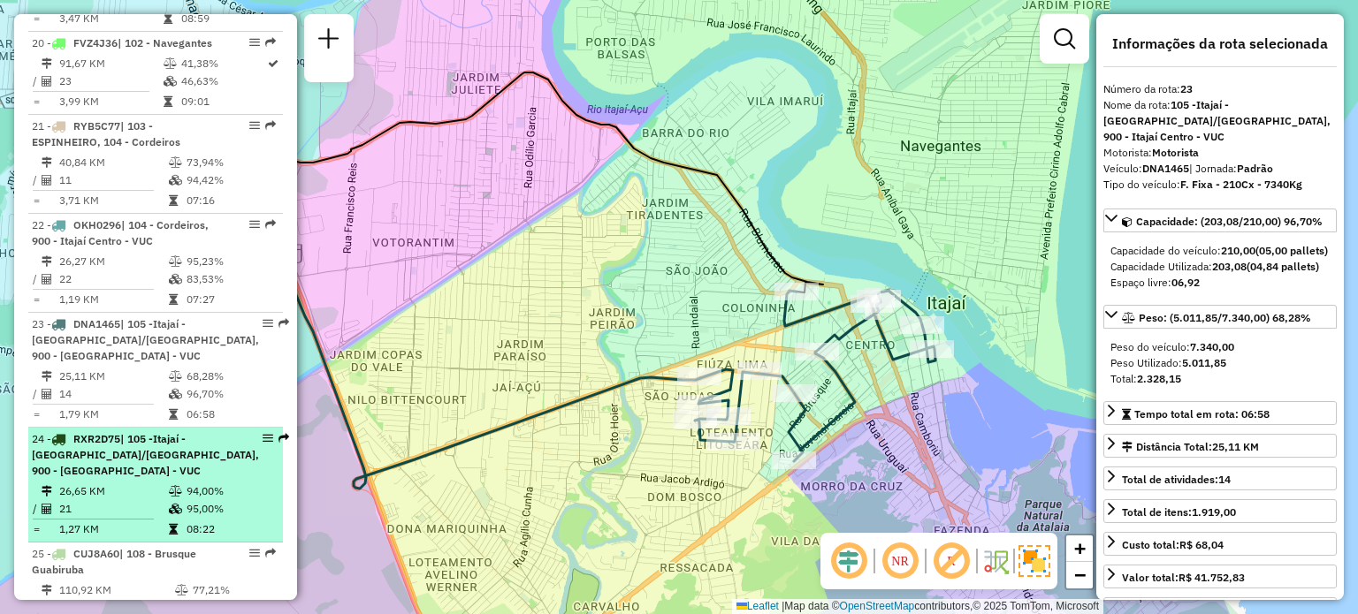
scroll to position [2818, 0]
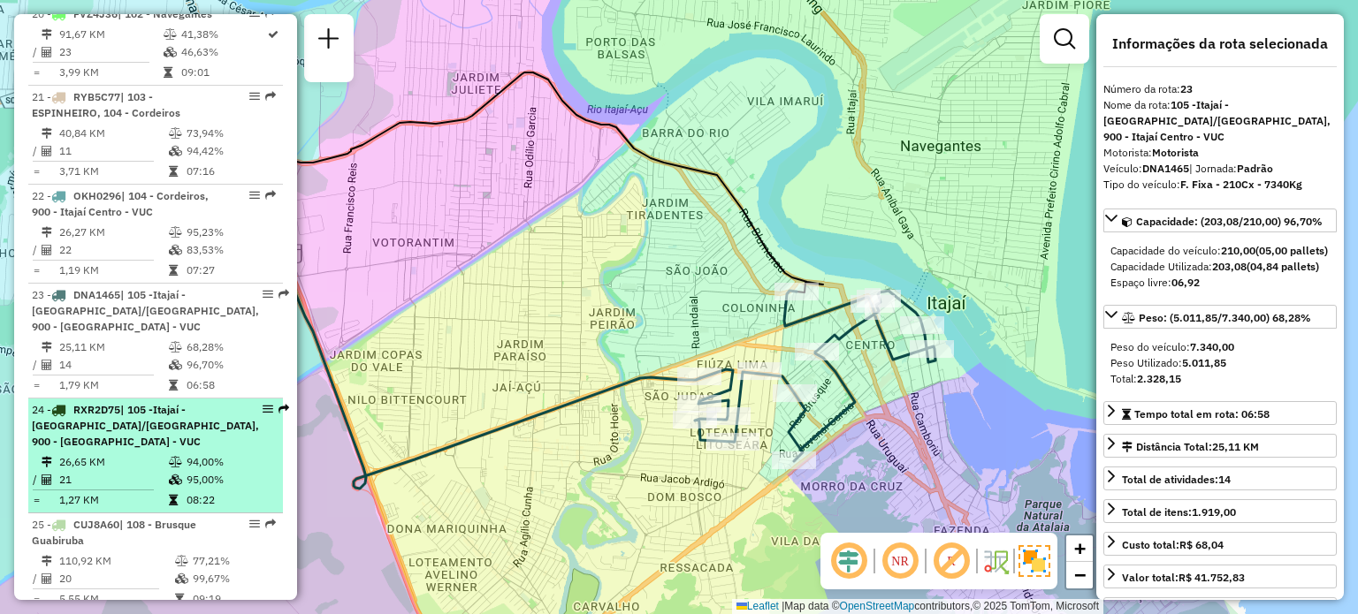
click at [145, 403] on span "| 105 -Itajaí - [GEOGRAPHIC_DATA]/[GEOGRAPHIC_DATA], 900 - [GEOGRAPHIC_DATA] - …" at bounding box center [145, 425] width 227 height 45
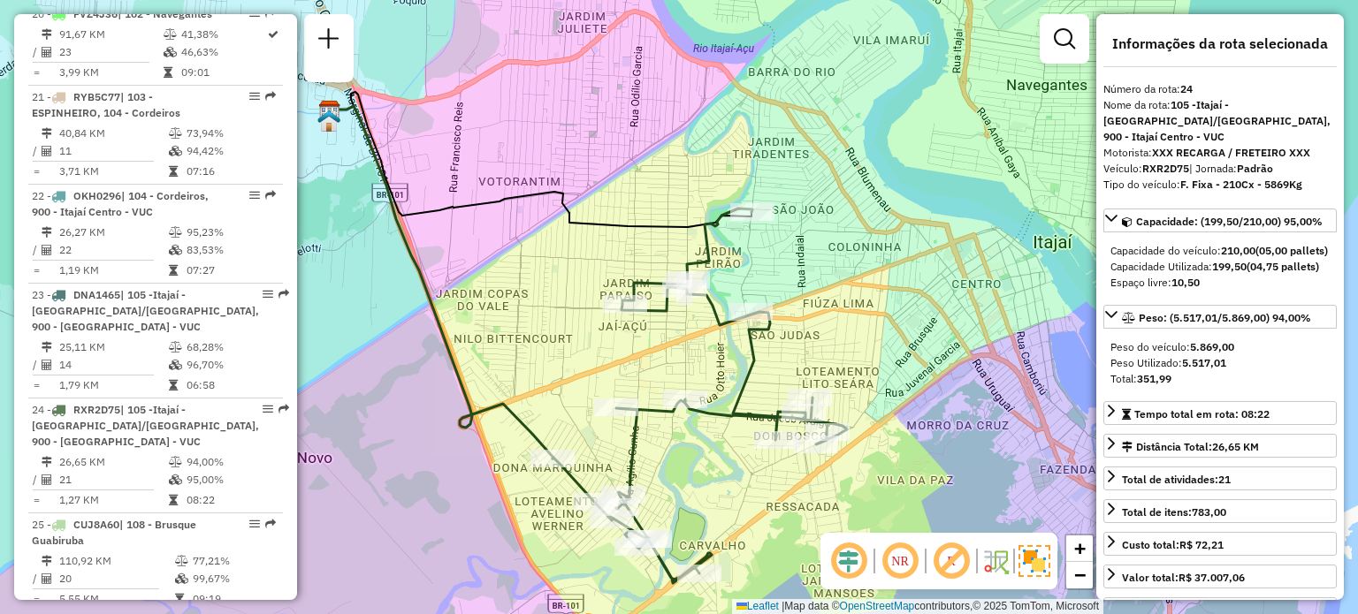
drag, startPoint x: 642, startPoint y: 300, endPoint x: 552, endPoint y: 330, distance: 95.0
click at [552, 330] on div "Janela de atendimento Grade de atendimento Capacidade Transportadoras Veículos …" at bounding box center [679, 307] width 1358 height 614
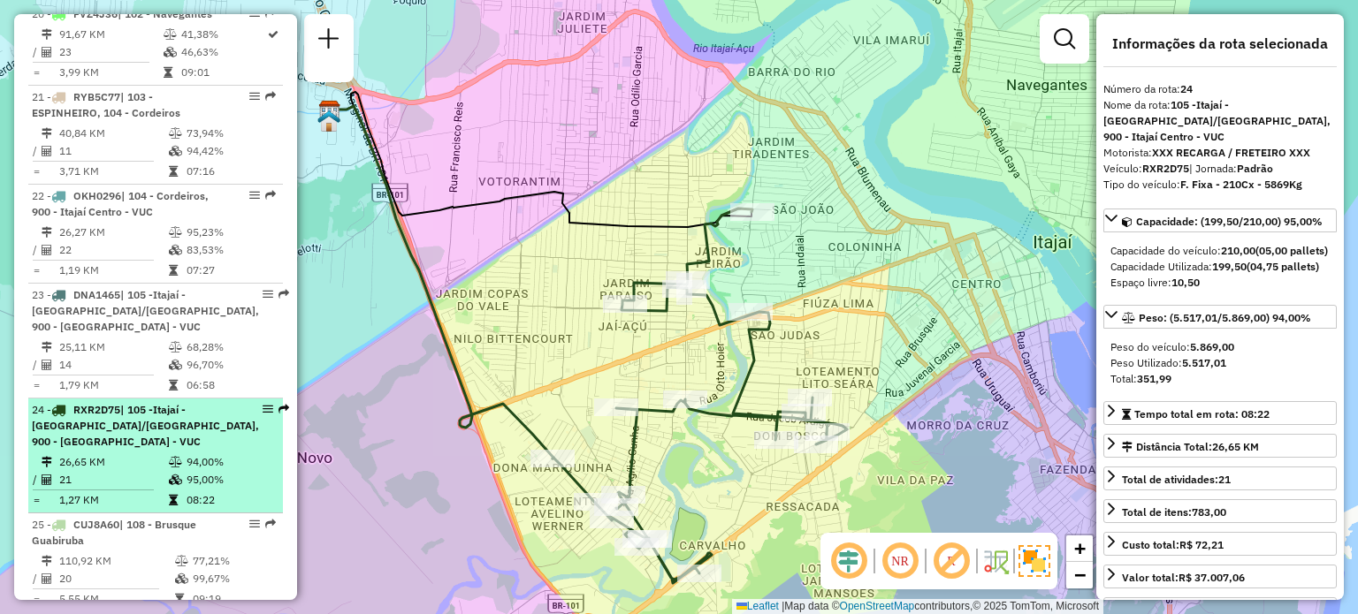
click at [99, 402] on div "24 - RXR2D75 | 105 -Itajaí - [GEOGRAPHIC_DATA]/[GEOGRAPHIC_DATA], 900 - [GEOGRA…" at bounding box center [145, 426] width 227 height 48
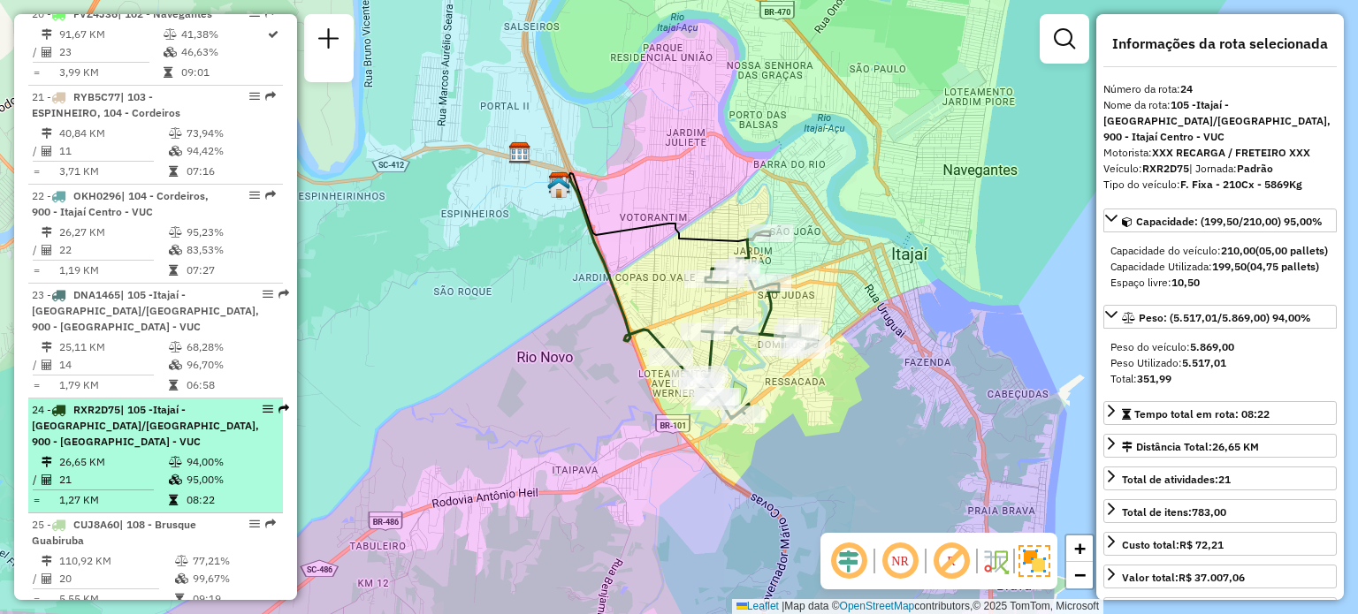
scroll to position [2906, 0]
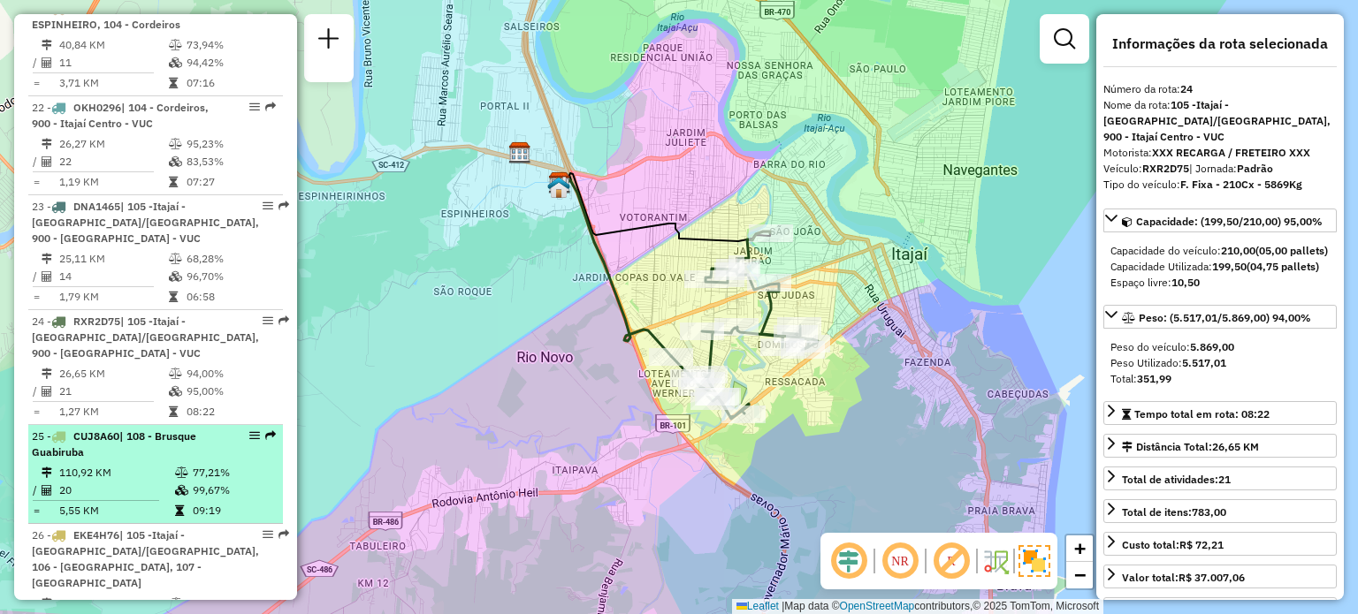
click at [139, 425] on li "25 - CUJ8A60 | 108 - Brusque Guabiruba 110,92 KM 77,21% / 20 99,67% = 5,55 KM 0…" at bounding box center [155, 474] width 255 height 99
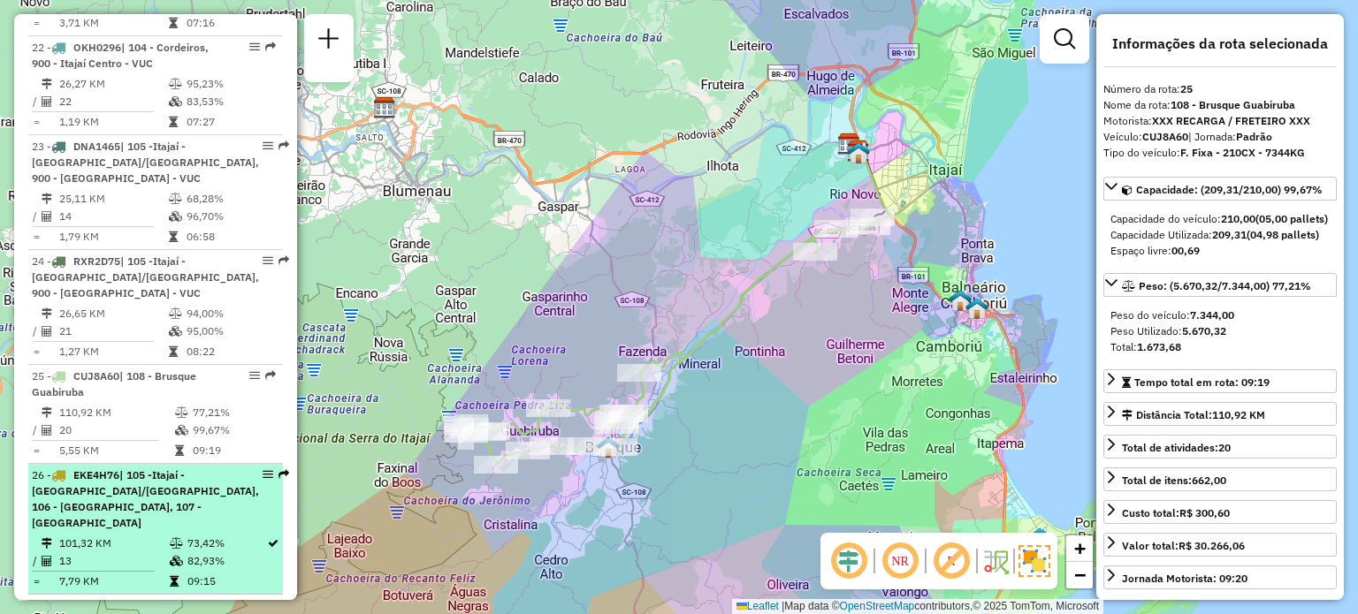
scroll to position [2994, 0]
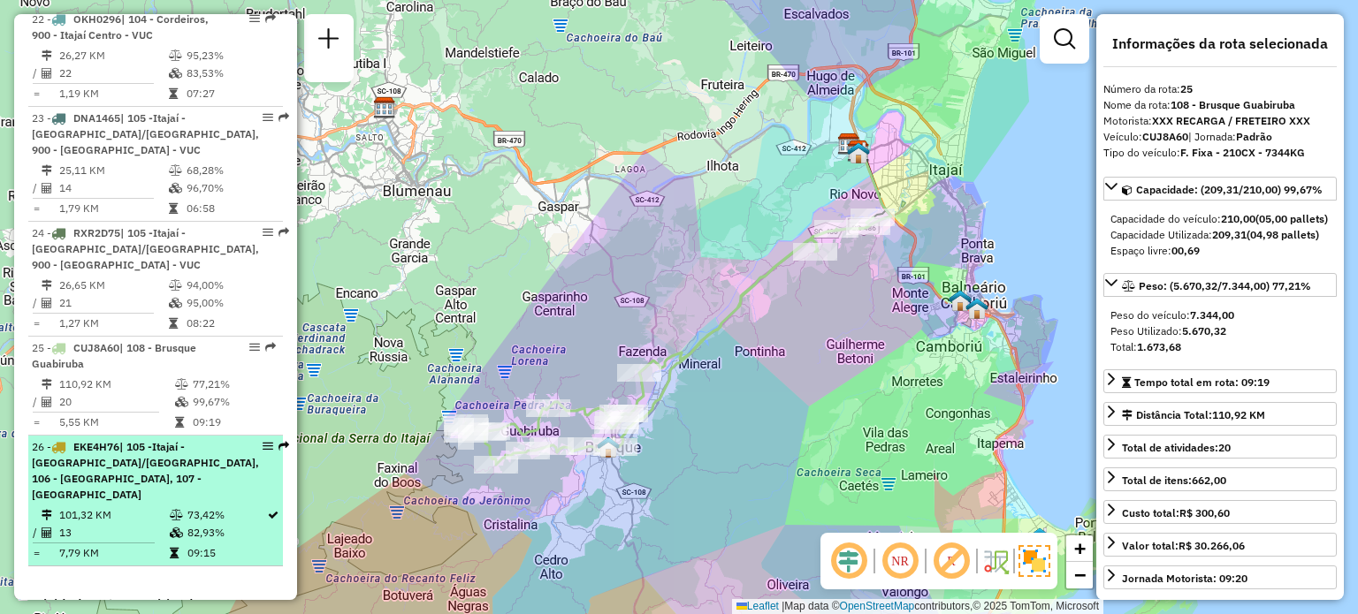
click at [151, 439] on div "26 - EKE4H76 | 105 -Itajaí - [GEOGRAPHIC_DATA]/[GEOGRAPHIC_DATA], 106 - [GEOGRA…" at bounding box center [145, 471] width 227 height 64
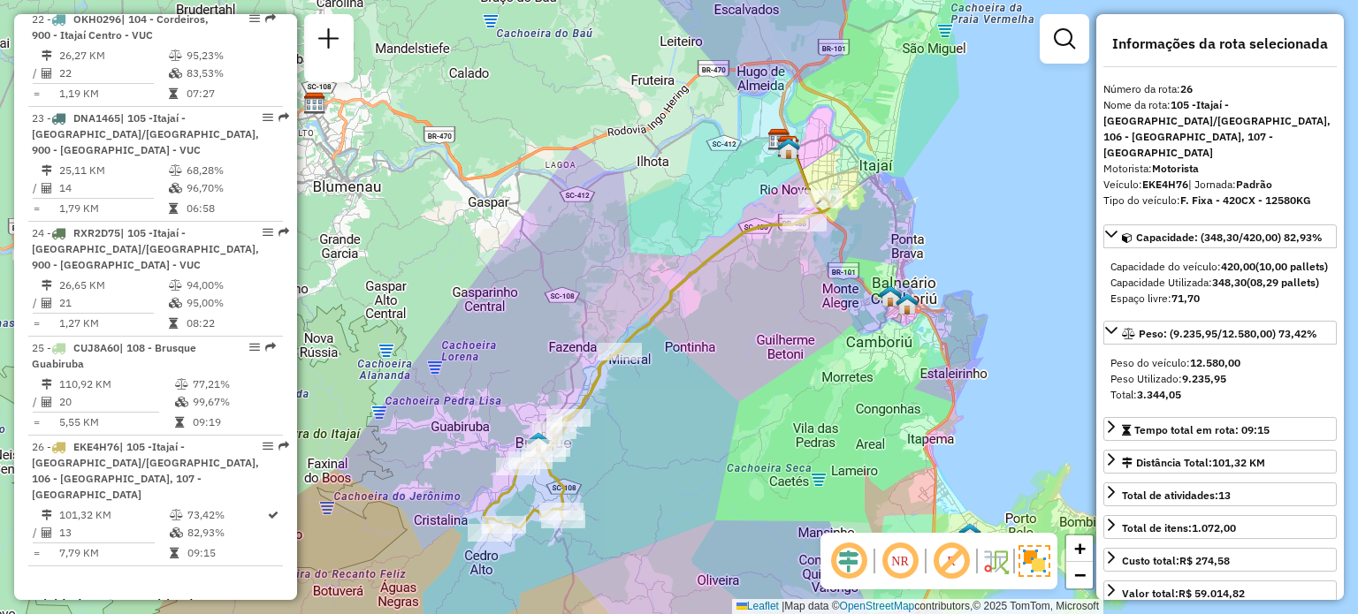
drag, startPoint x: 760, startPoint y: 311, endPoint x: 737, endPoint y: 342, distance: 38.5
click at [737, 342] on div "Janela de atendimento Grade de atendimento Capacidade Transportadoras Veículos …" at bounding box center [679, 307] width 1358 height 614
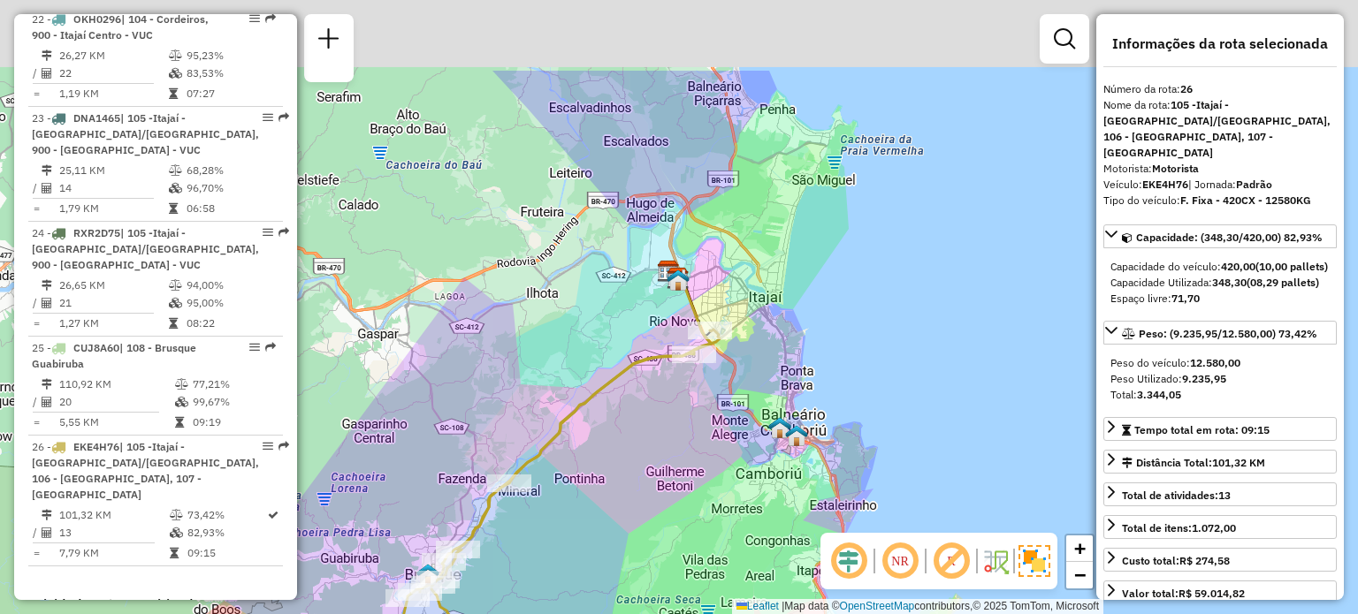
drag, startPoint x: 672, startPoint y: 186, endPoint x: 562, endPoint y: 317, distance: 171.3
click at [562, 317] on div "Janela de atendimento Grade de atendimento Capacidade Transportadoras Veículos …" at bounding box center [679, 307] width 1358 height 614
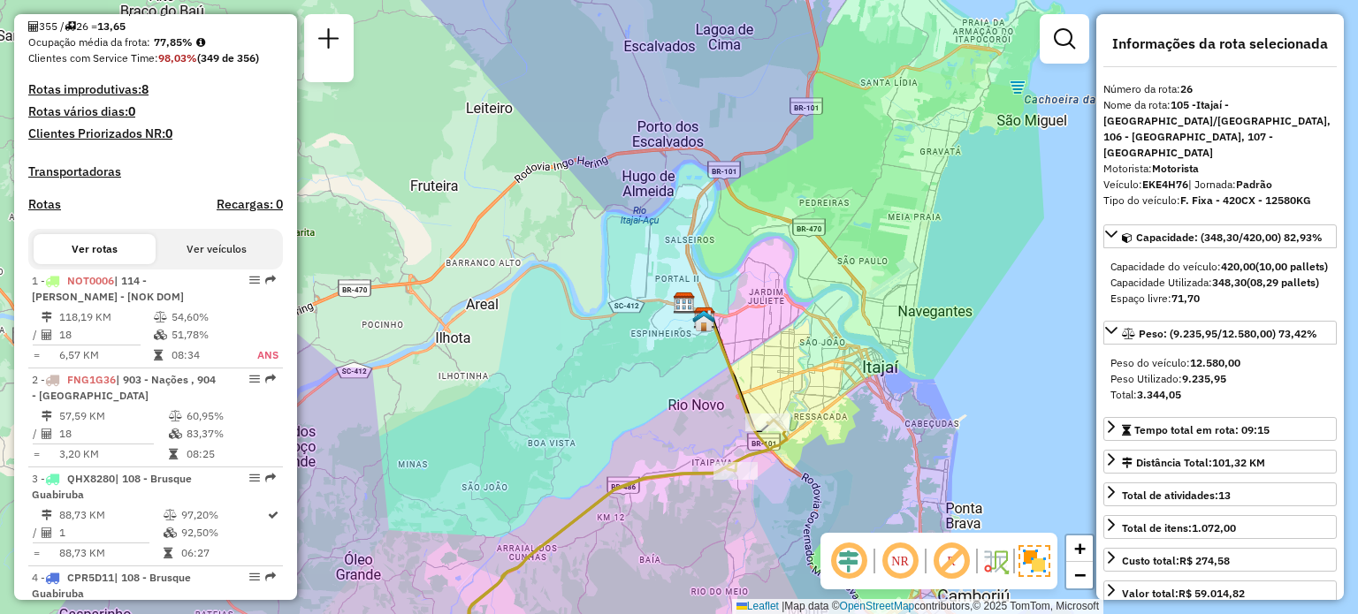
scroll to position [0, 0]
